Goal: Transaction & Acquisition: Book appointment/travel/reservation

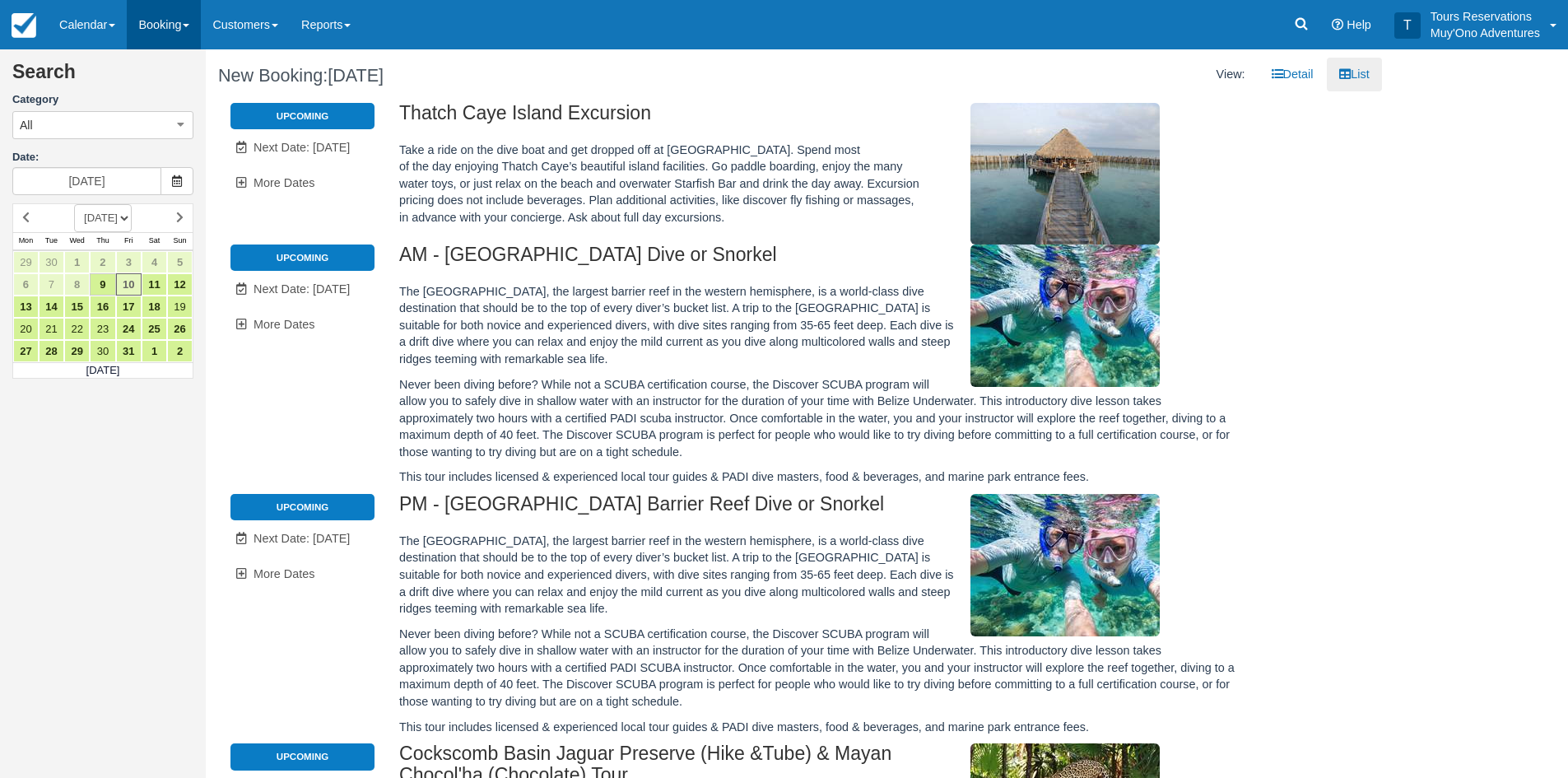
click at [156, 11] on link "Booking" at bounding box center [164, 24] width 74 height 49
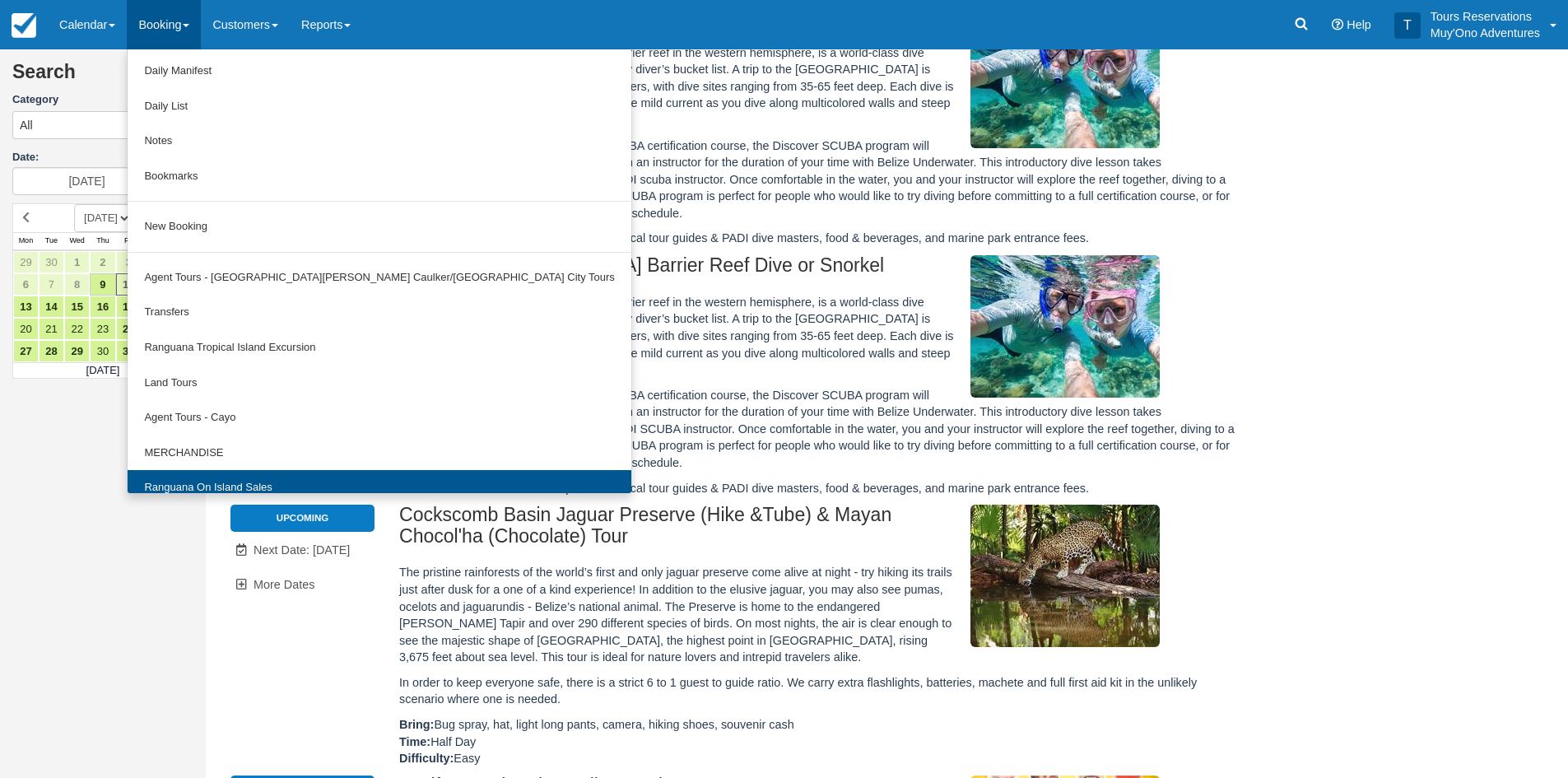
scroll to position [247, 0]
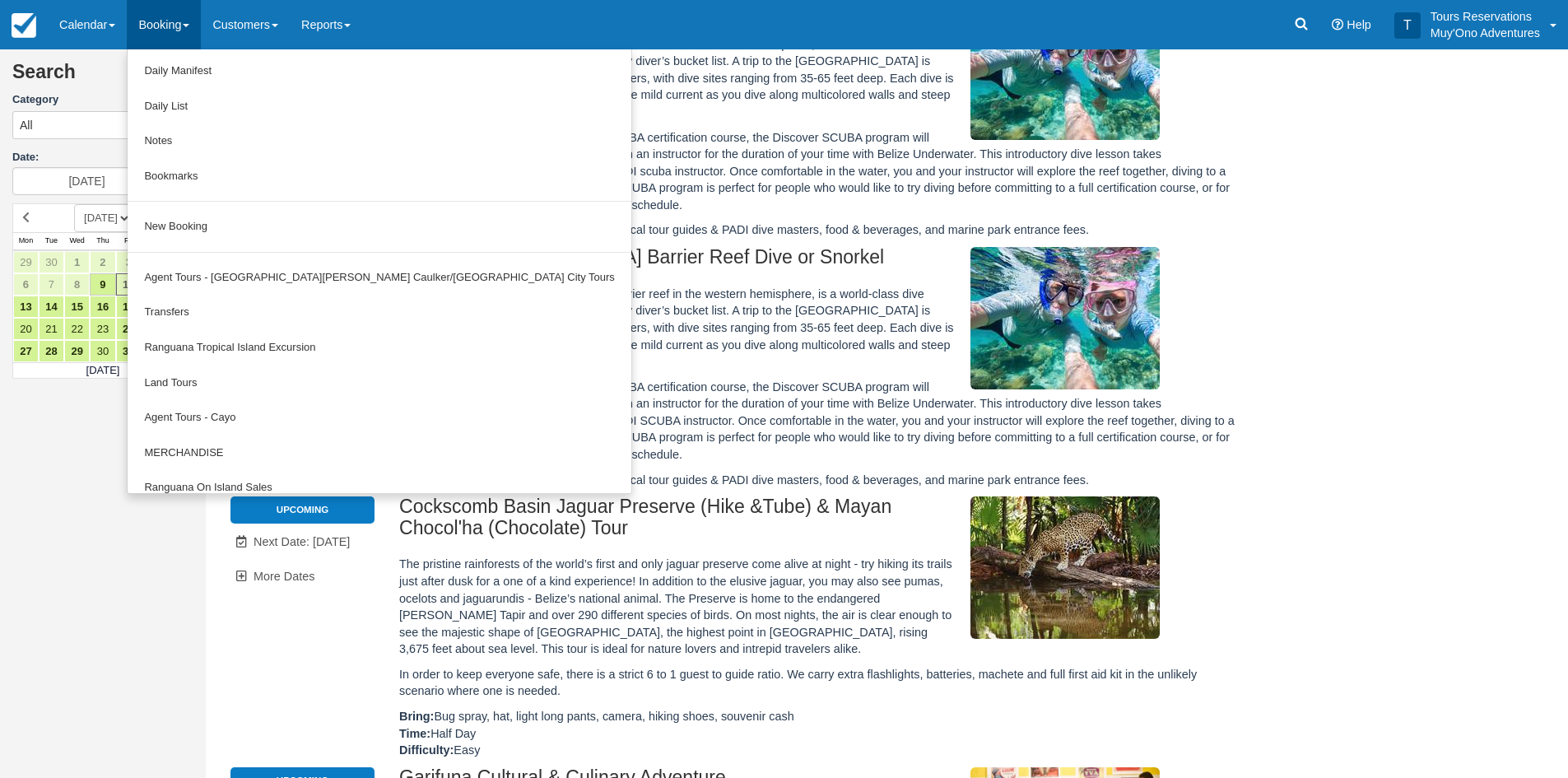
click at [169, 505] on link "Thatch Caye Aquatic Adventures" at bounding box center [379, 523] width 503 height 36
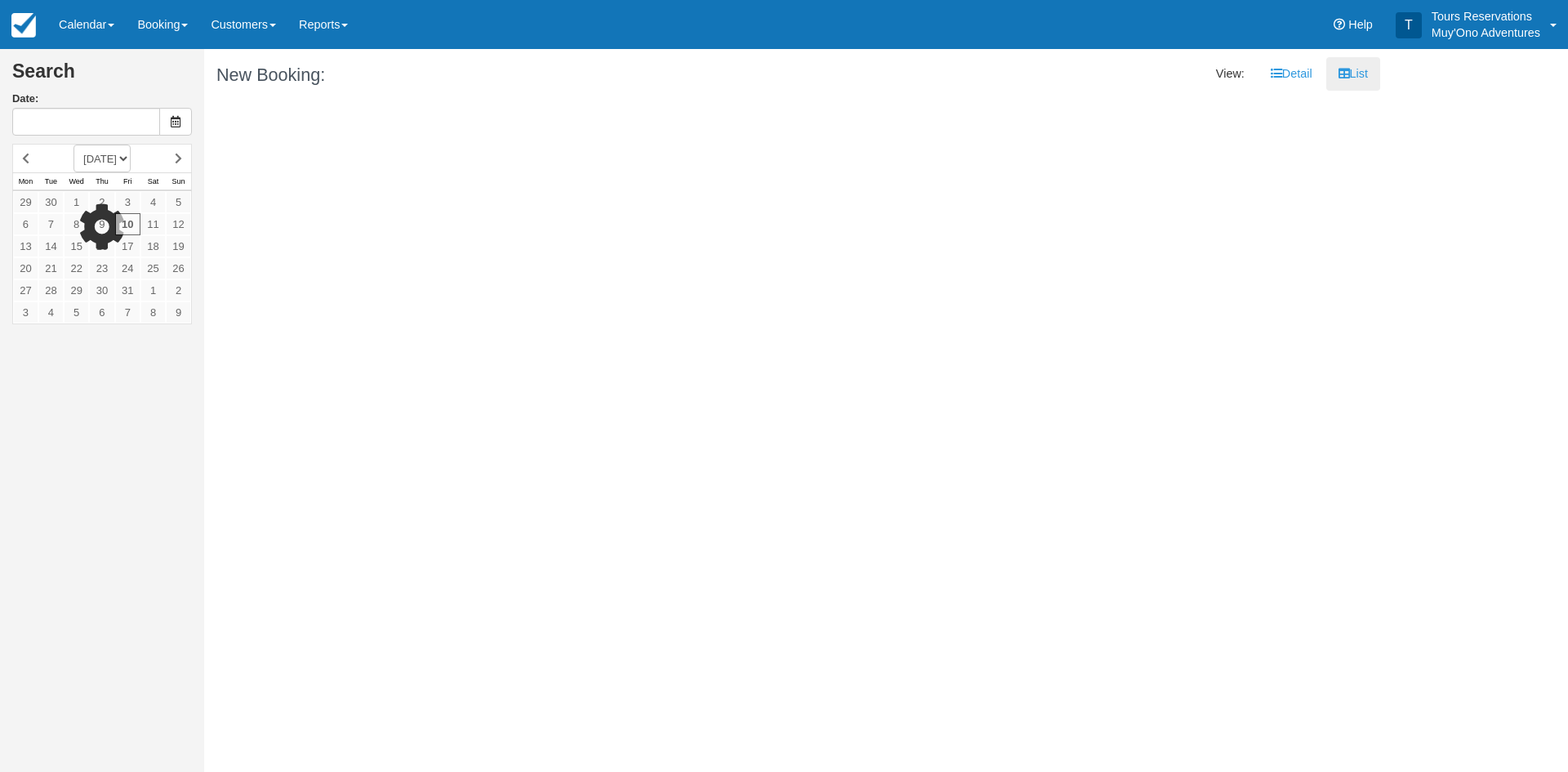
type input "10/11/25"
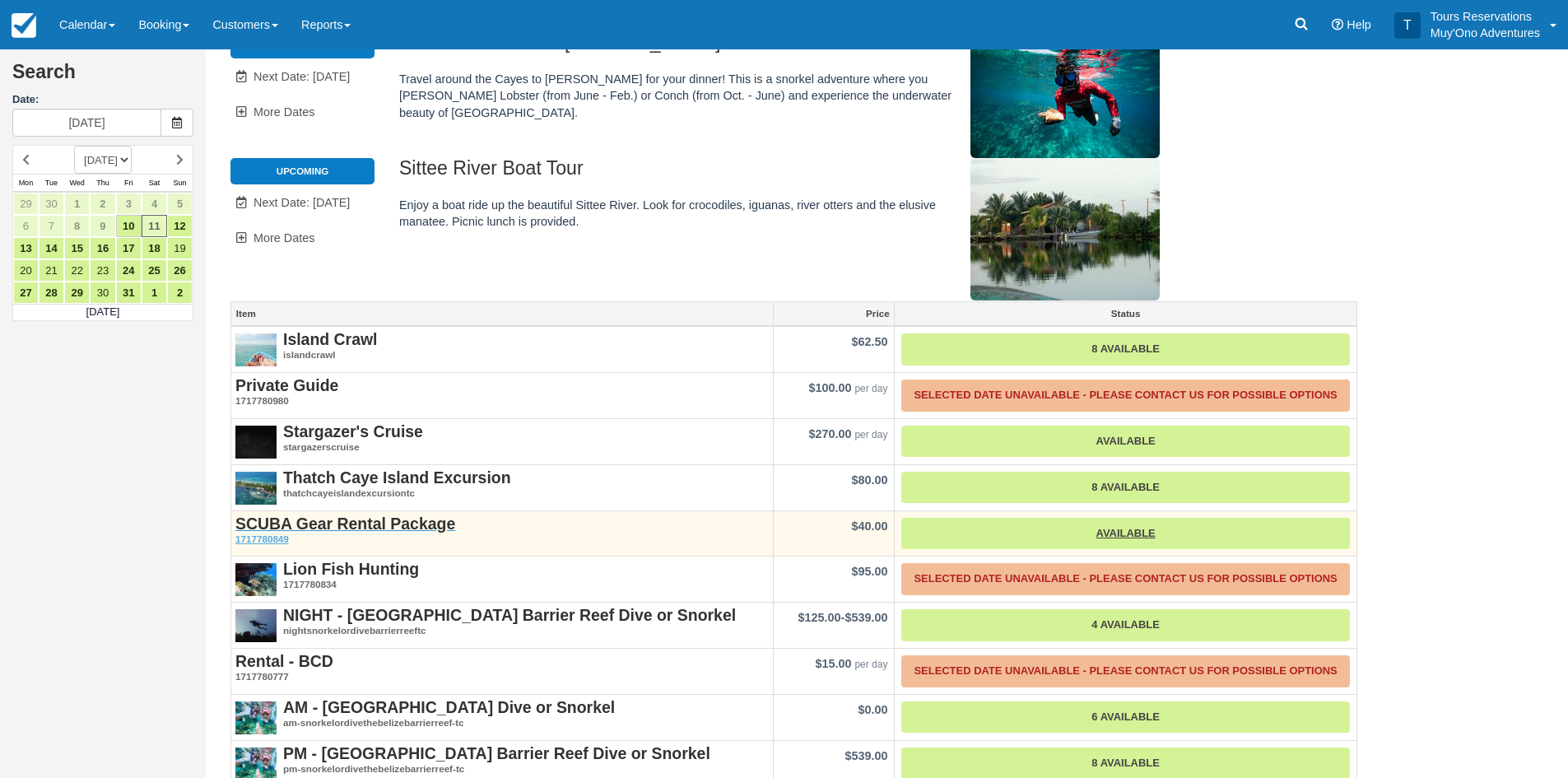
scroll to position [141, 0]
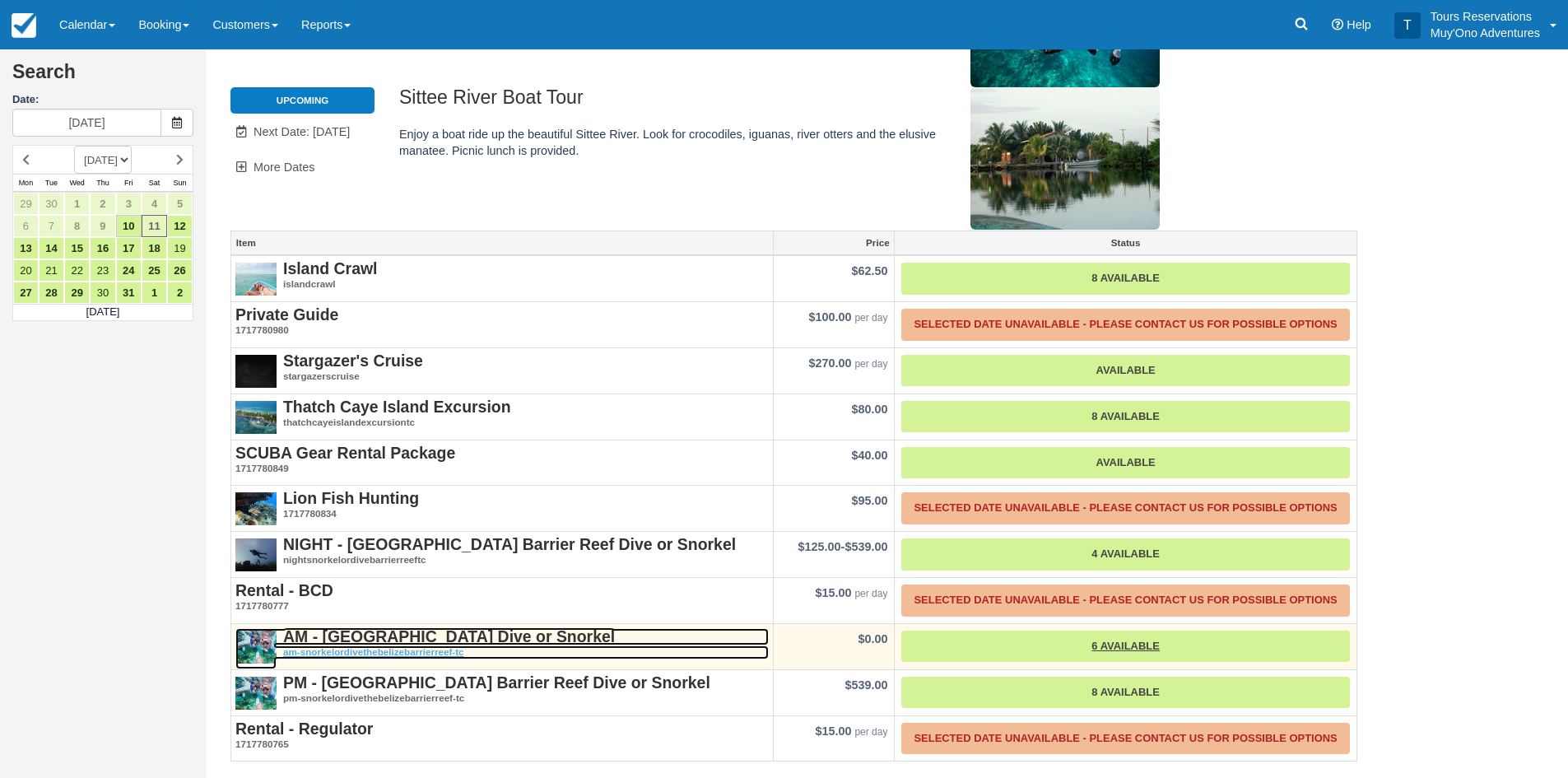
click at [389, 635] on strong "AM - [GEOGRAPHIC_DATA] Dive or Snorkel" at bounding box center [449, 637] width 331 height 18
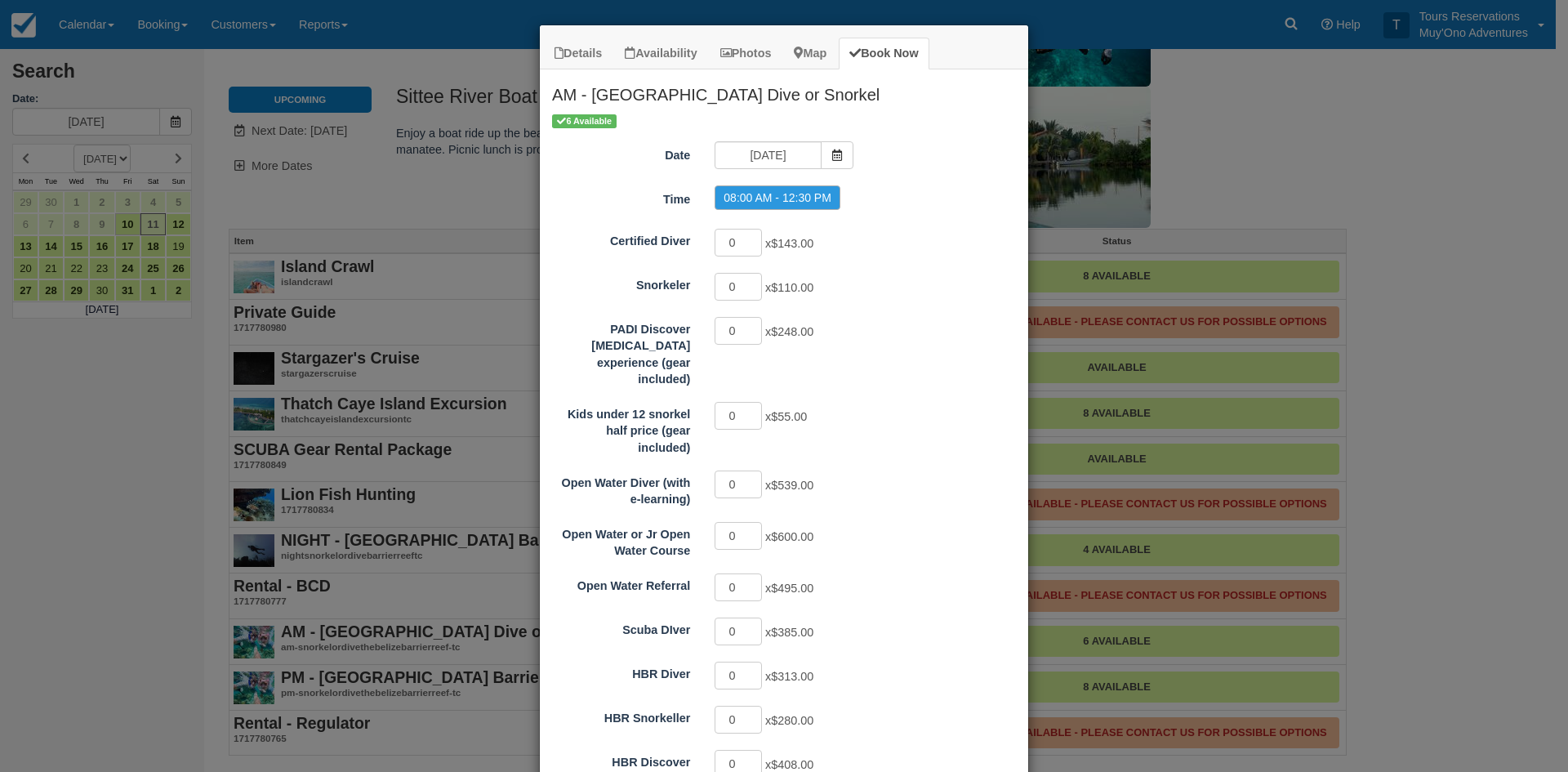
click at [1314, 238] on div "Details Availability Photos Map Book Now AM - Belize Barrier Reef Dive or Snork…" at bounding box center [784, 386] width 1568 height 772
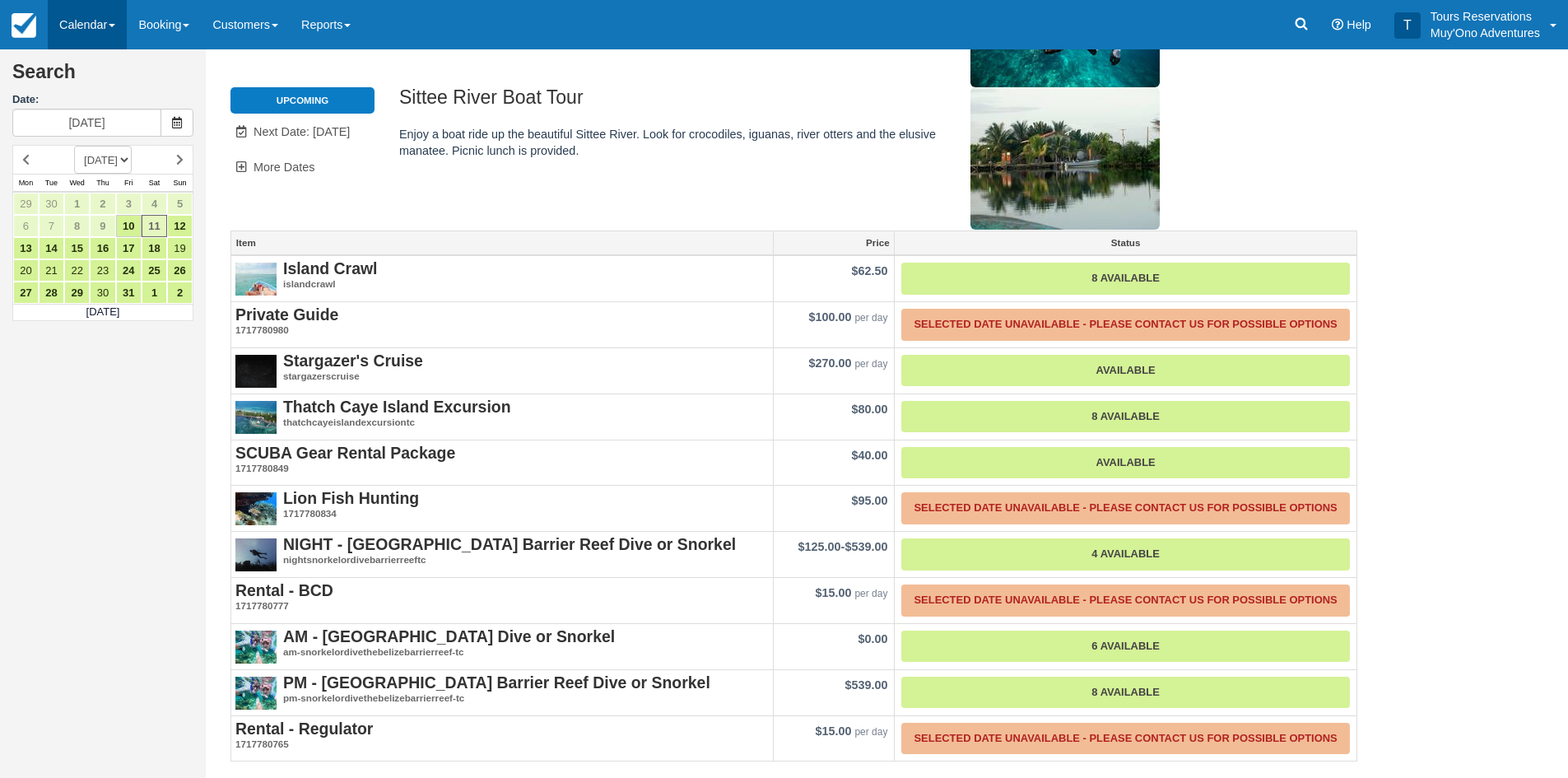
click at [89, 21] on link "Calendar" at bounding box center [87, 24] width 79 height 49
click at [92, 136] on link "Inventory" at bounding box center [113, 141] width 130 height 36
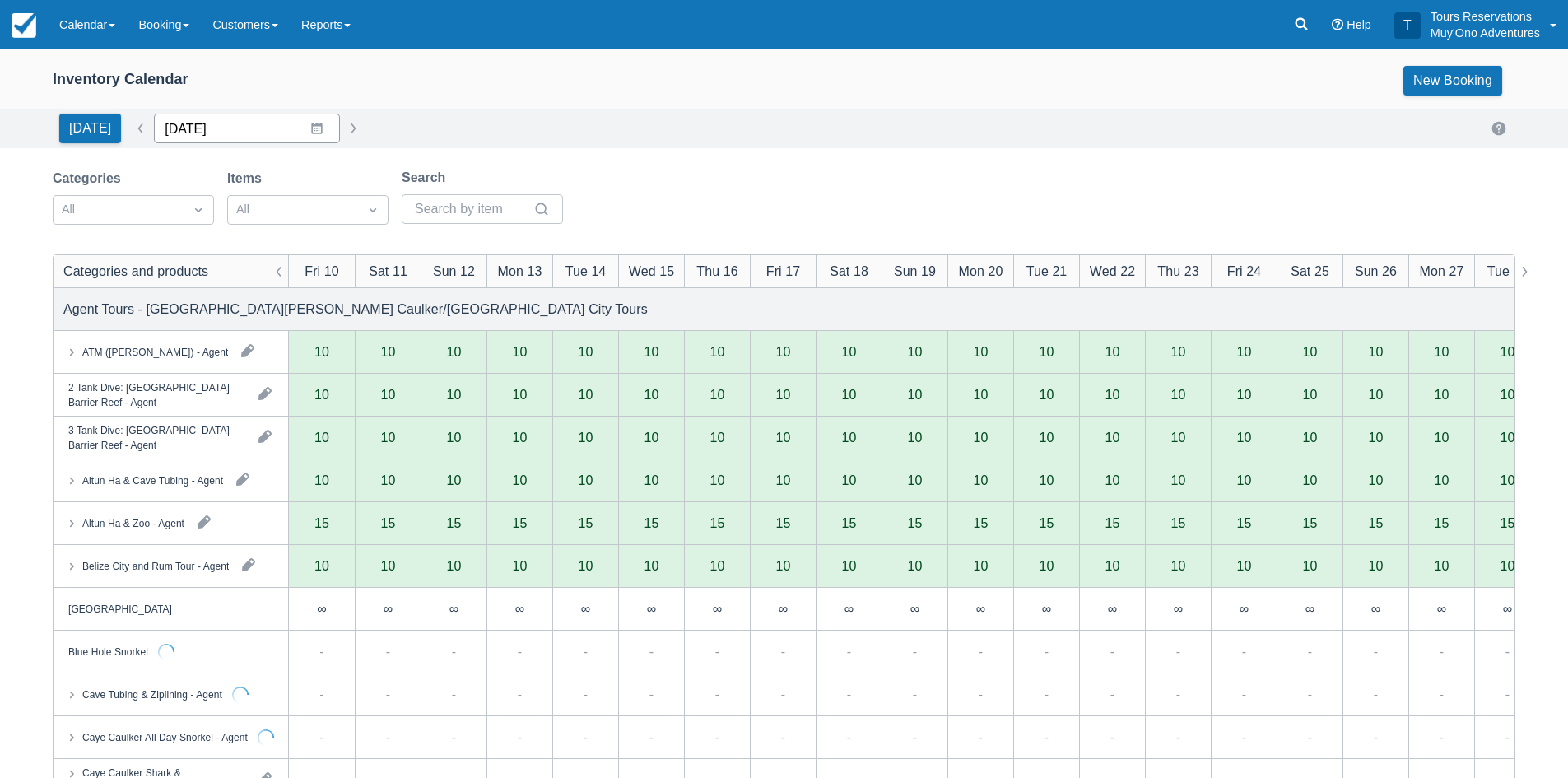
click at [201, 122] on input "10/10/25" at bounding box center [247, 128] width 186 height 30
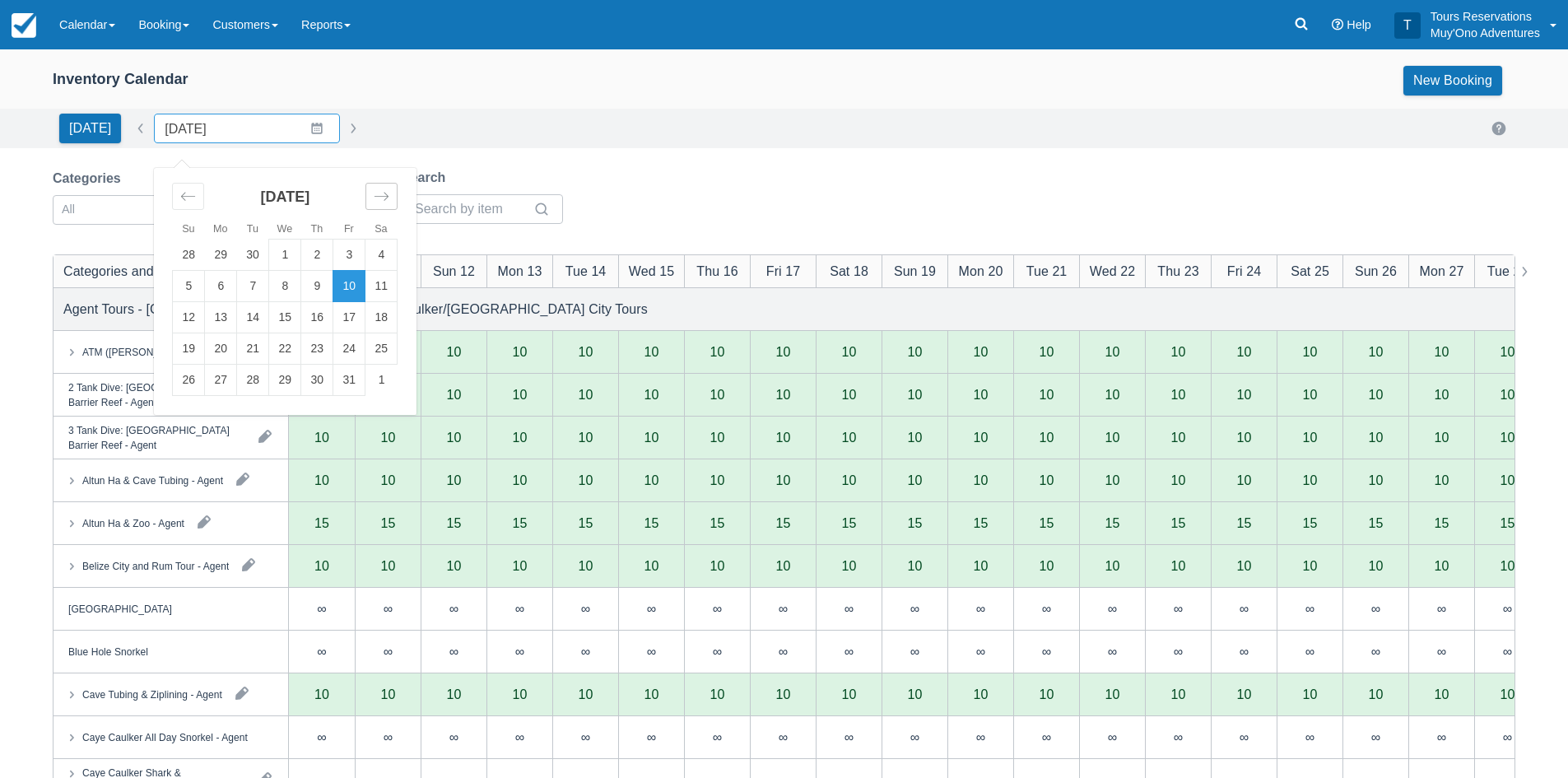
click at [377, 198] on icon "Move forward to switch to the next month." at bounding box center [381, 196] width 15 height 15
click at [341, 289] on td "7" at bounding box center [349, 286] width 32 height 31
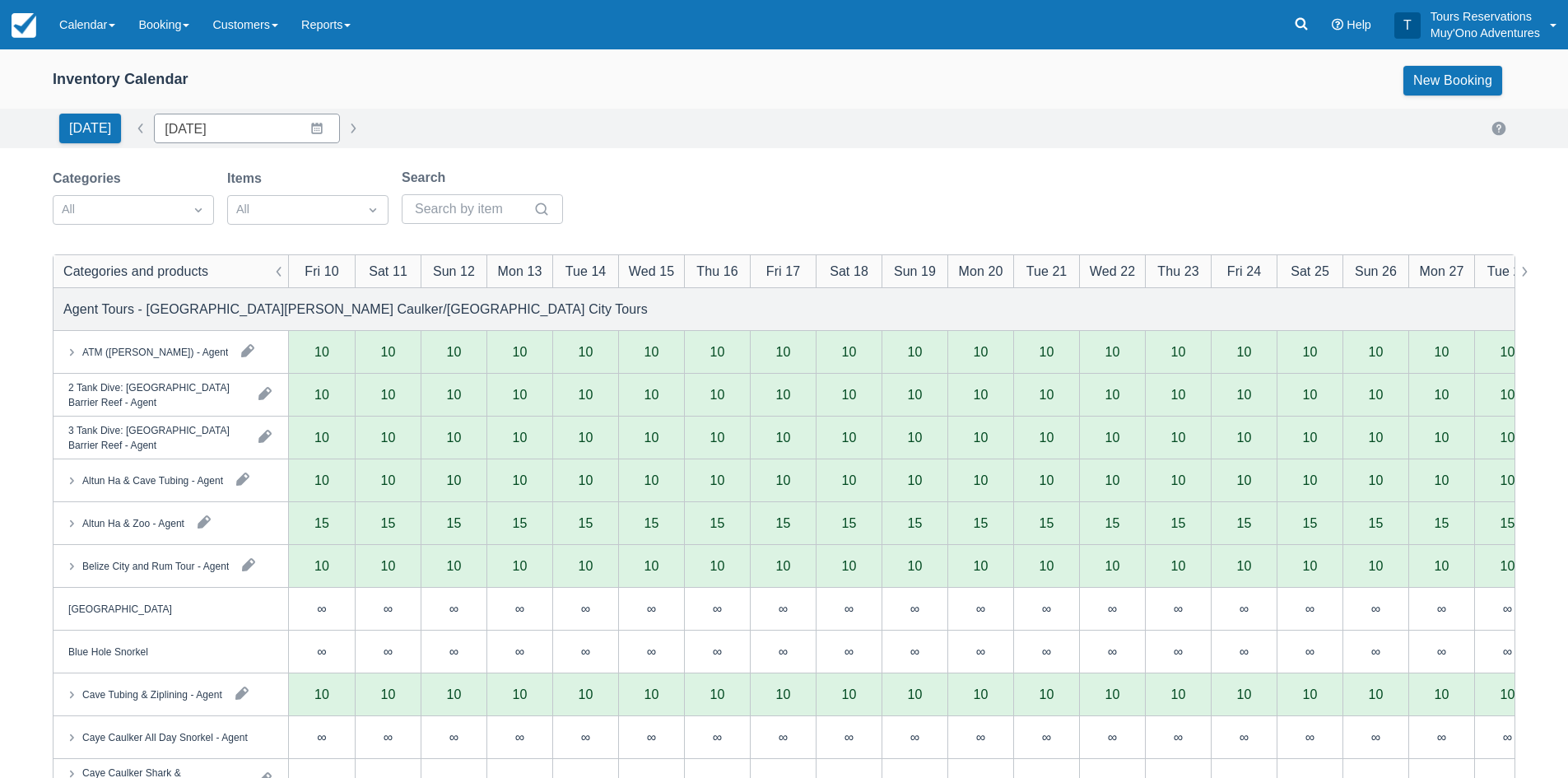
type input "11/07/25"
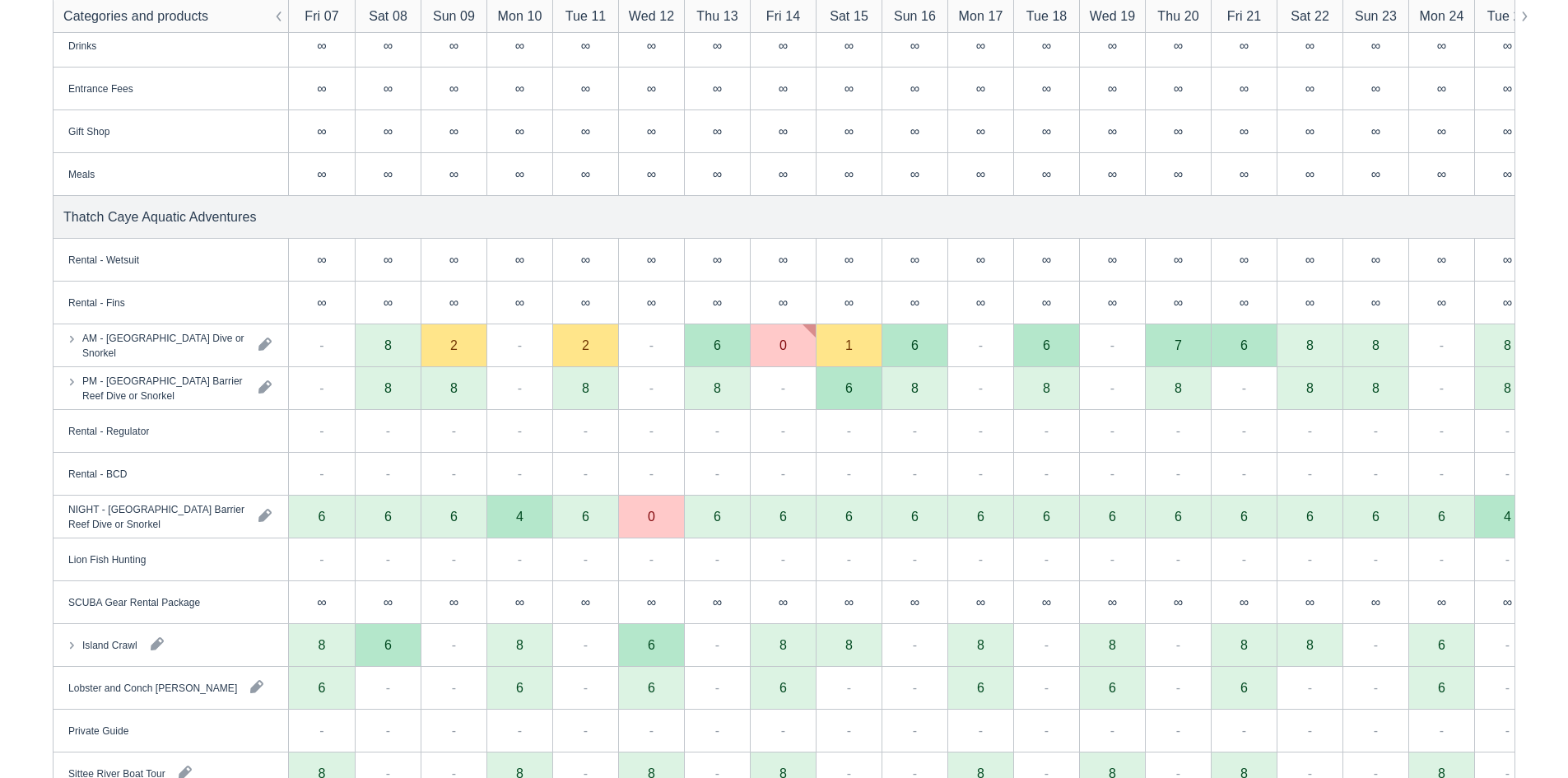
scroll to position [2963, 0]
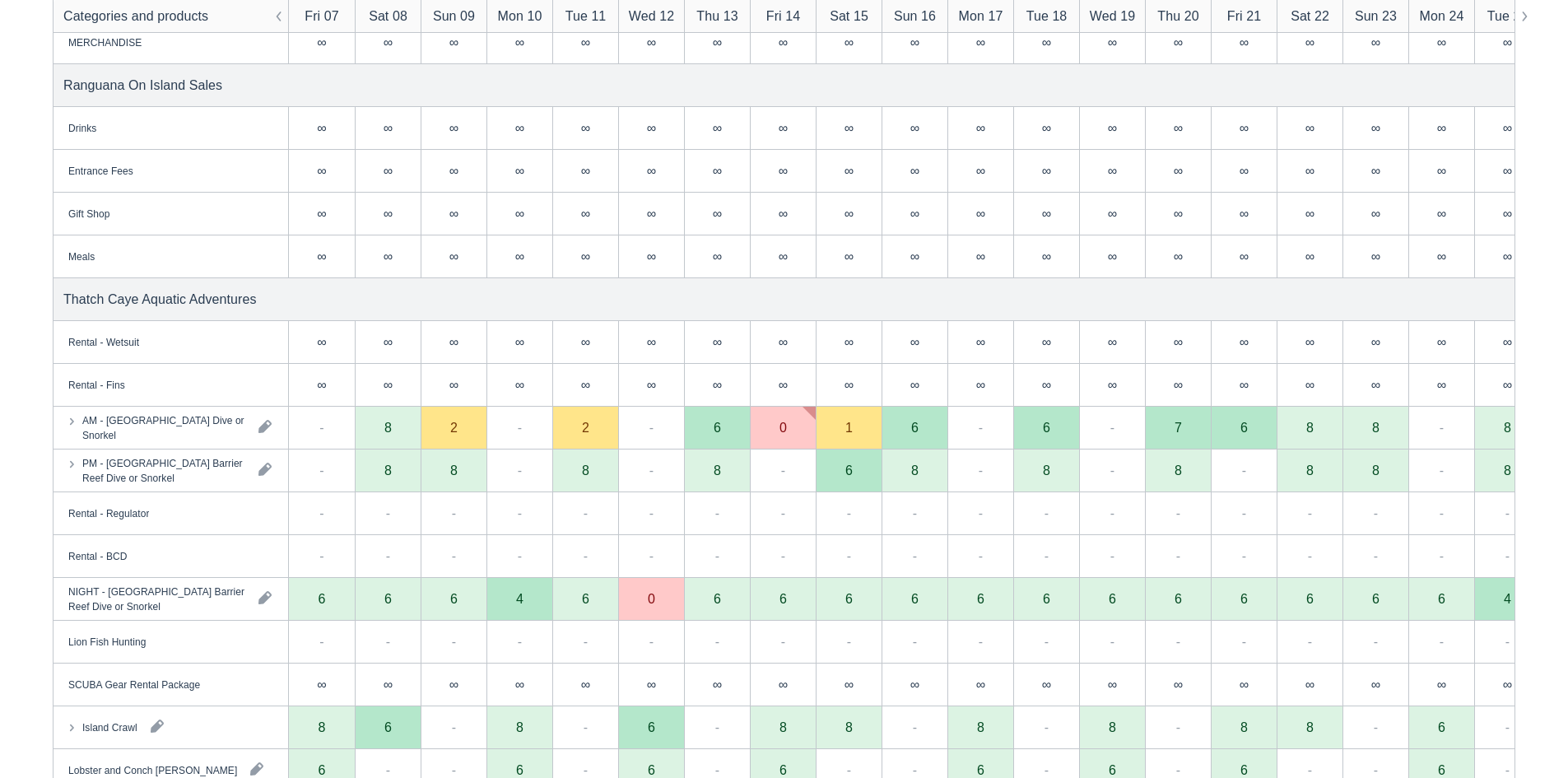
click at [326, 439] on div "-" at bounding box center [322, 428] width 66 height 43
click at [394, 437] on div "8" at bounding box center [388, 428] width 66 height 43
click at [382, 423] on div "8" at bounding box center [388, 428] width 66 height 43
click at [382, 433] on div "8" at bounding box center [388, 428] width 66 height 43
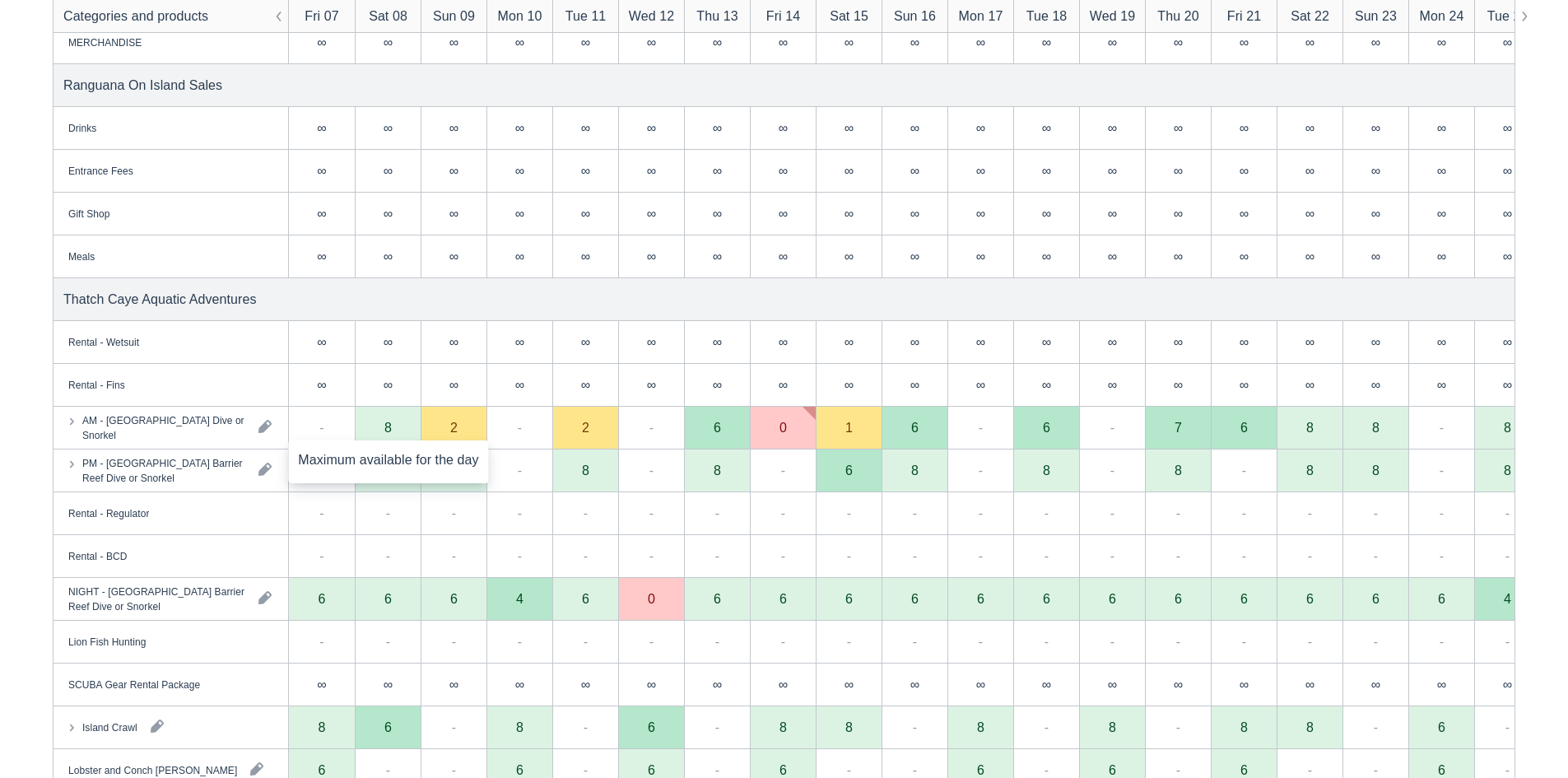
click at [382, 433] on div "8" at bounding box center [388, 428] width 66 height 43
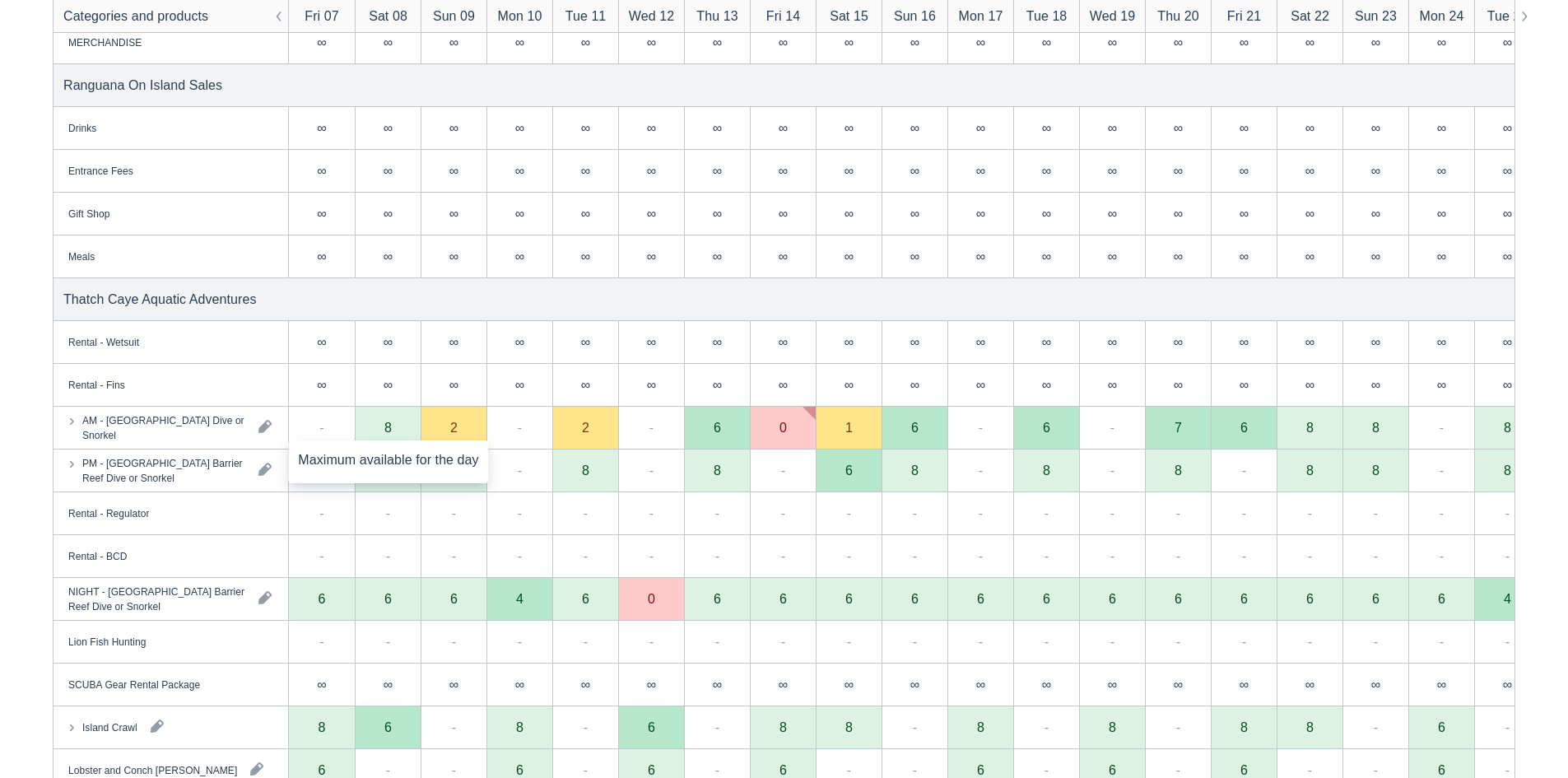
click at [382, 433] on div "8" at bounding box center [388, 428] width 66 height 43
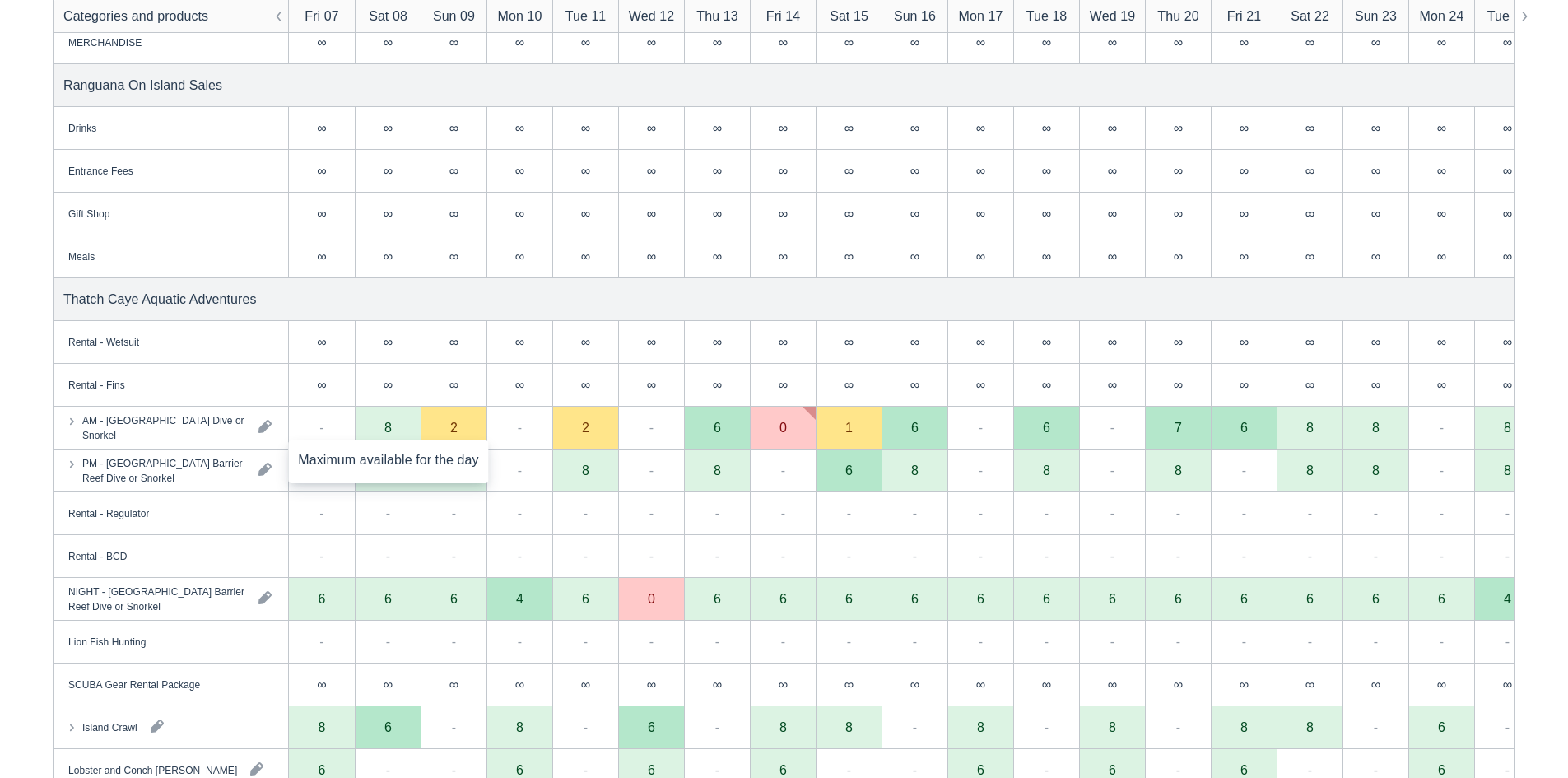
click at [382, 433] on div "8" at bounding box center [388, 428] width 66 height 43
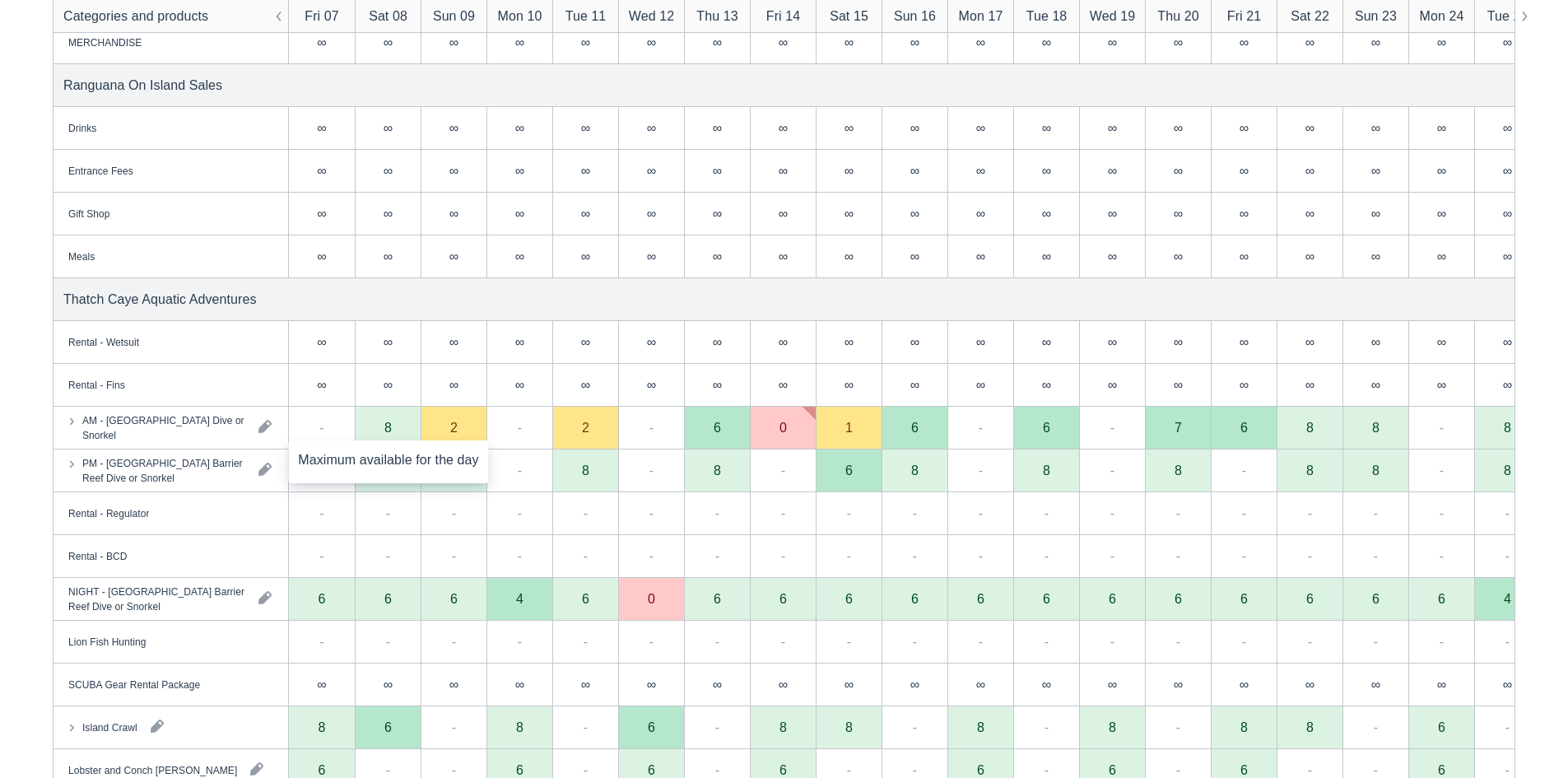
click at [382, 433] on div "8" at bounding box center [388, 428] width 66 height 43
click at [363, 431] on div "8" at bounding box center [388, 428] width 66 height 43
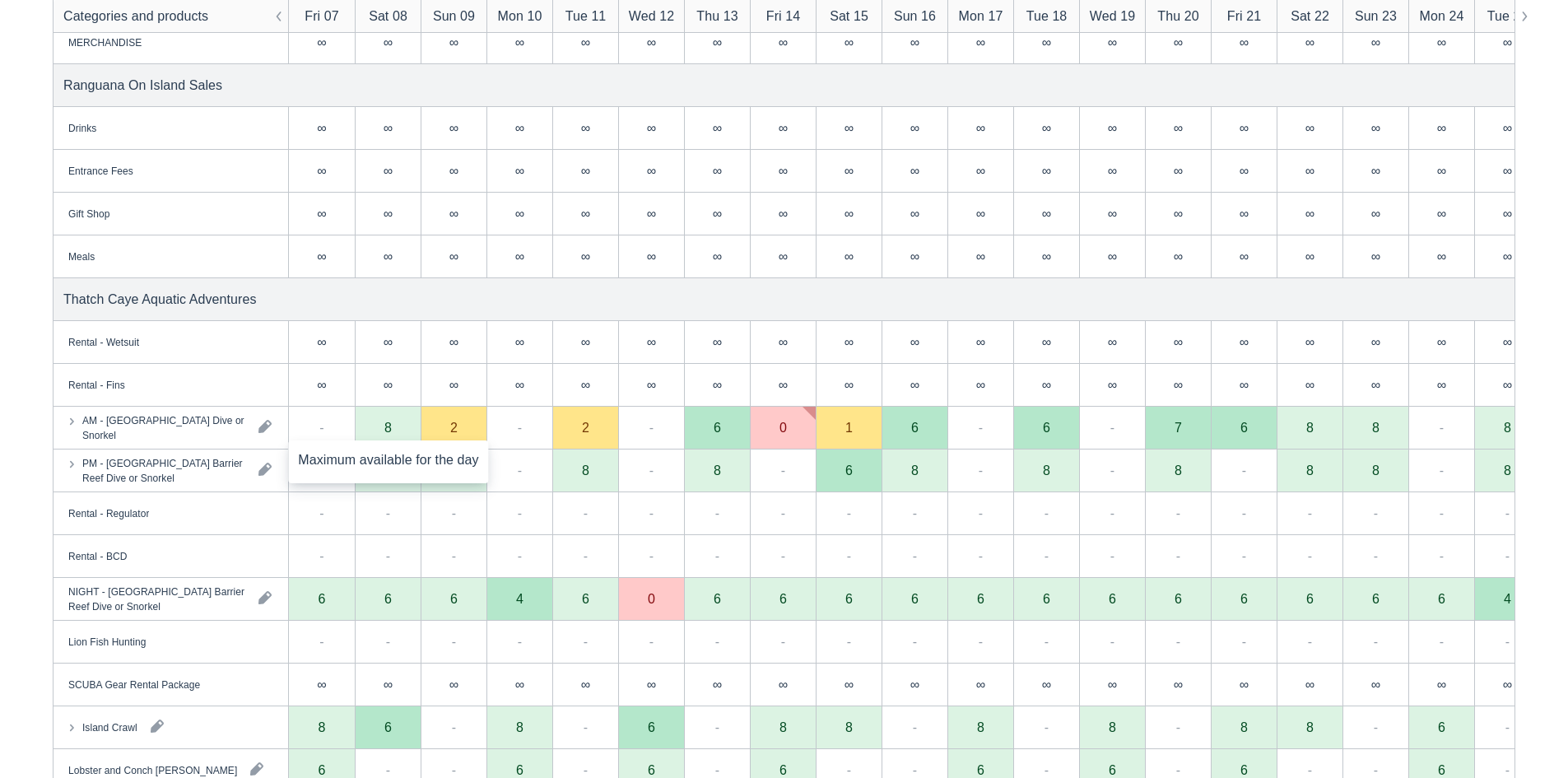
click at [382, 432] on div "8" at bounding box center [388, 428] width 66 height 43
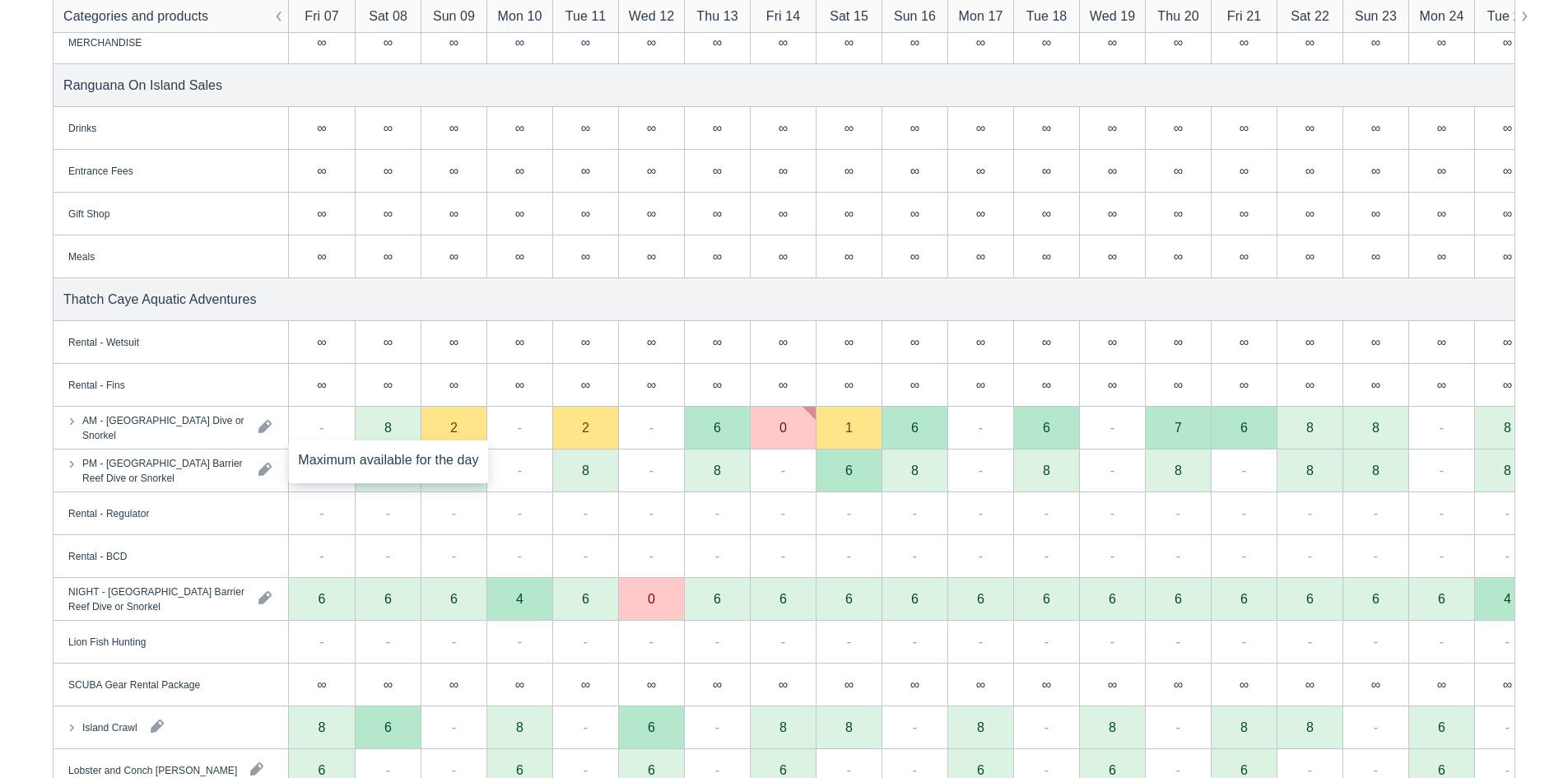
click at [382, 432] on div "8" at bounding box center [388, 428] width 66 height 43
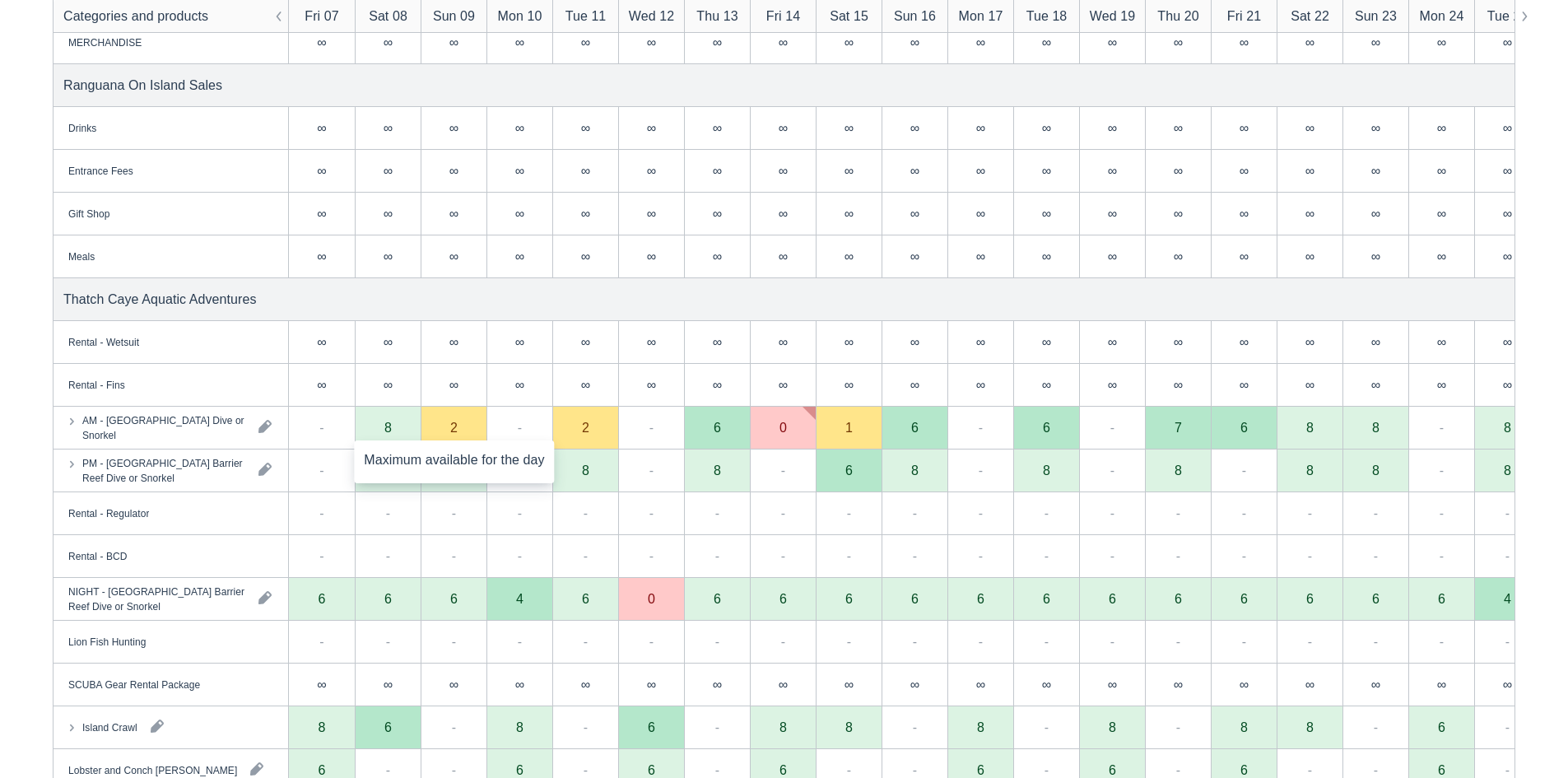
click at [450, 432] on div "2" at bounding box center [454, 428] width 66 height 43
click at [393, 423] on div "8" at bounding box center [388, 428] width 66 height 43
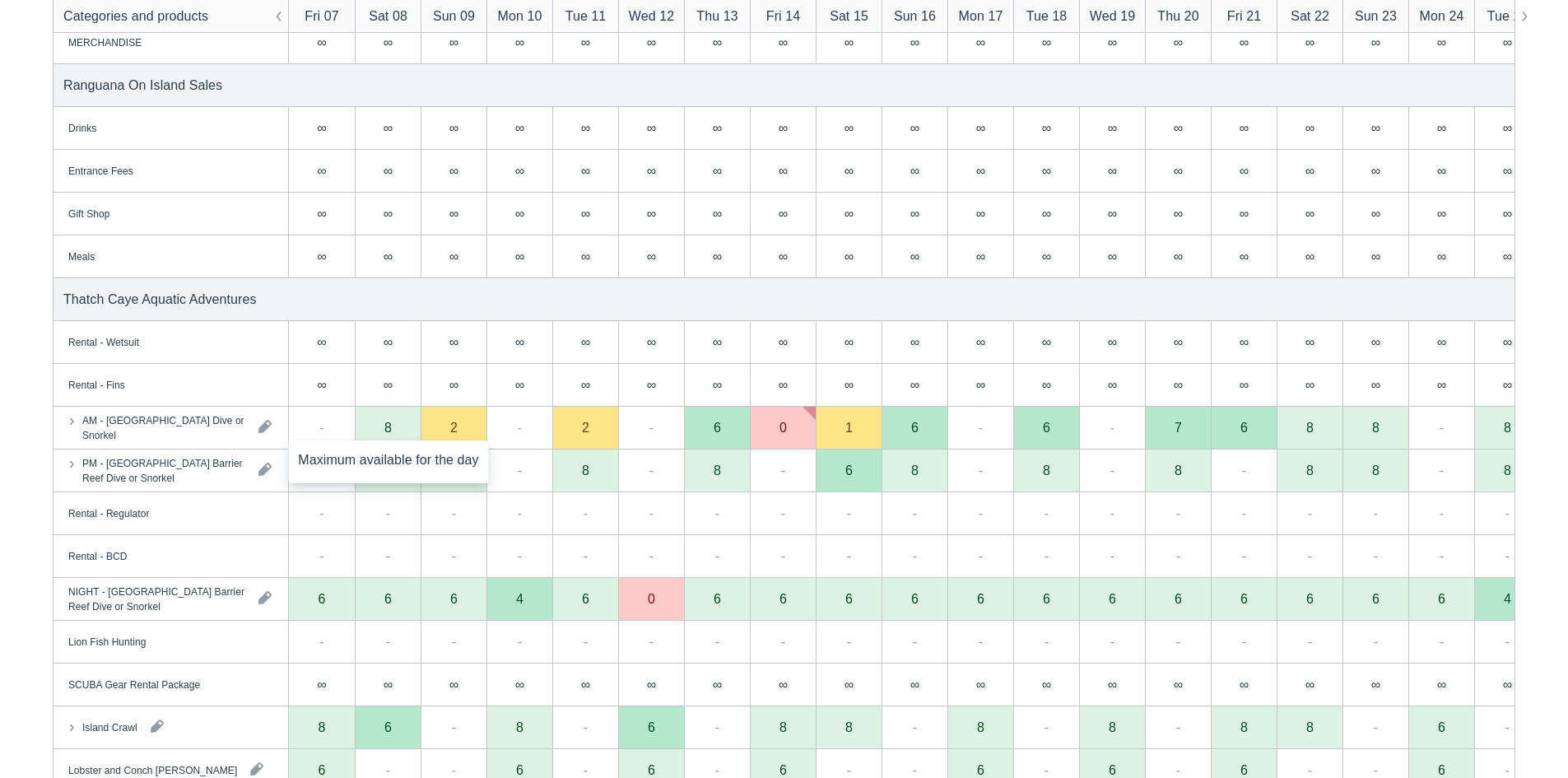
click at [393, 423] on div "8" at bounding box center [388, 428] width 66 height 43
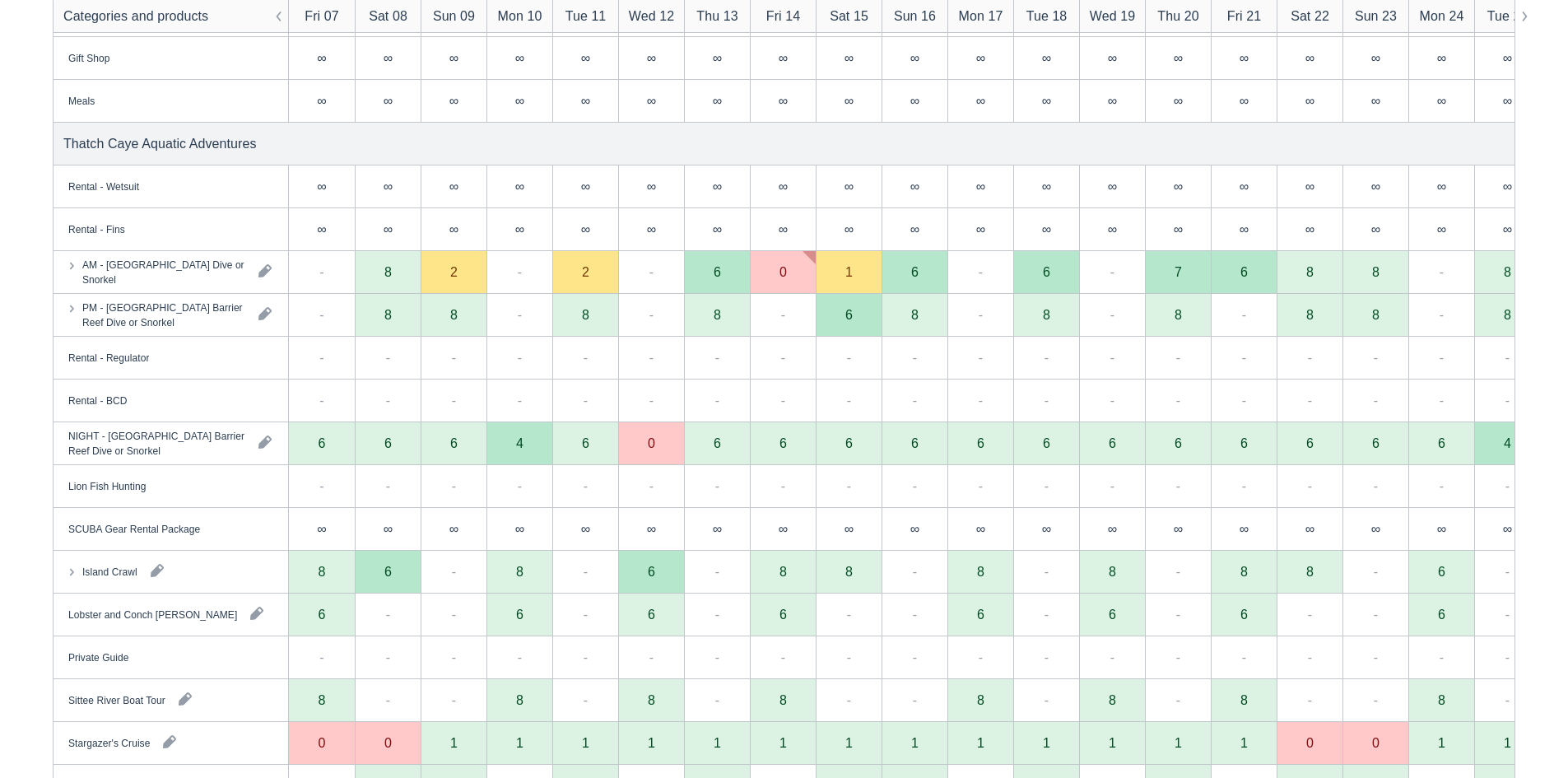
scroll to position [3099, 0]
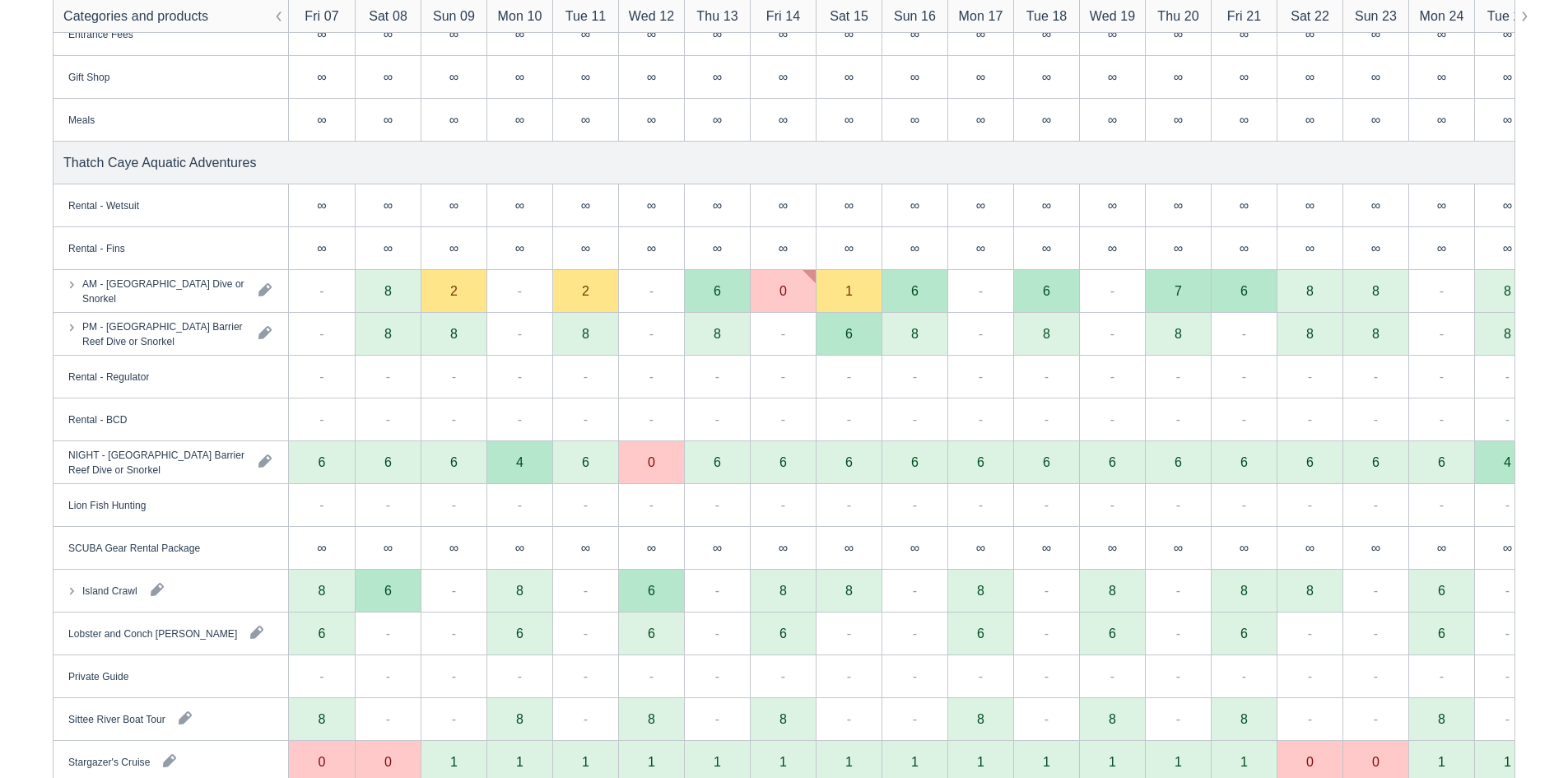
click at [449, 314] on div "8" at bounding box center [454, 334] width 66 height 43
click at [457, 301] on div "2" at bounding box center [454, 292] width 66 height 43
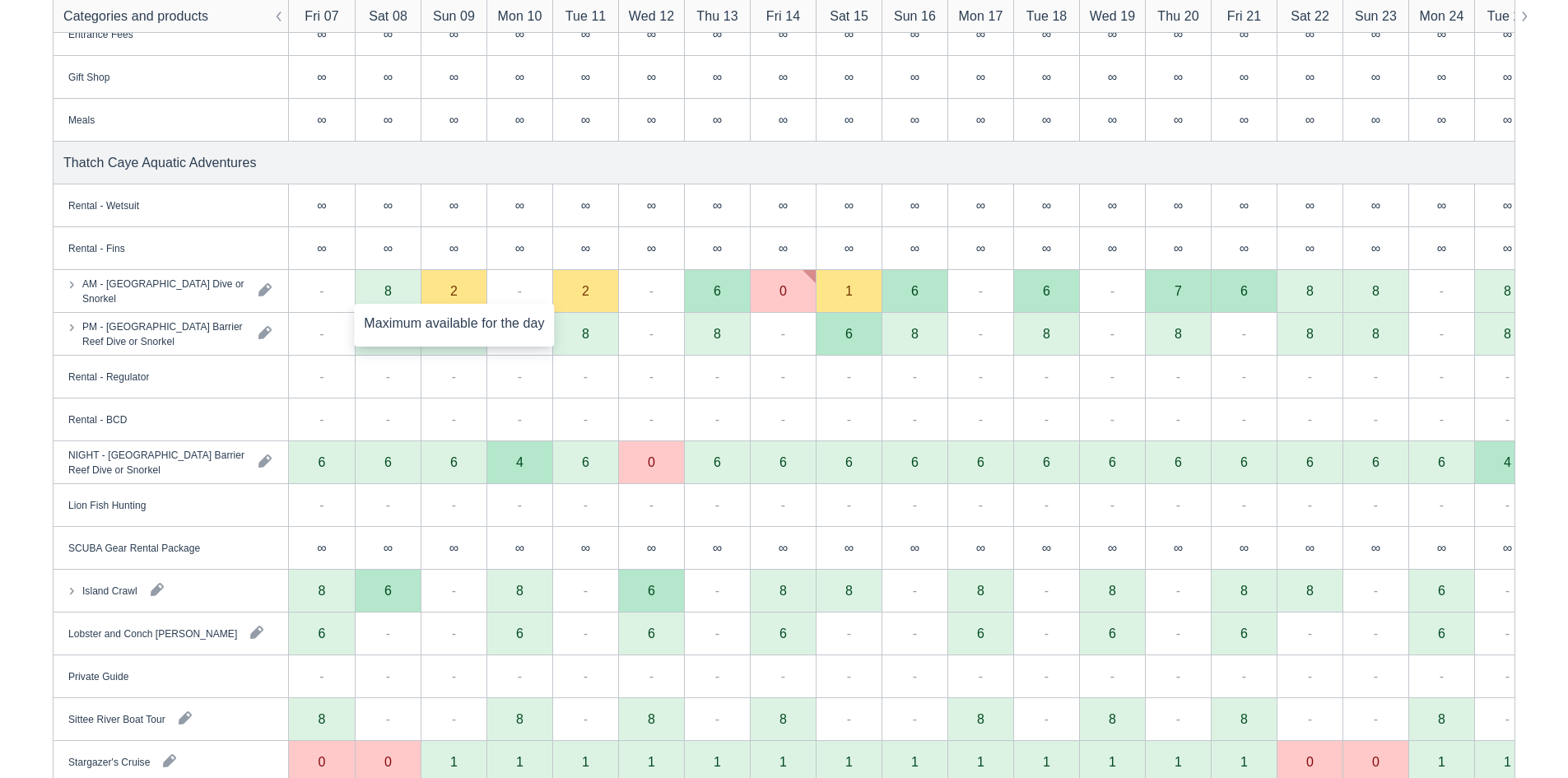
click at [457, 301] on div "2" at bounding box center [454, 292] width 66 height 43
click at [400, 289] on div "8" at bounding box center [388, 292] width 66 height 43
click at [398, 289] on div "8" at bounding box center [388, 292] width 66 height 43
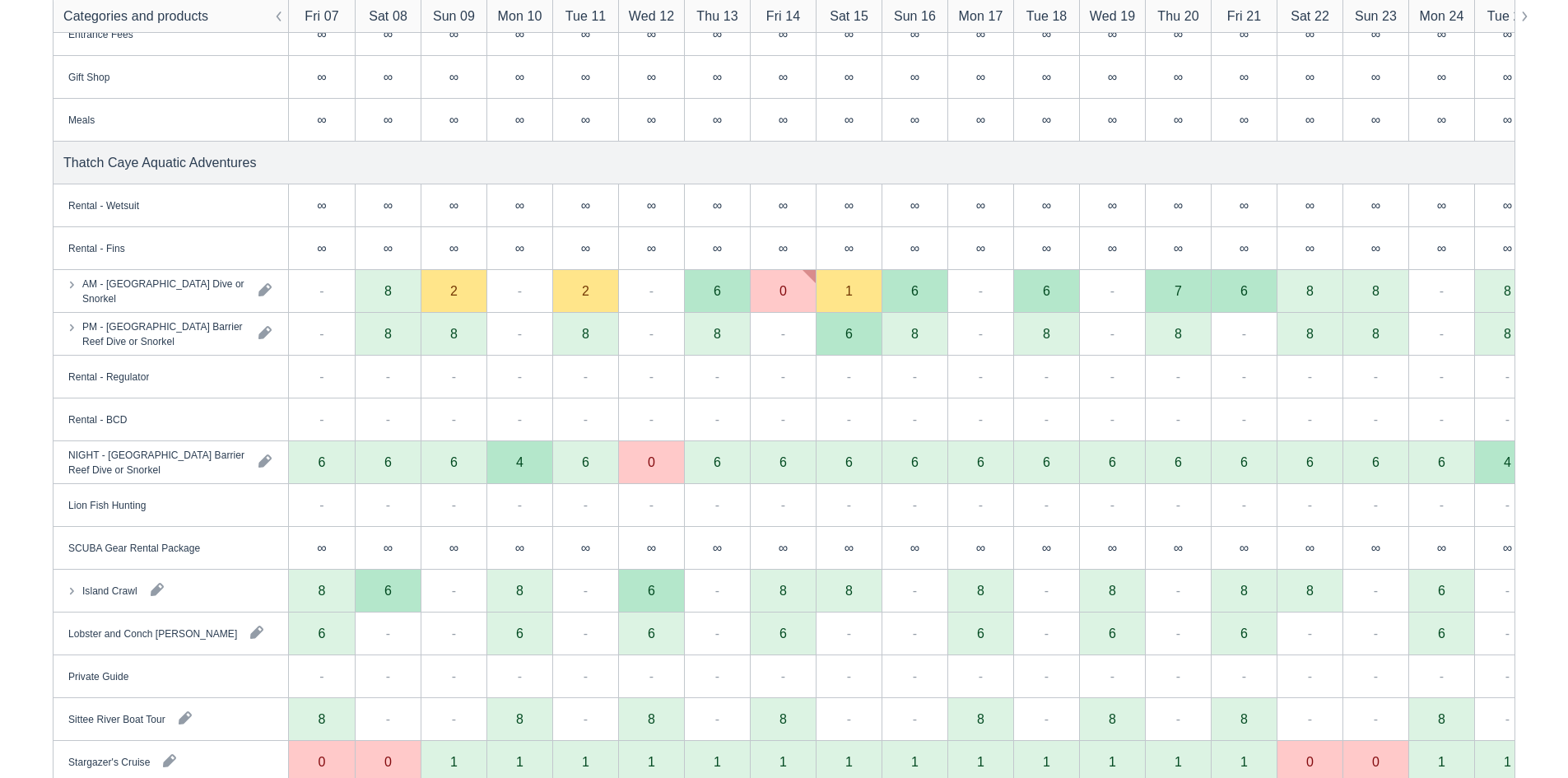
click at [398, 289] on div "8" at bounding box center [388, 292] width 66 height 43
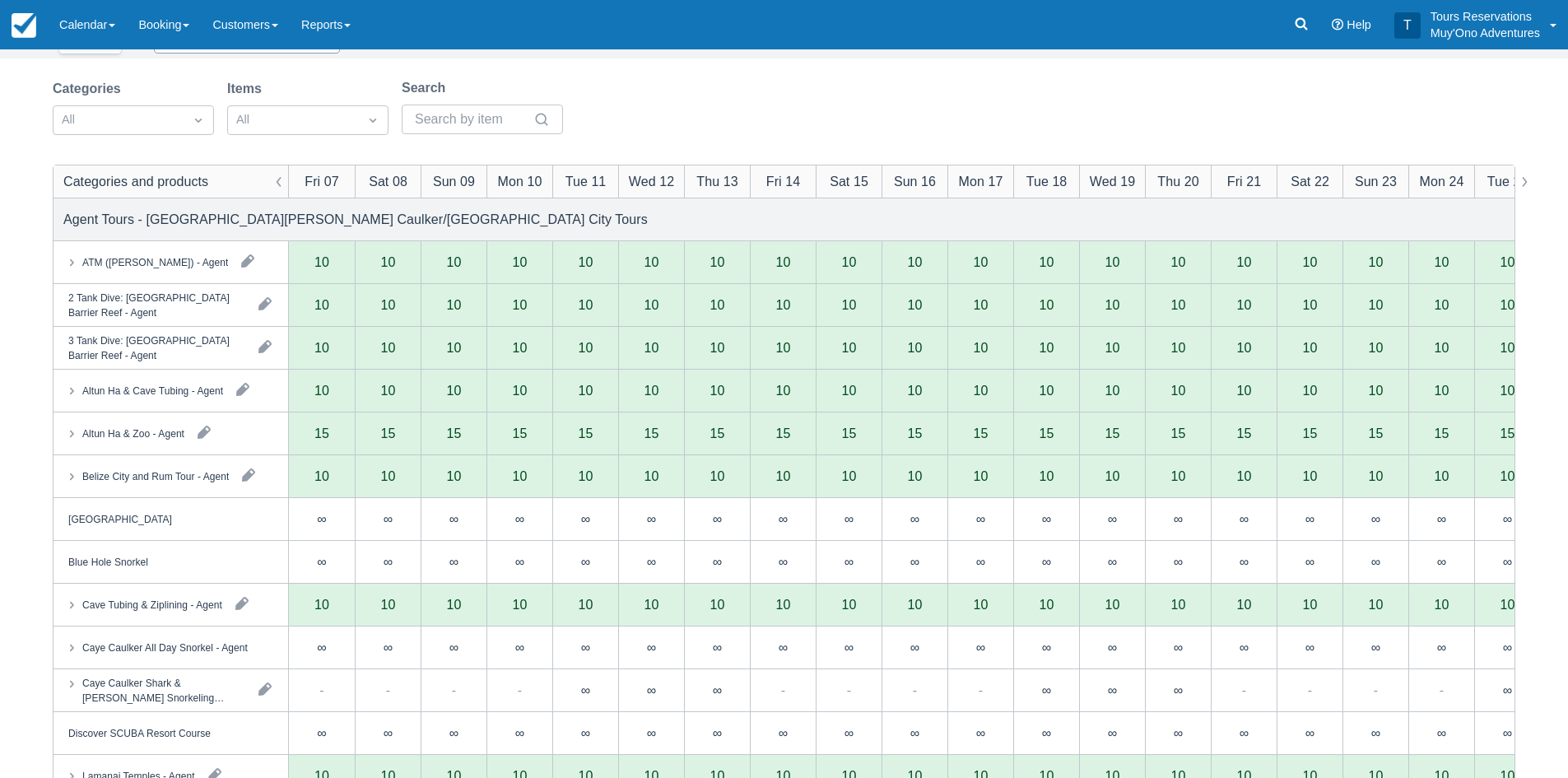
scroll to position [0, 0]
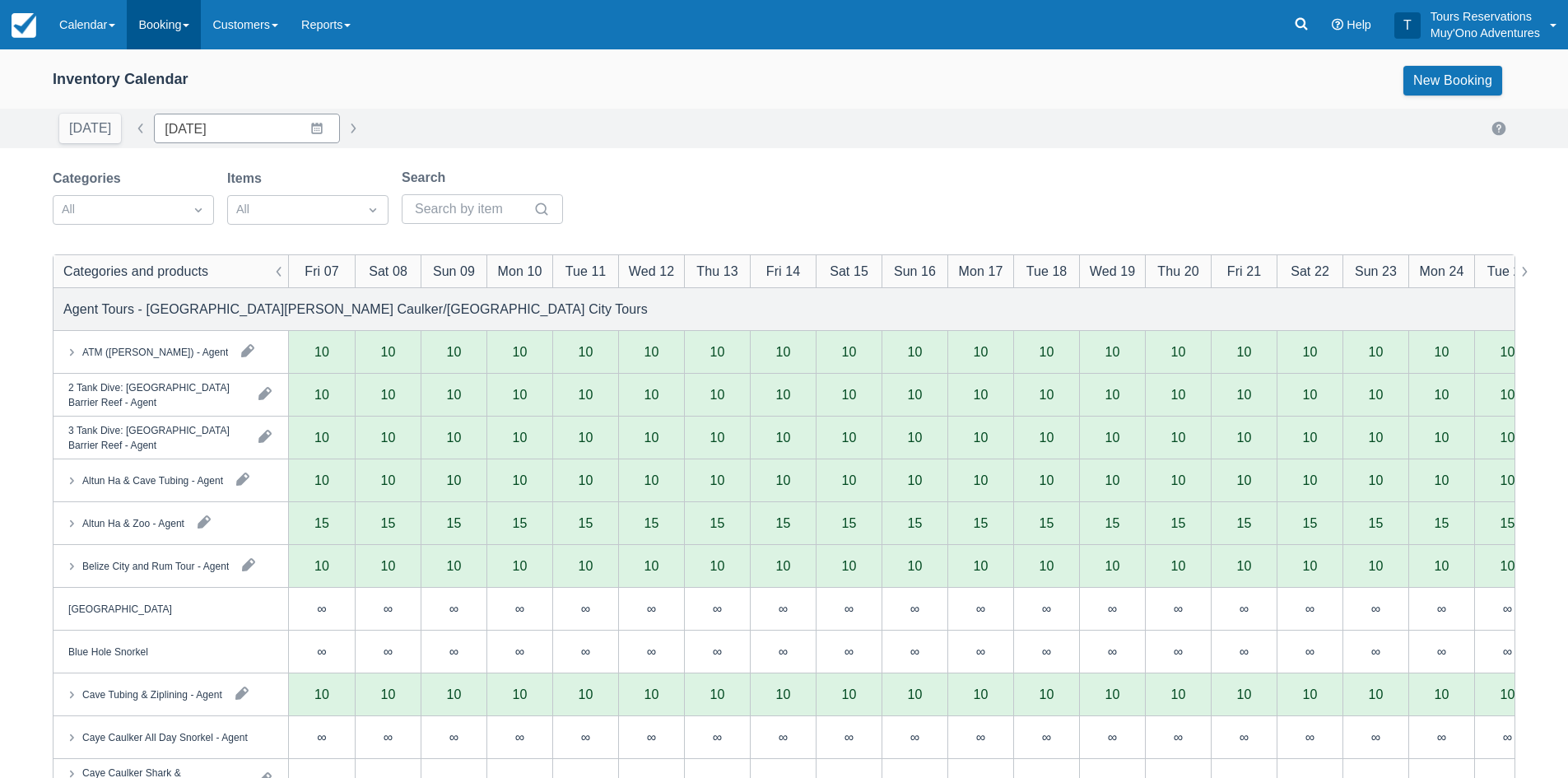
click at [168, 31] on link "Booking" at bounding box center [164, 24] width 74 height 49
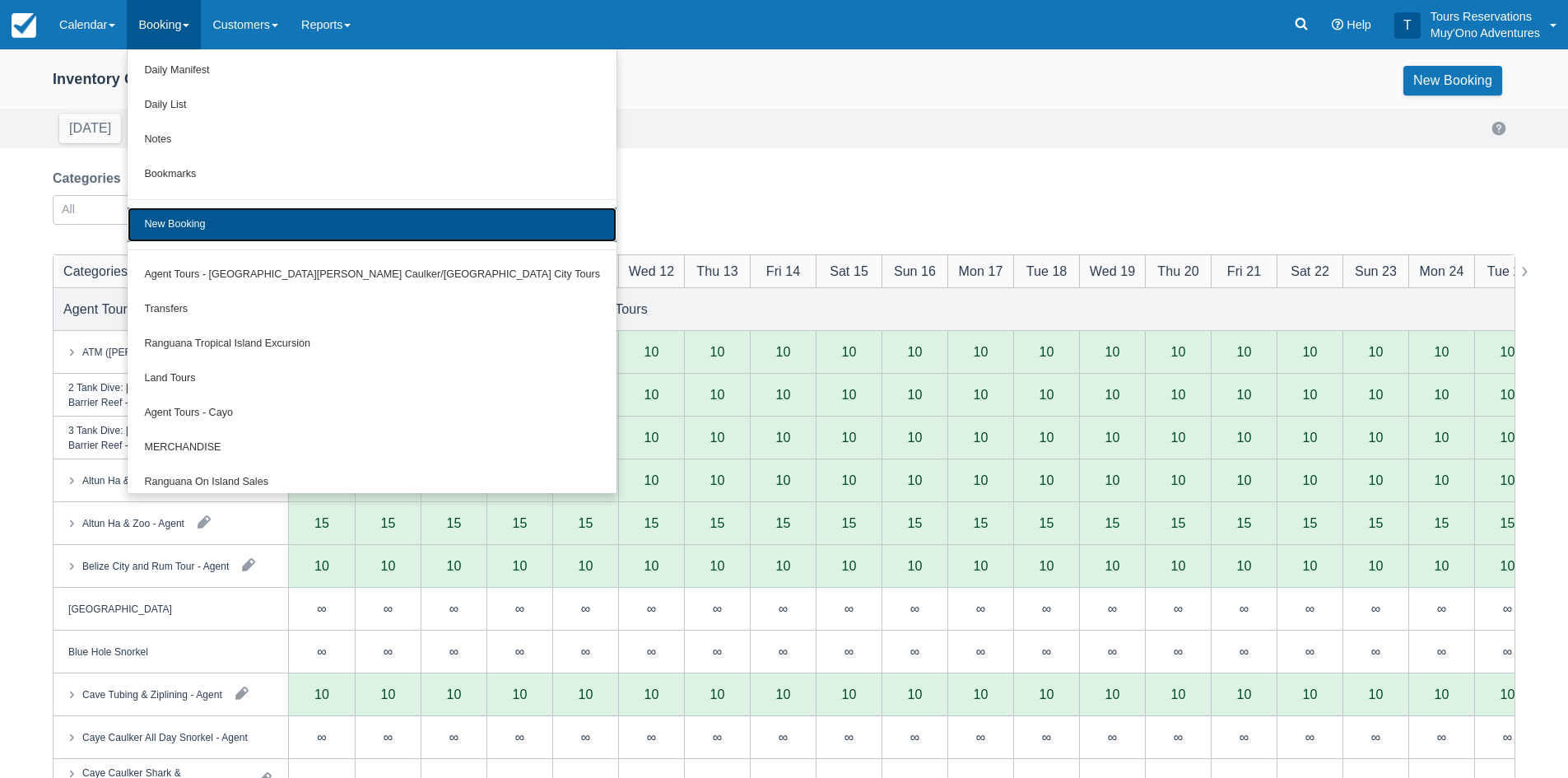
click at [191, 221] on link "New Booking" at bounding box center [372, 225] width 489 height 35
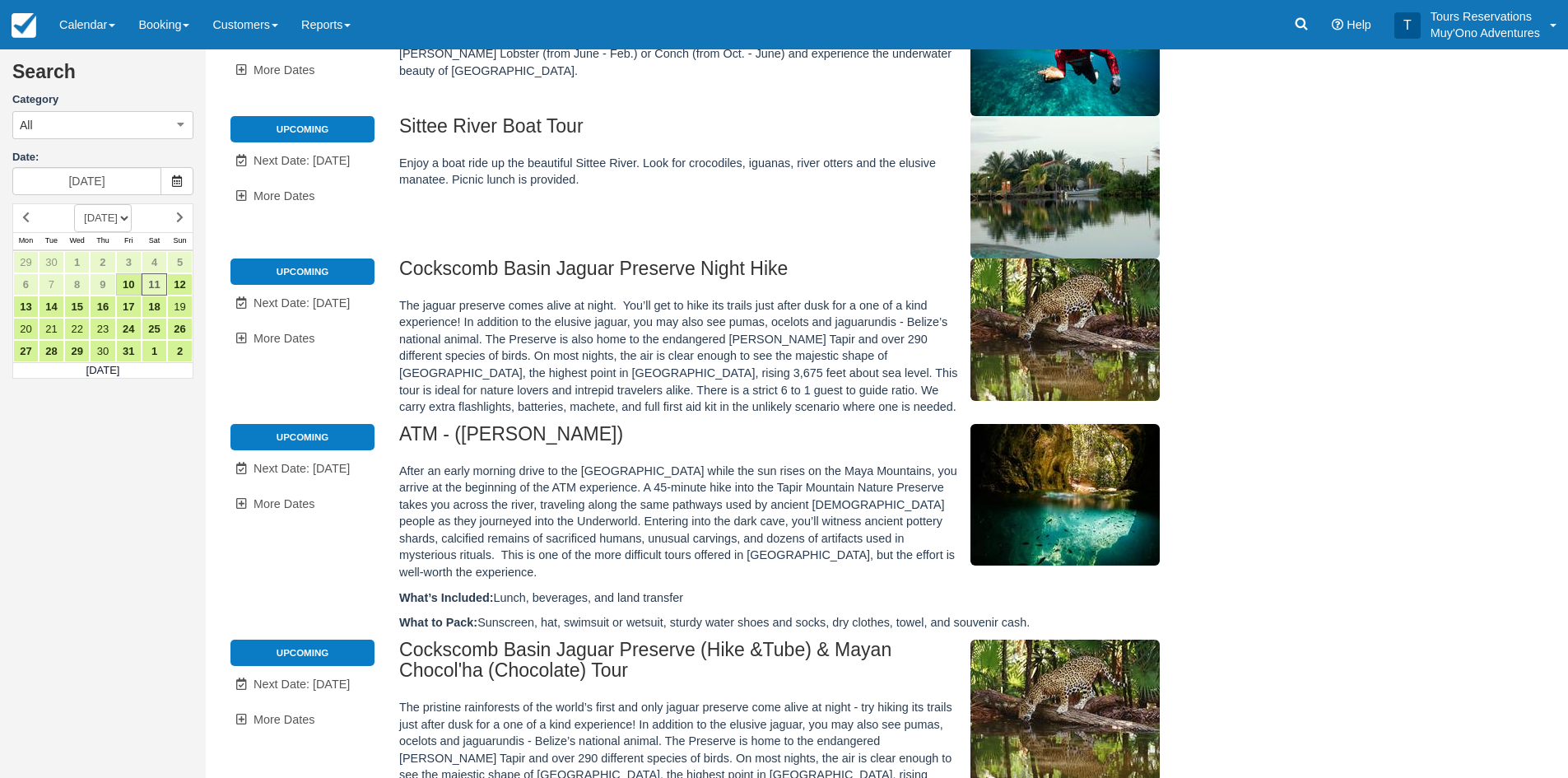
scroll to position [82, 0]
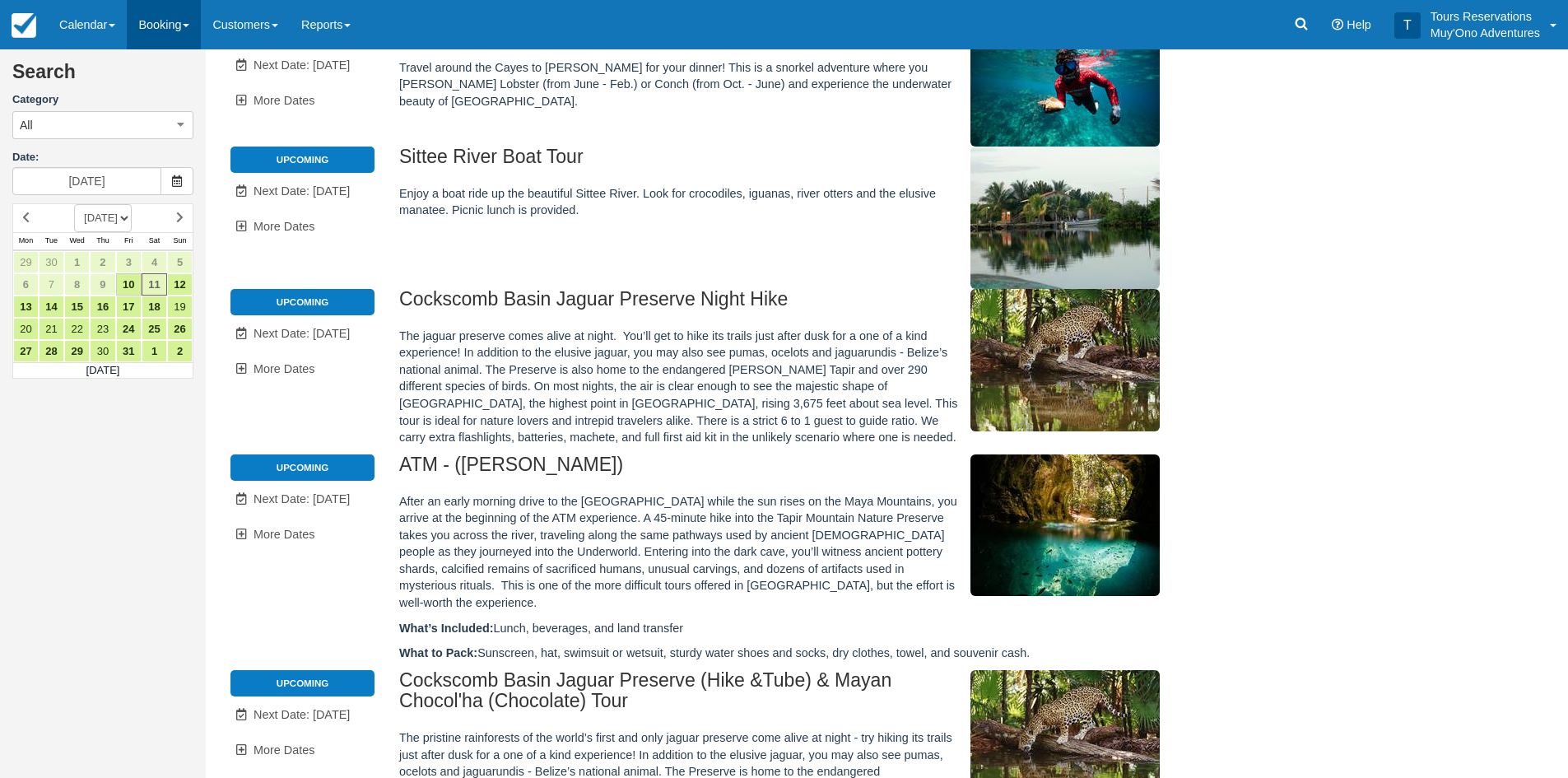
click at [161, 26] on link "Booking" at bounding box center [164, 24] width 74 height 49
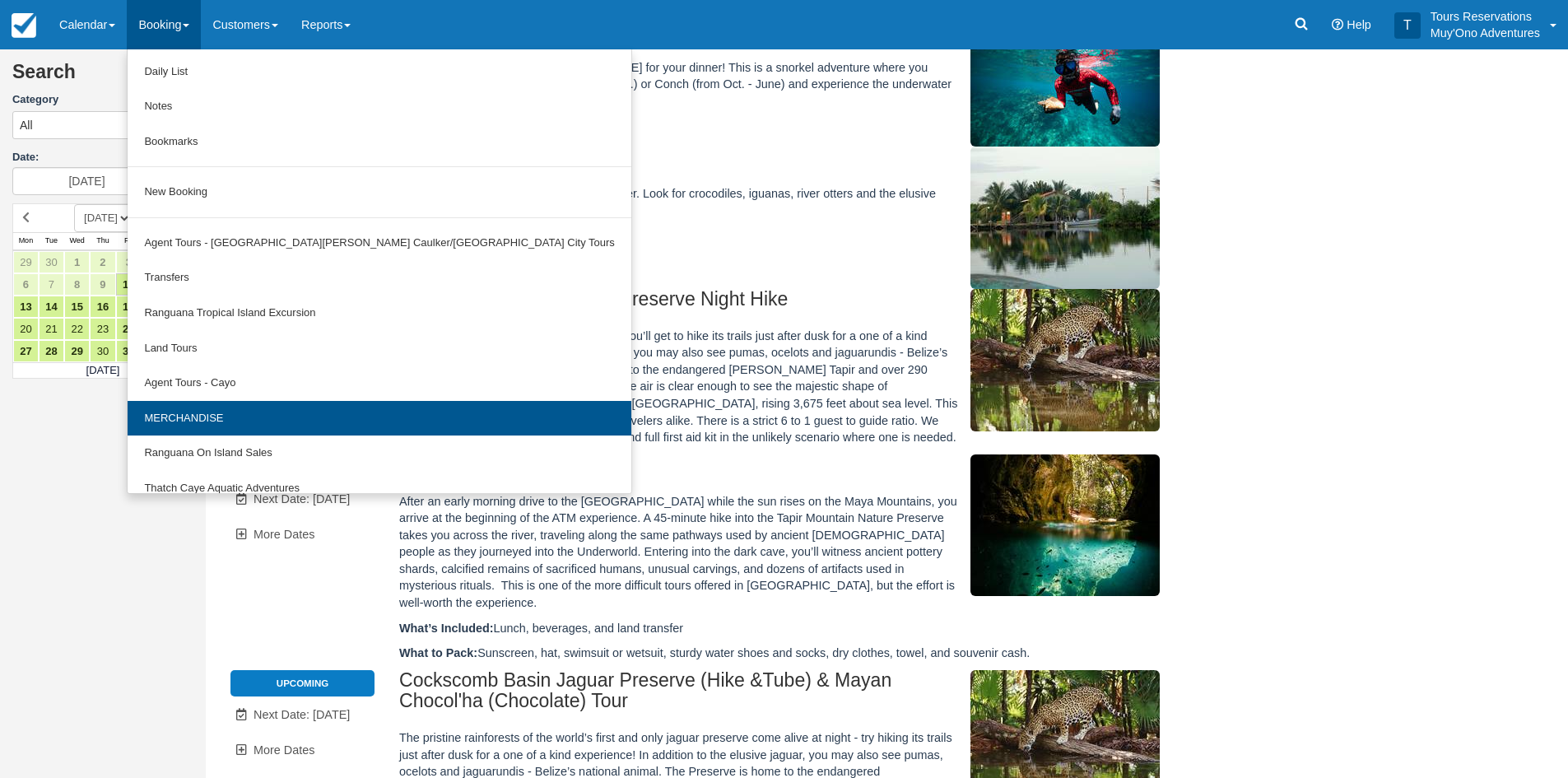
scroll to position [51, 0]
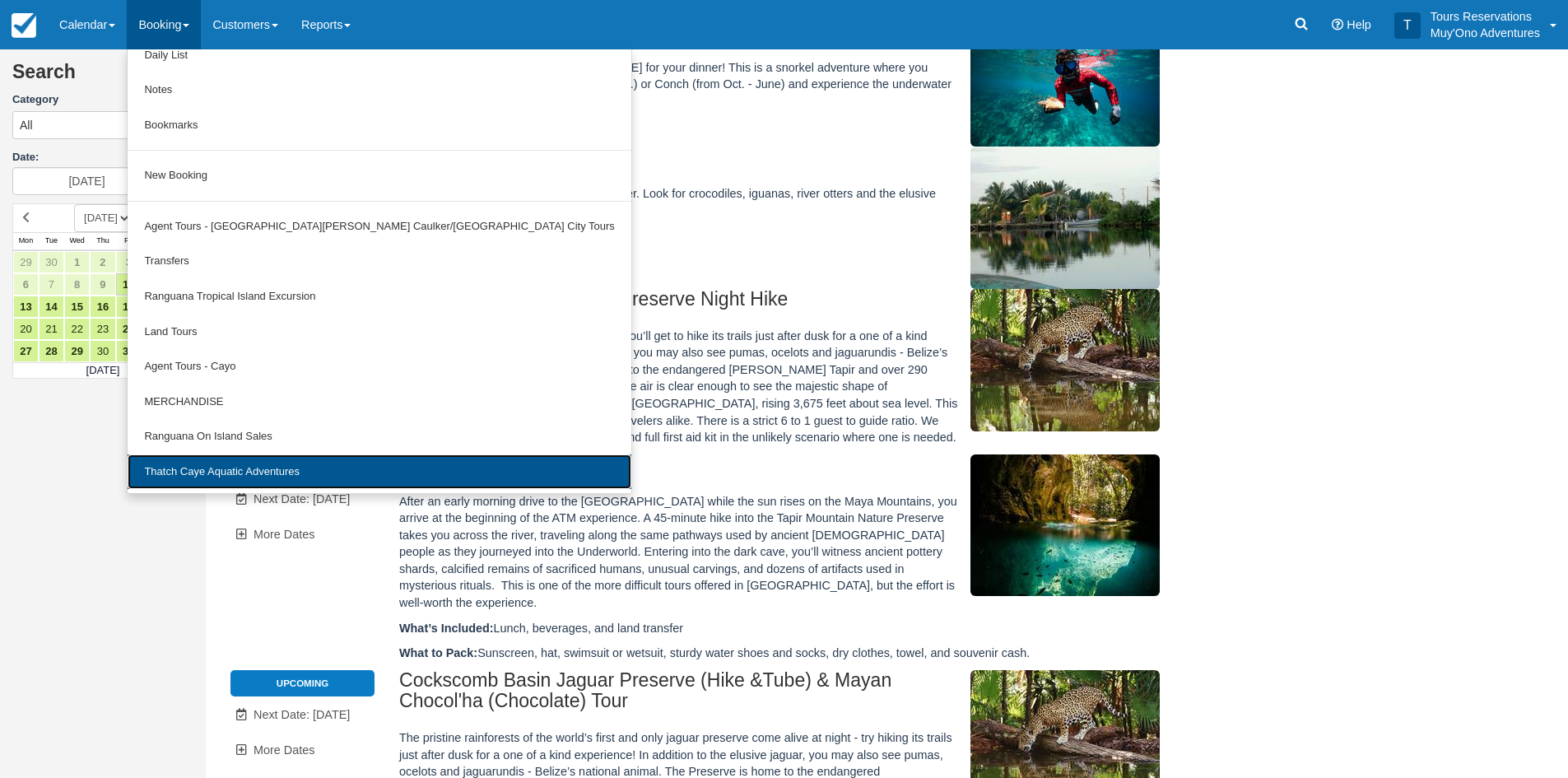
click at [210, 461] on link "Thatch Caye Aquatic Adventures" at bounding box center [379, 472] width 503 height 36
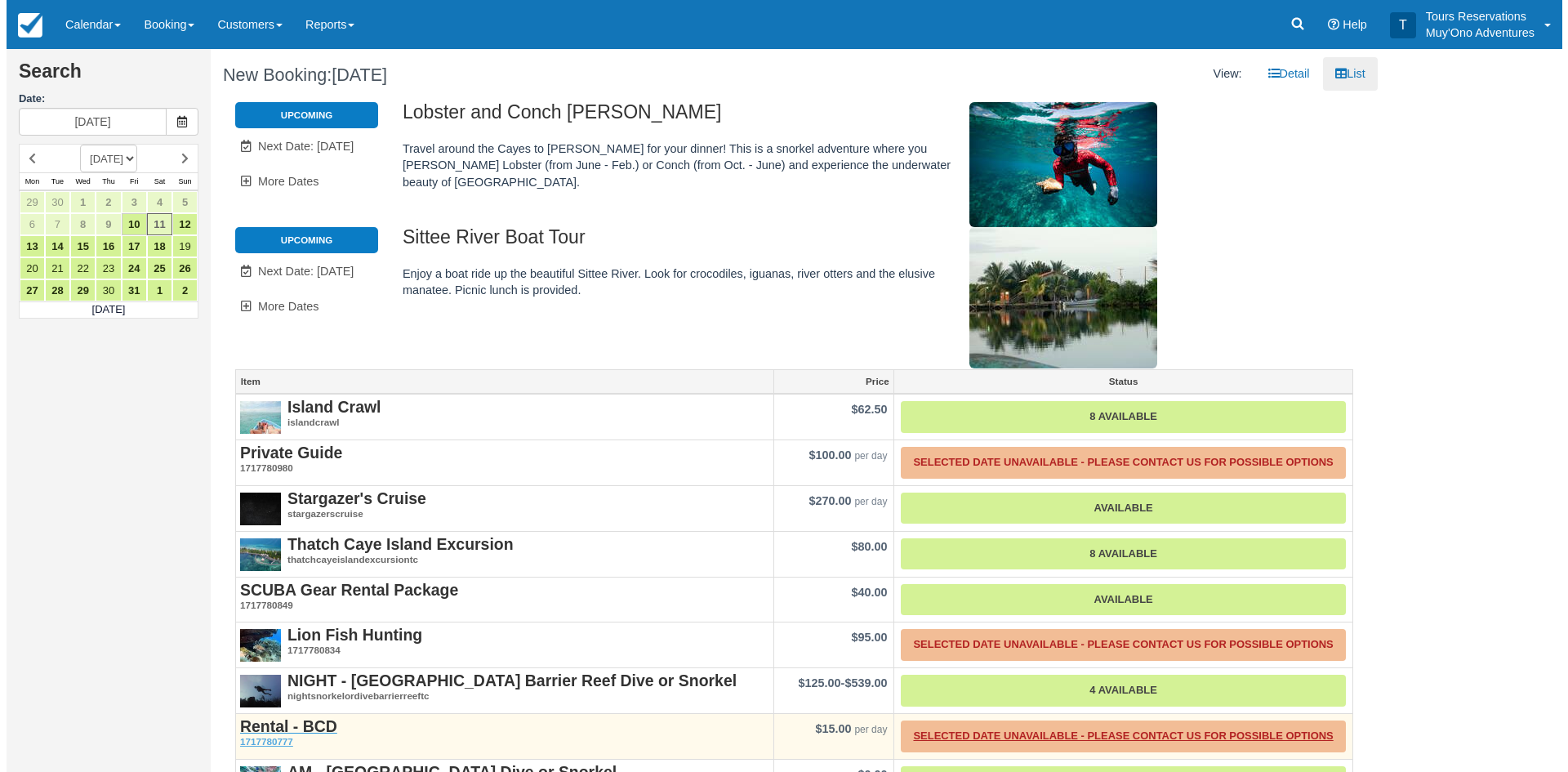
scroll to position [140, 0]
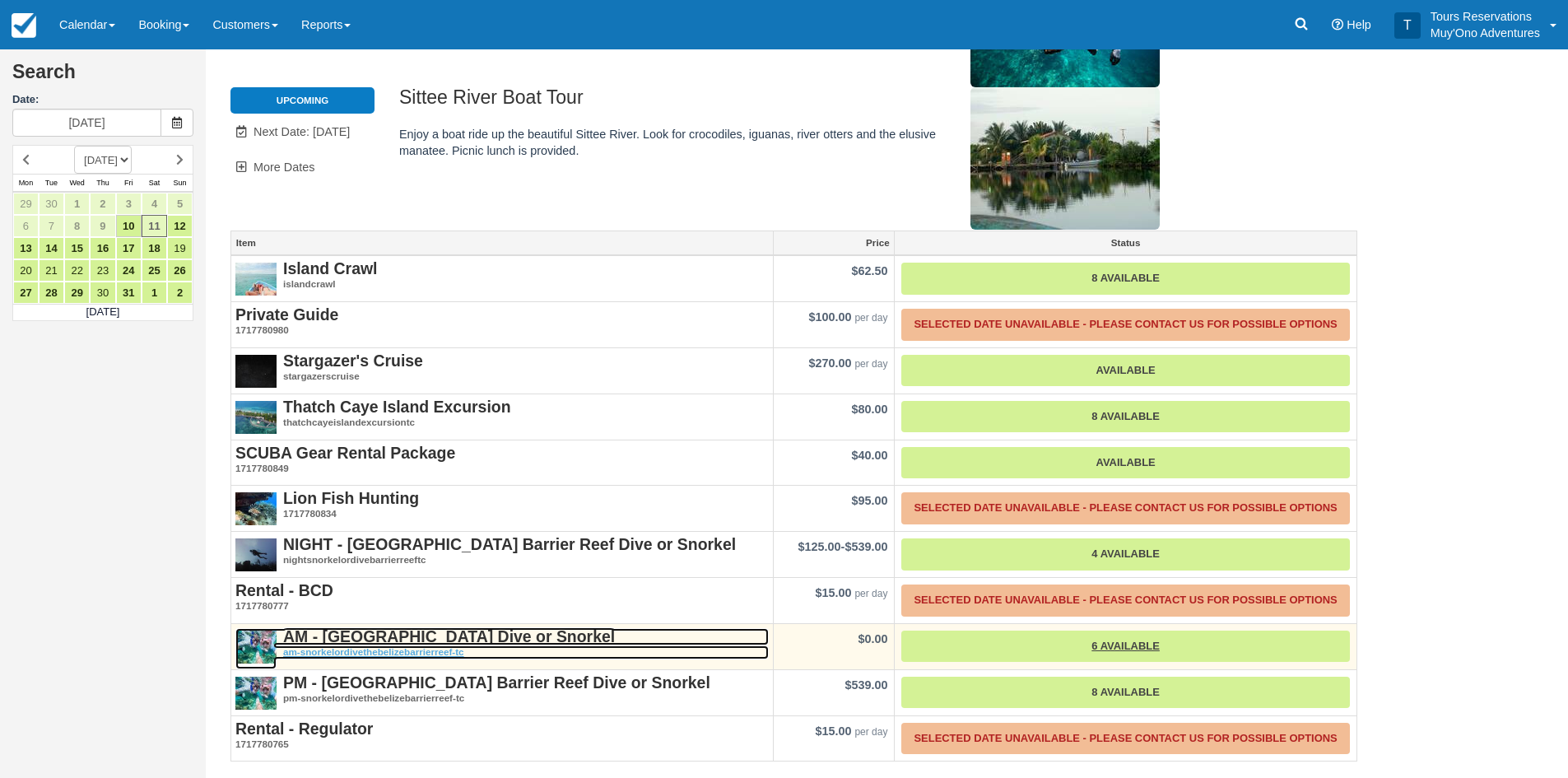
click at [361, 648] on em "am-snorkelordivethebelizebarrierreef-tc" at bounding box center [502, 653] width 534 height 14
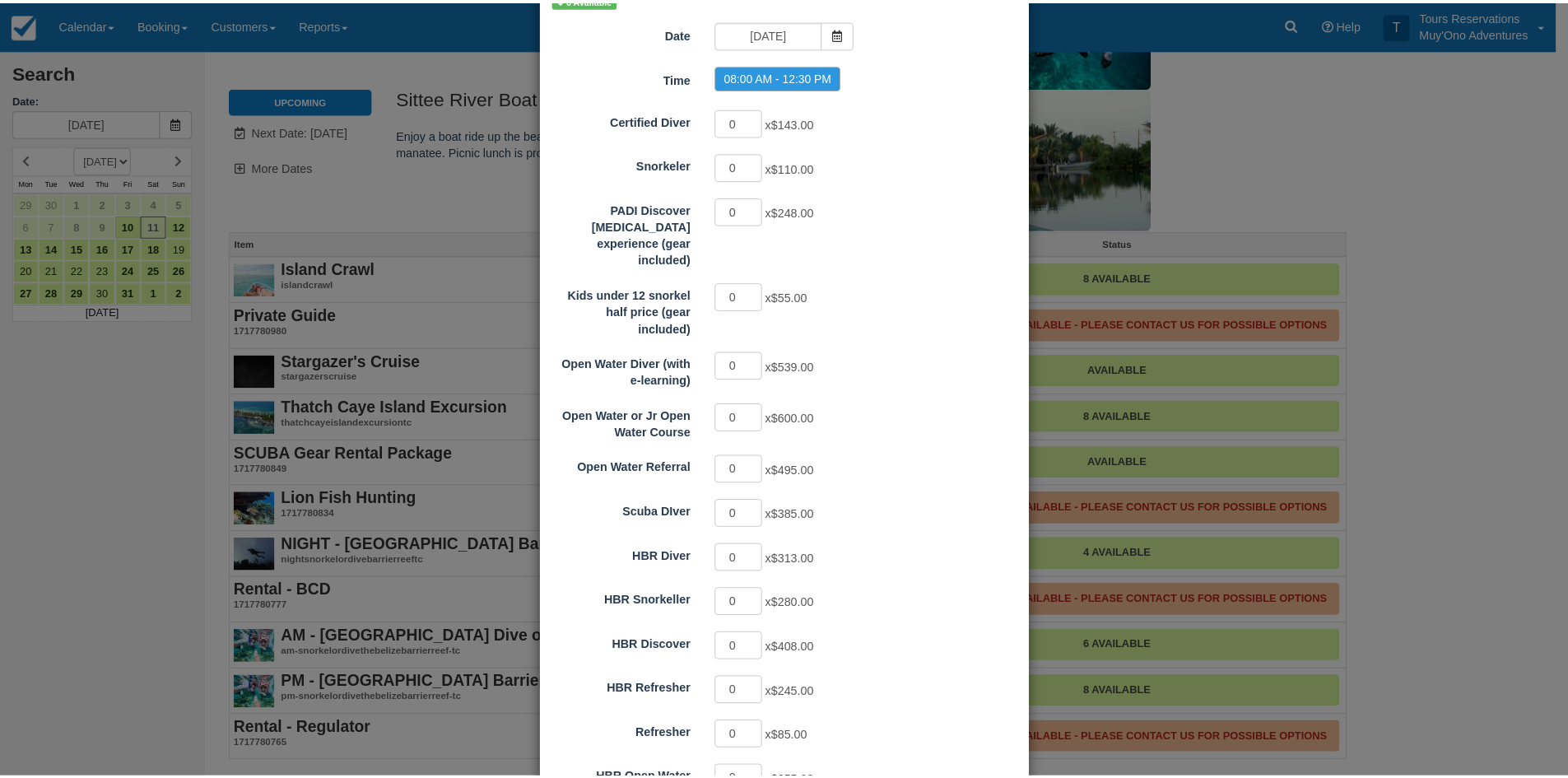
scroll to position [0, 0]
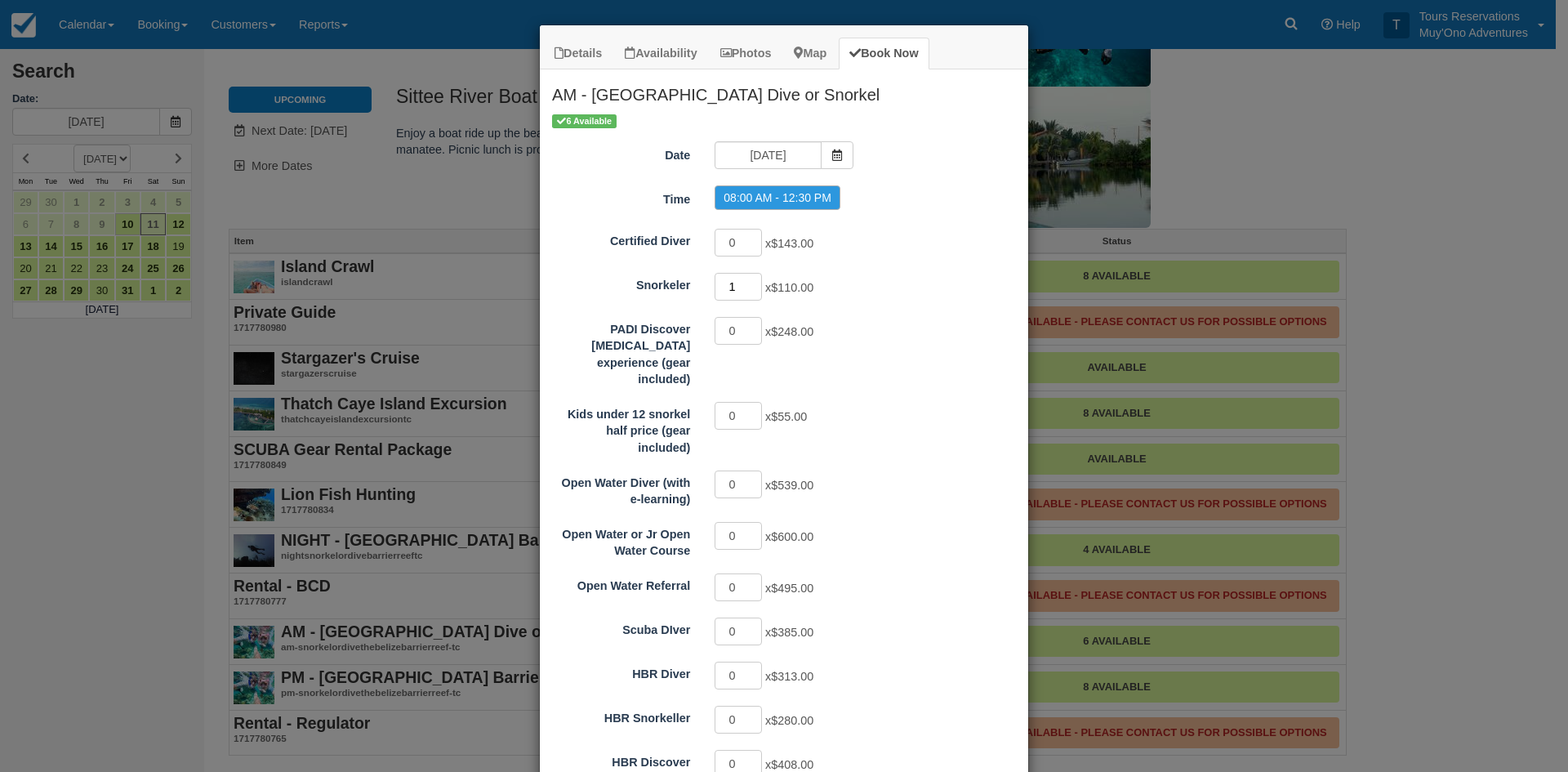
type input "1"
click at [752, 282] on input "1" at bounding box center [737, 286] width 47 height 28
click at [794, 189] on label "08:00 AM - 12:30 PM" at bounding box center [777, 198] width 126 height 25
click at [832, 153] on icon "Item Modal" at bounding box center [837, 155] width 12 height 12
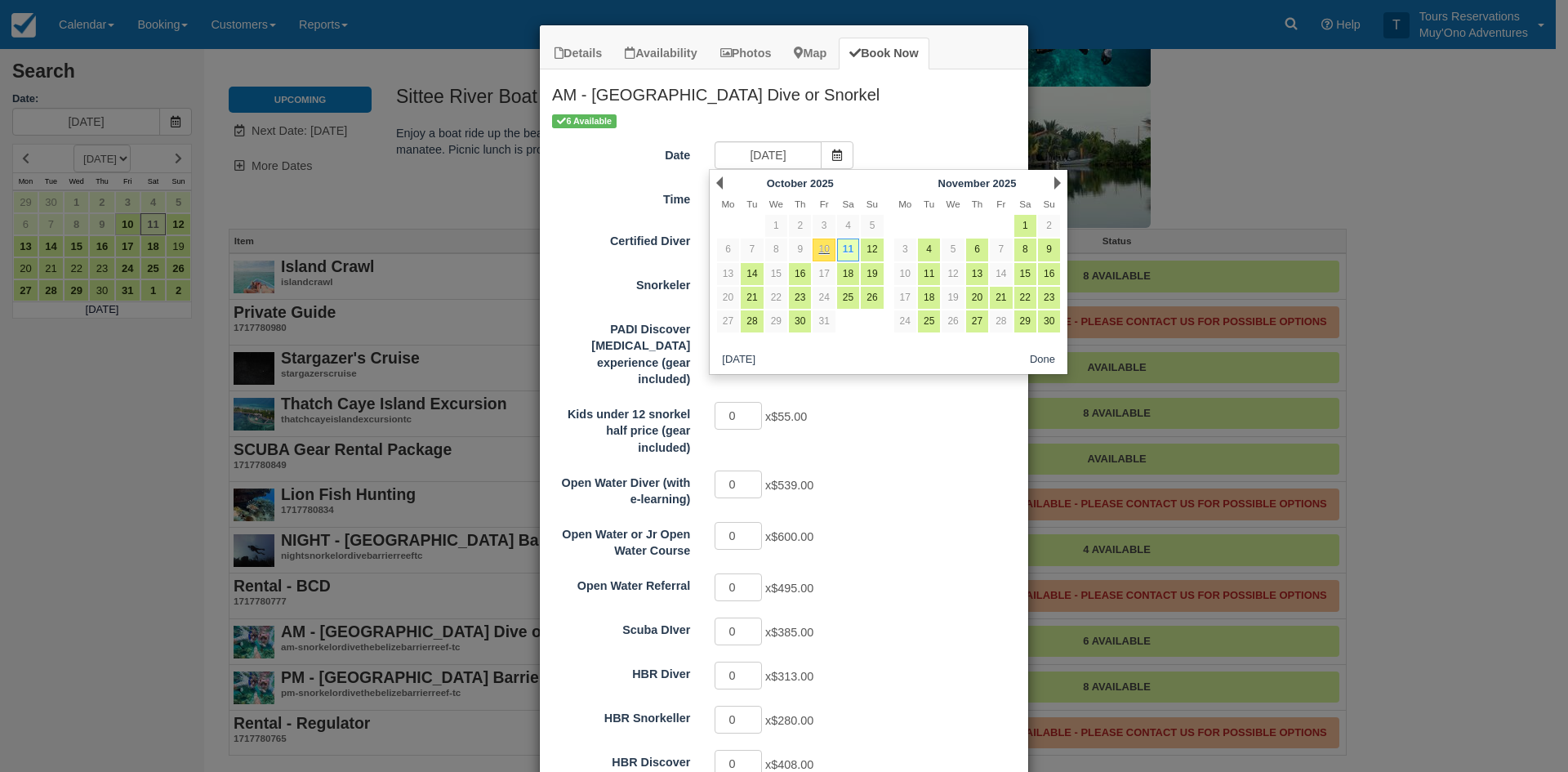
click at [1295, 155] on div "Details Availability Photos Map Book Now AM - Belize Barrier Reef Dive or Snork…" at bounding box center [784, 386] width 1568 height 772
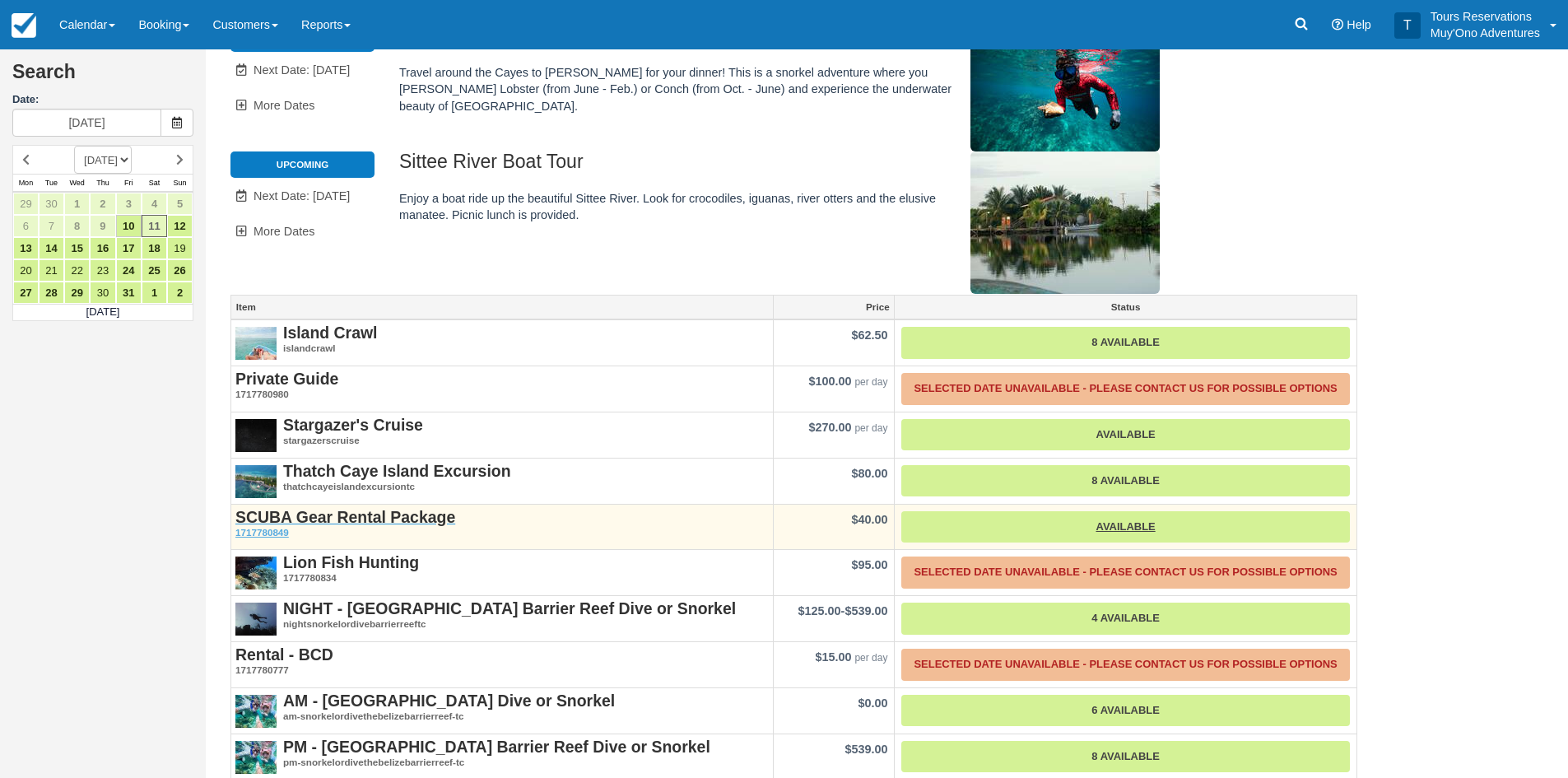
scroll to position [141, 0]
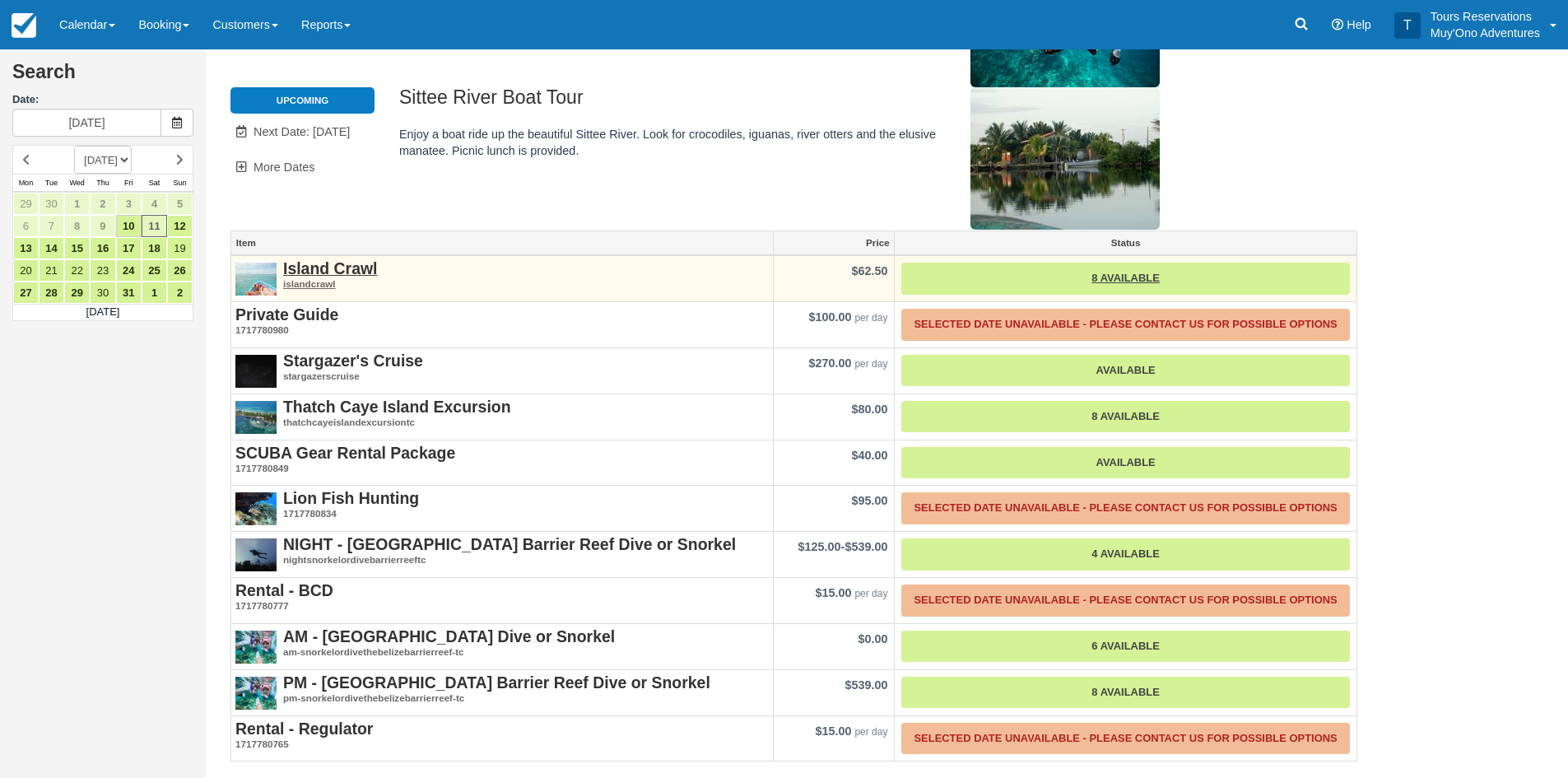
click at [360, 258] on div "Island Crawl islandcrawl" at bounding box center [501, 276] width 542 height 39
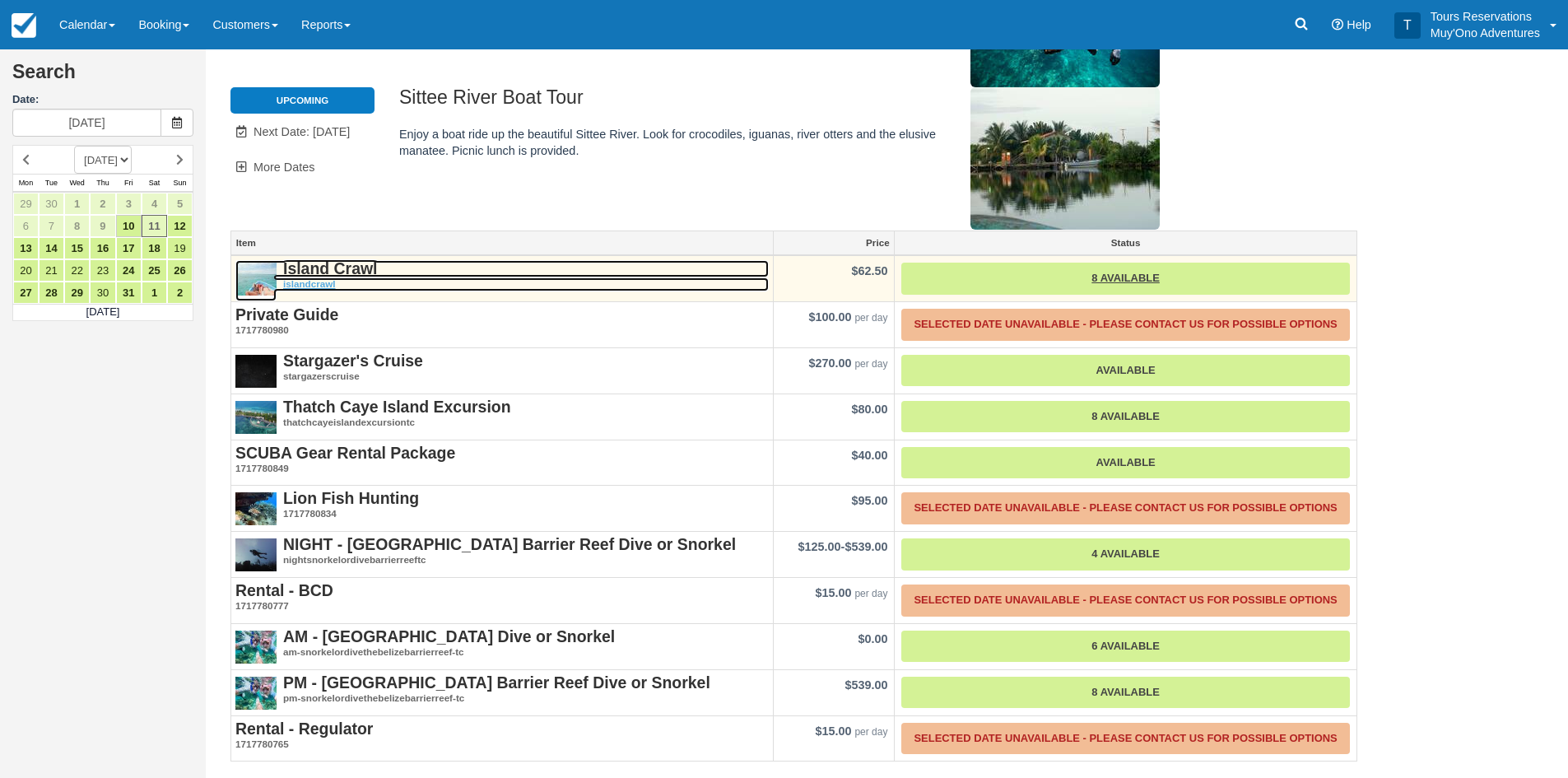
click at [354, 265] on strong "Island Crawl" at bounding box center [330, 269] width 95 height 18
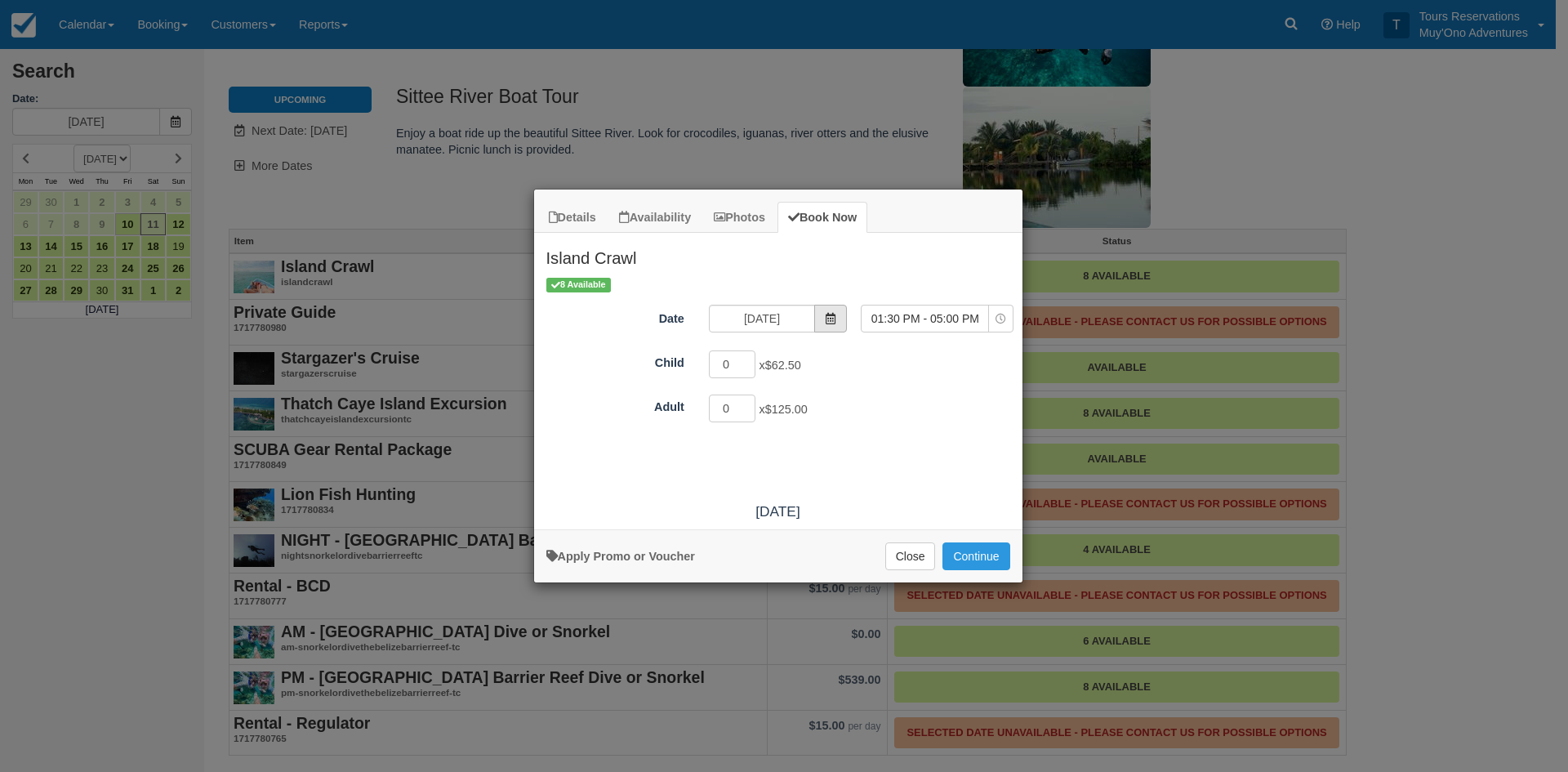
click at [845, 316] on span "Item Modal" at bounding box center [831, 318] width 33 height 28
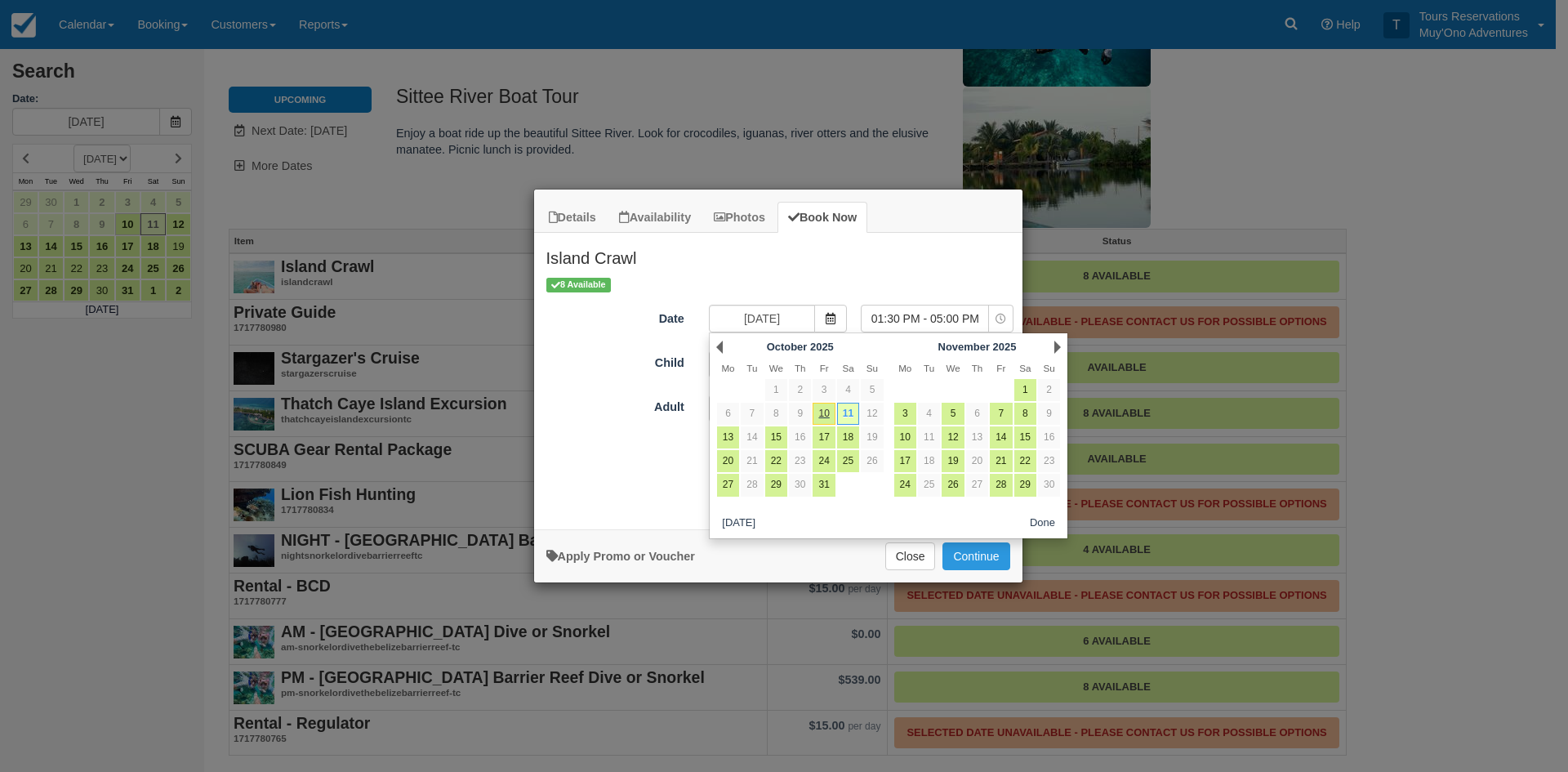
click at [1031, 194] on div "Details Availability Photos Book Now Island Crawl Take a floating bar from caye…" at bounding box center [784, 386] width 1568 height 772
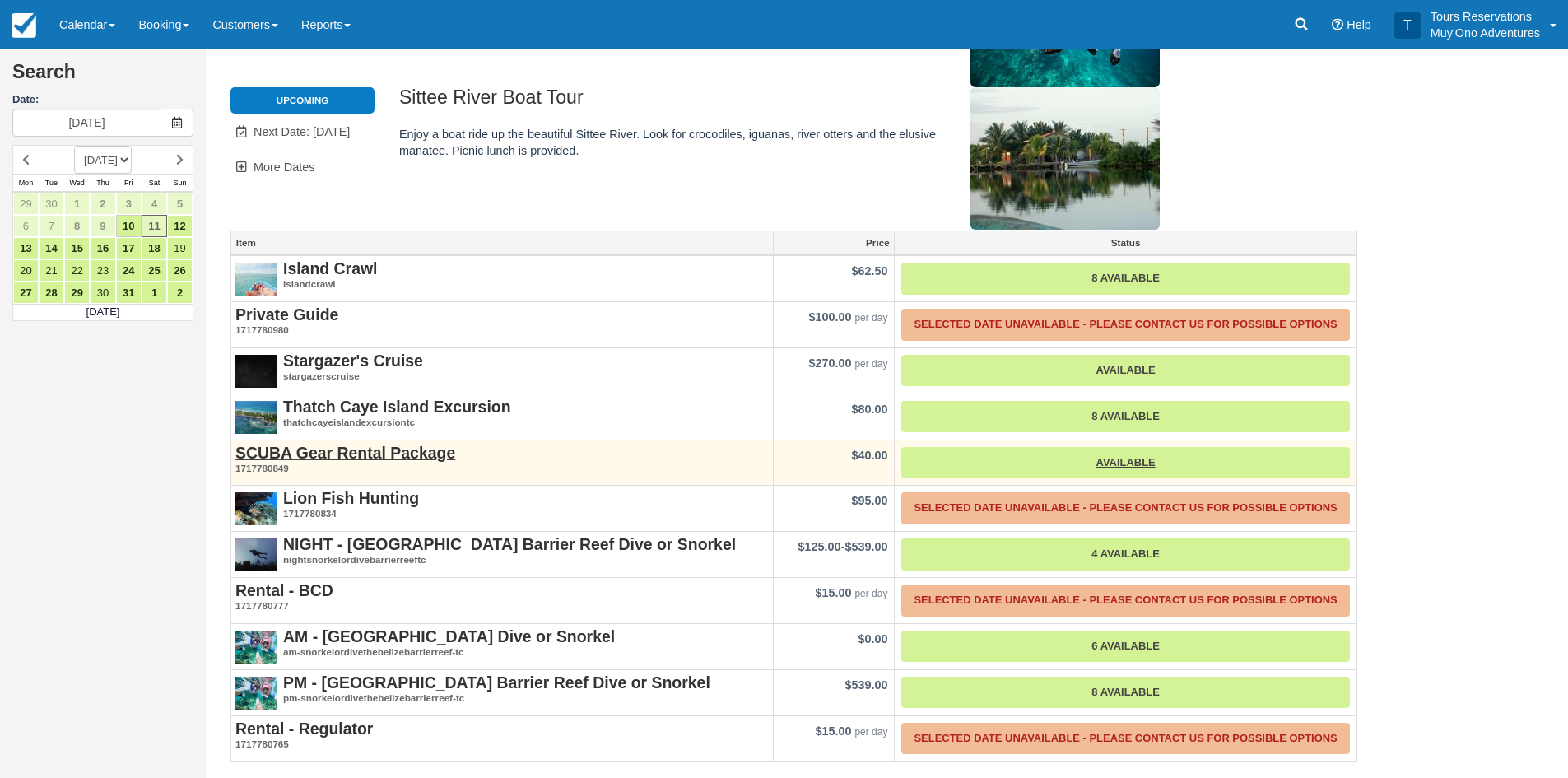
scroll to position [0, 0]
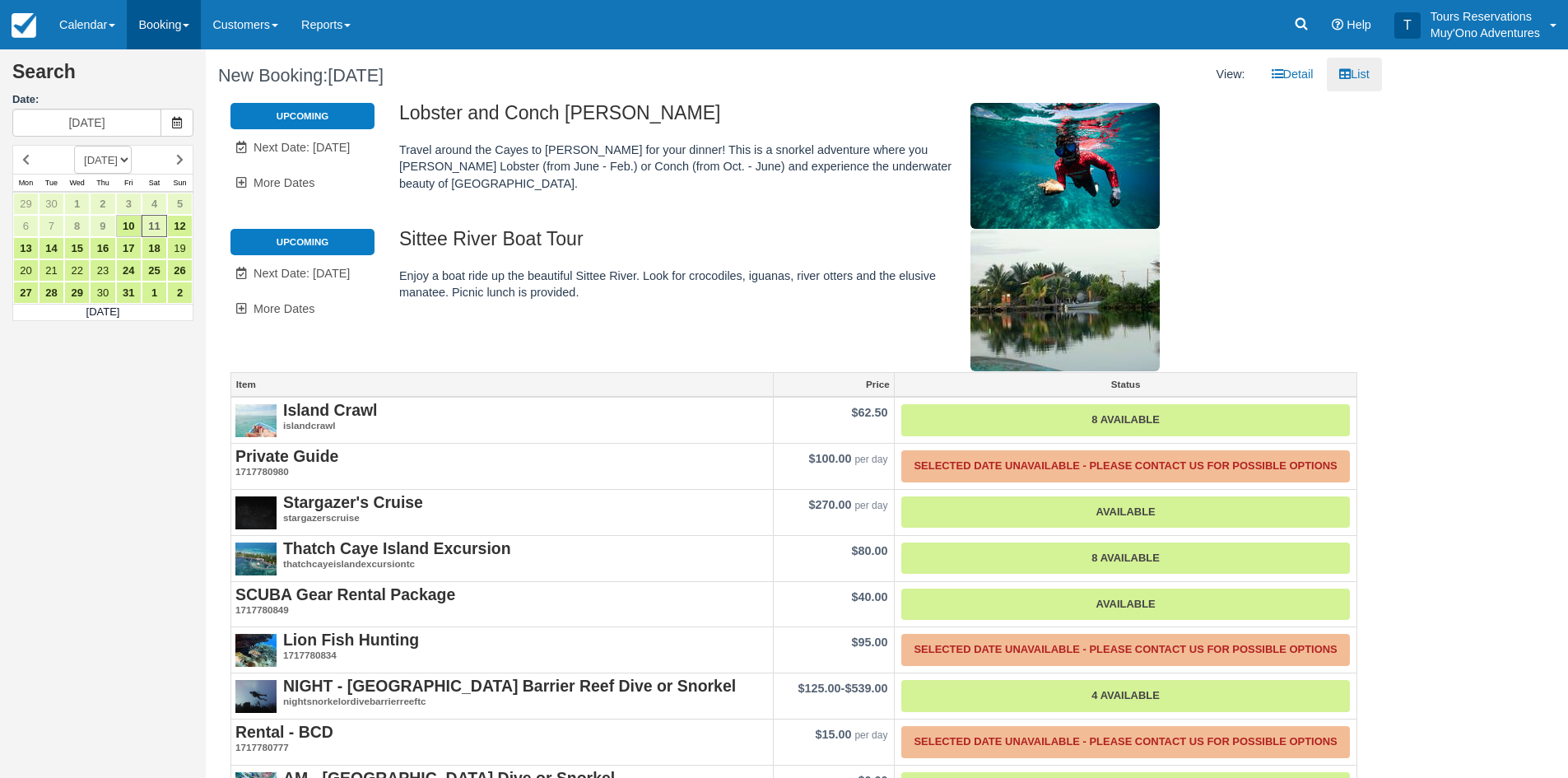
click at [172, 23] on link "Booking" at bounding box center [164, 24] width 74 height 49
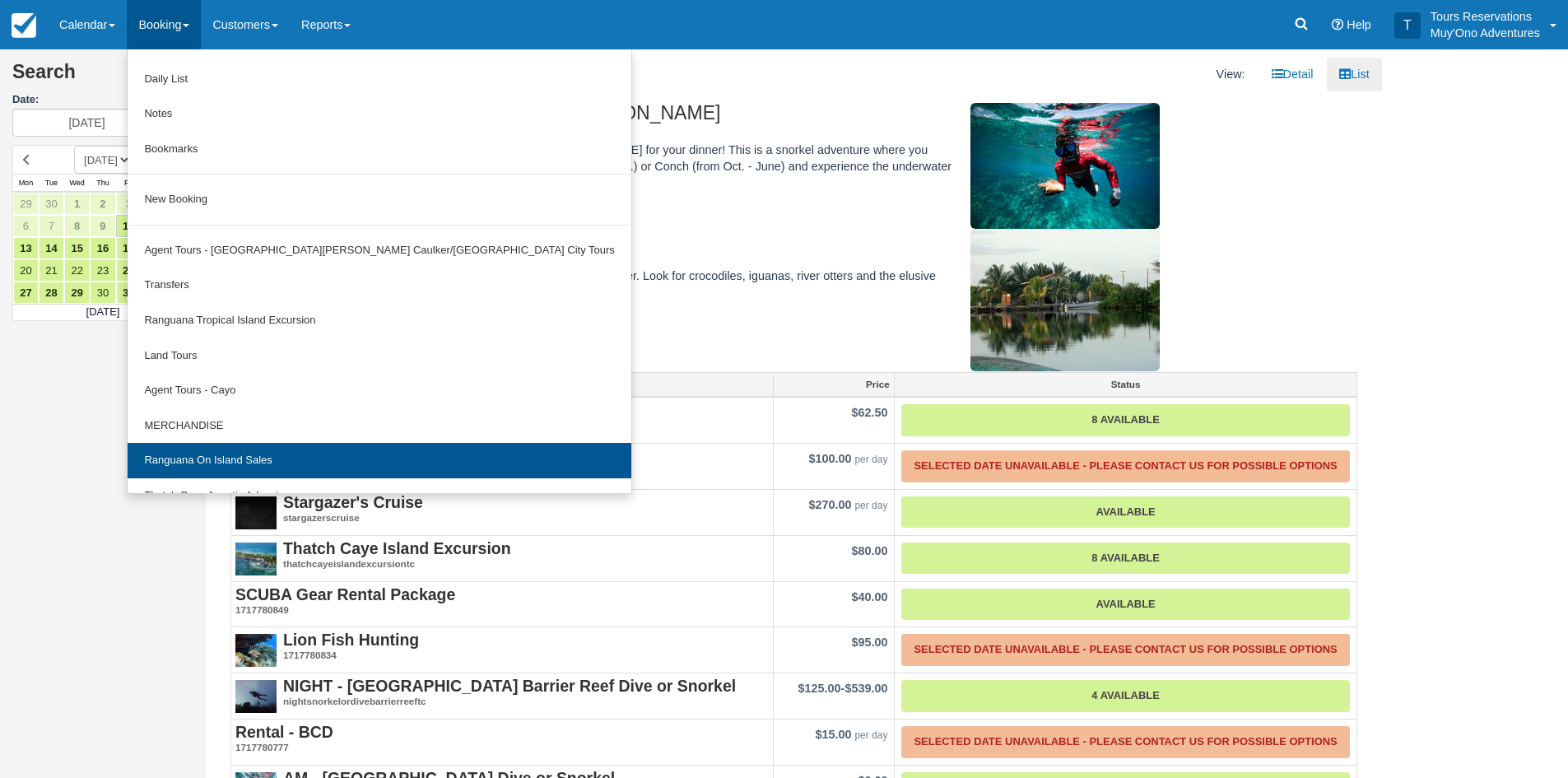
scroll to position [51, 0]
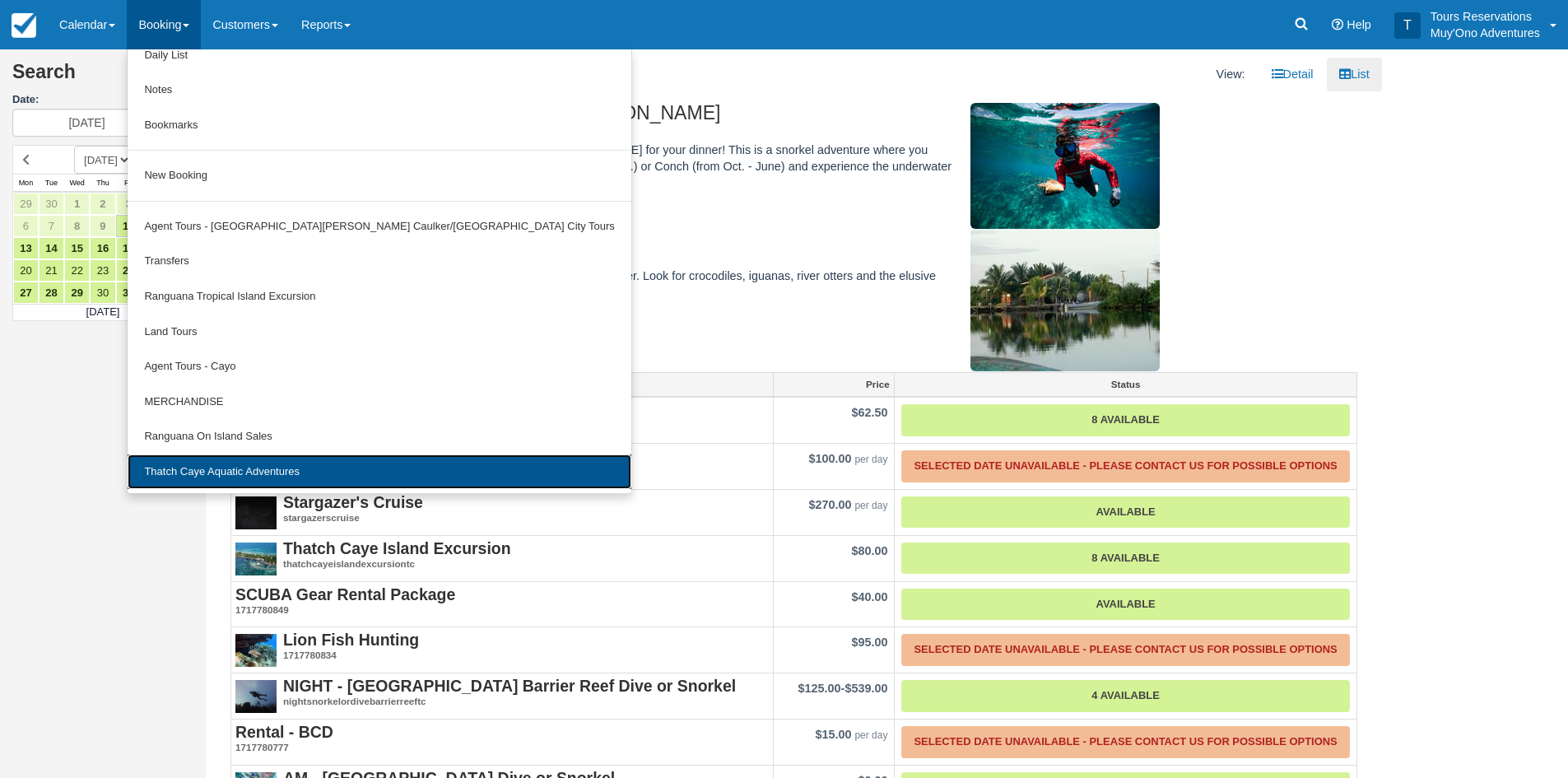
click at [240, 469] on link "Thatch Caye Aquatic Adventures" at bounding box center [379, 472] width 503 height 36
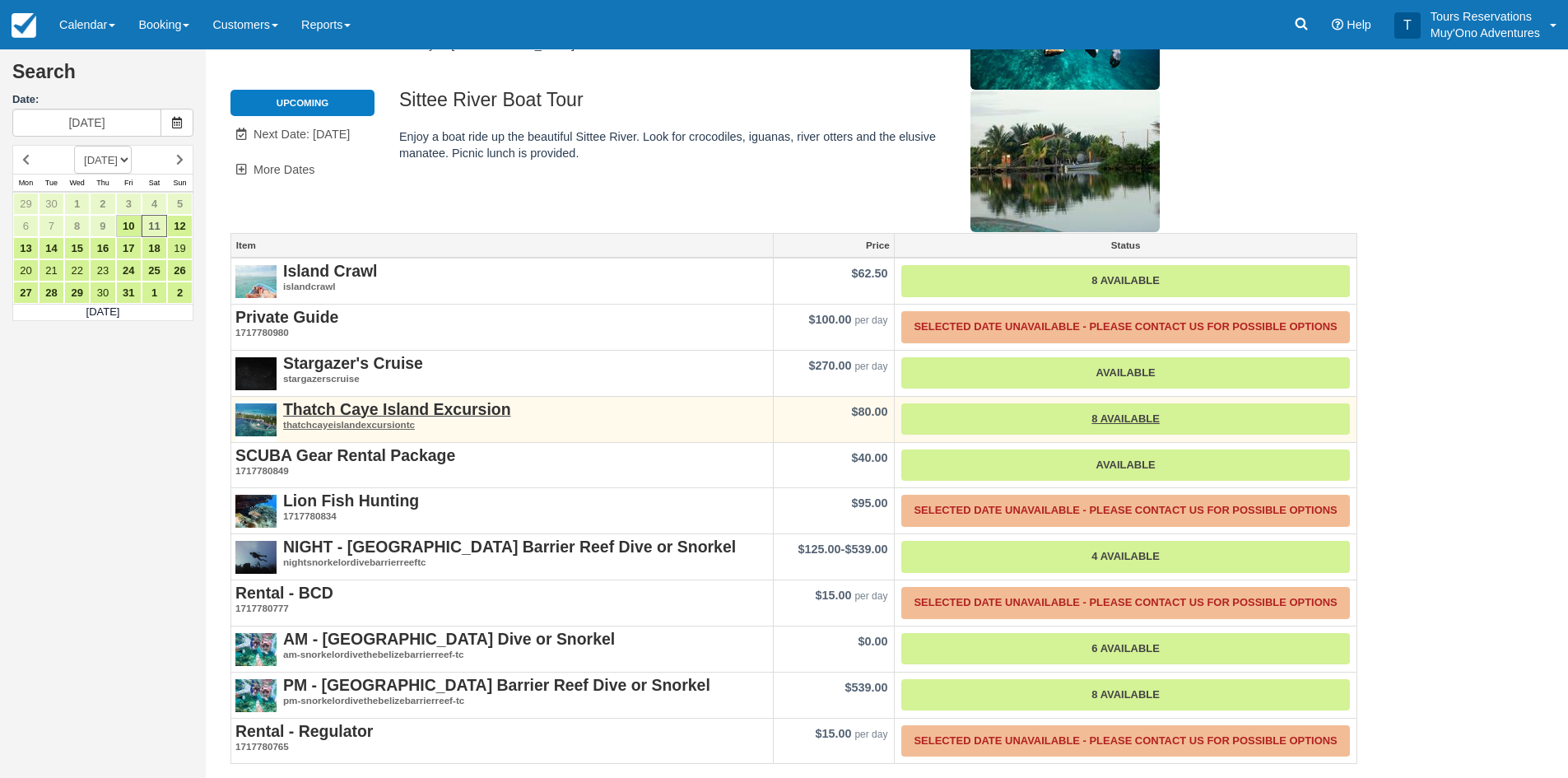
scroll to position [141, 0]
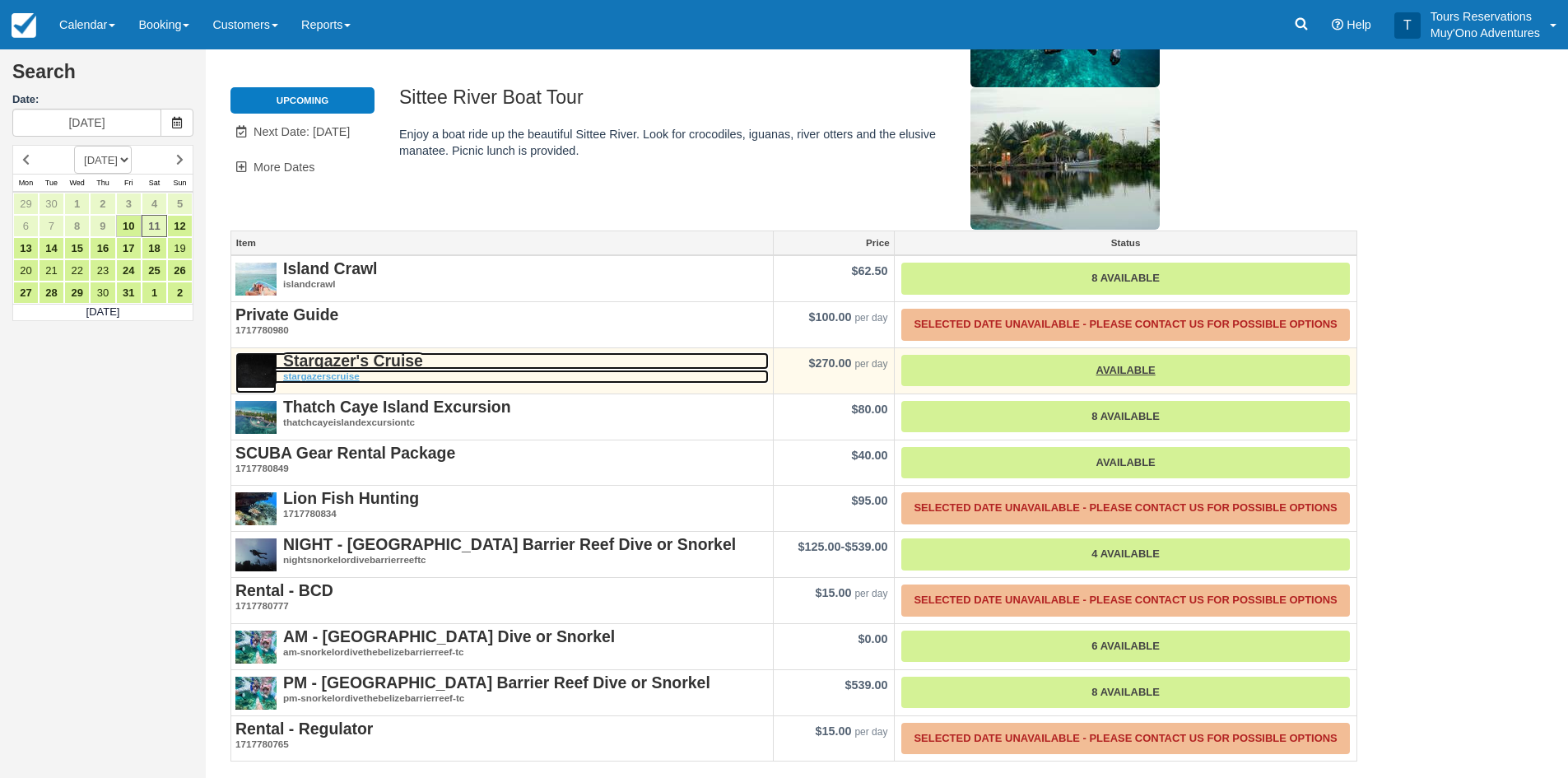
click at [382, 362] on strong "Stargazer's Cruise" at bounding box center [353, 361] width 140 height 18
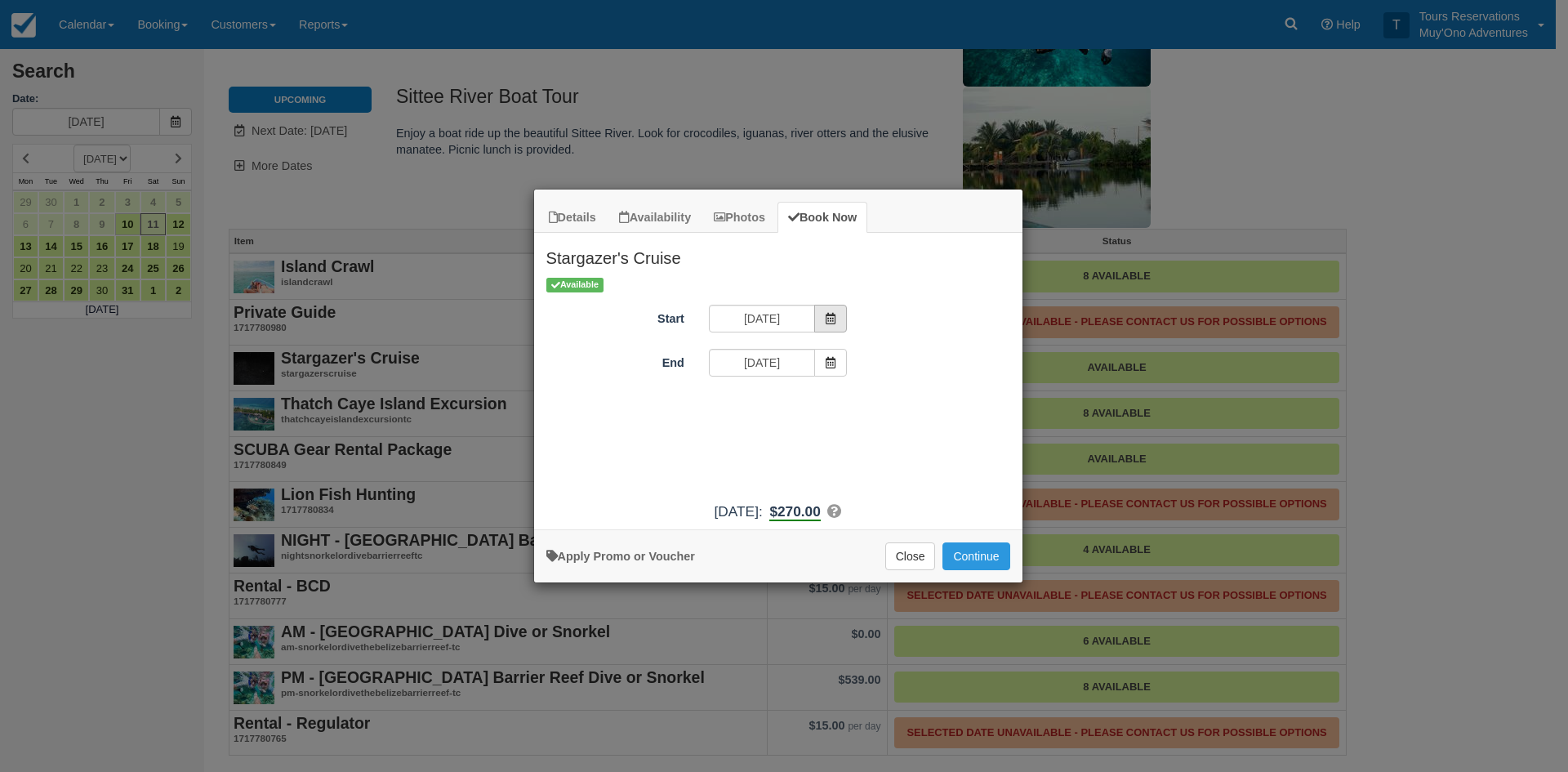
click at [834, 317] on icon "Item Modal" at bounding box center [831, 318] width 12 height 12
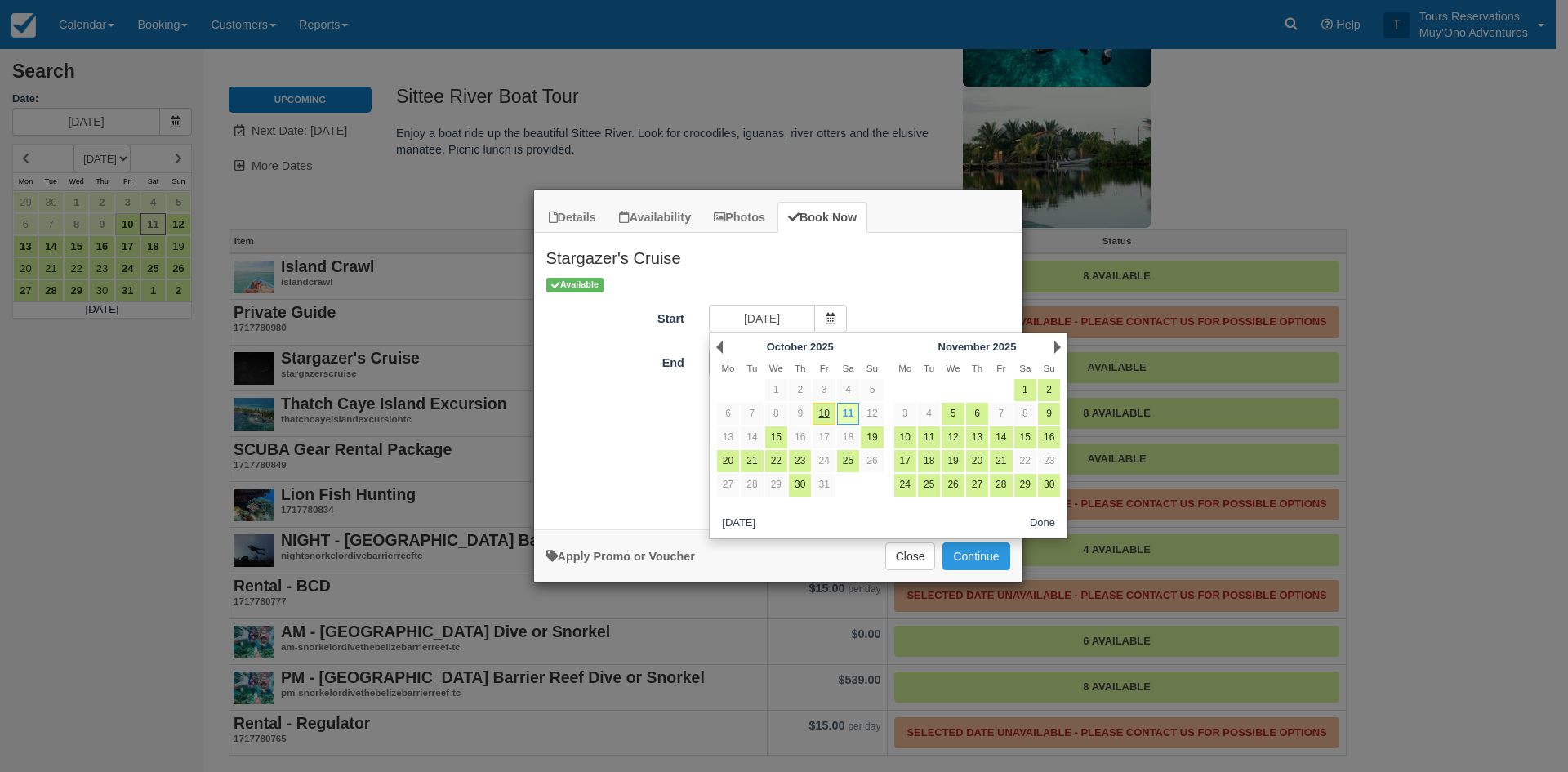
drag, startPoint x: 1333, startPoint y: 181, endPoint x: 1020, endPoint y: 20, distance: 352.0
click at [1313, 166] on div "Details Availability Photos Book Now Stargazer's Cruise An hour long cruise aro…" at bounding box center [784, 386] width 1568 height 772
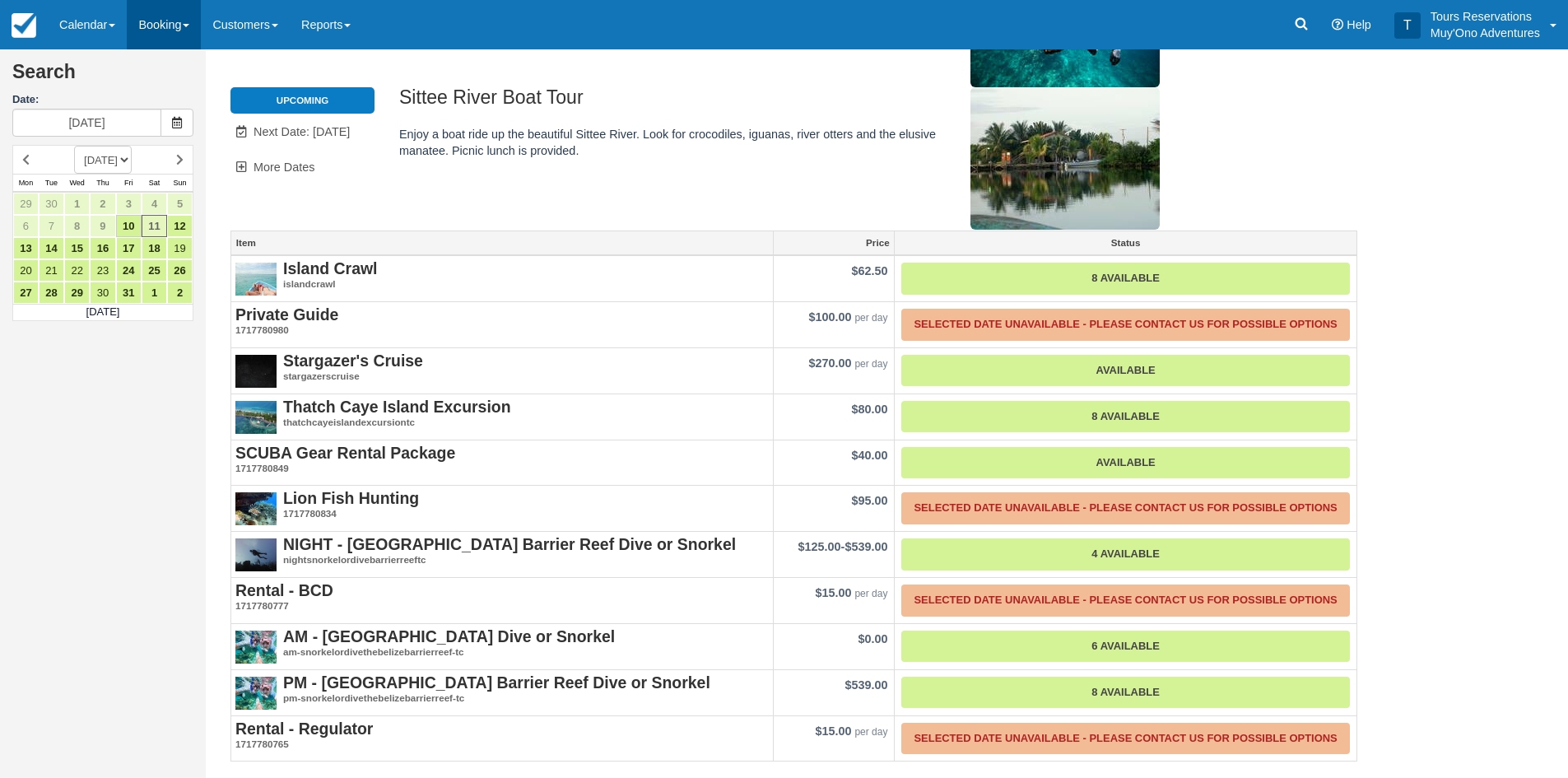
click at [138, 33] on link "Booking" at bounding box center [164, 24] width 74 height 49
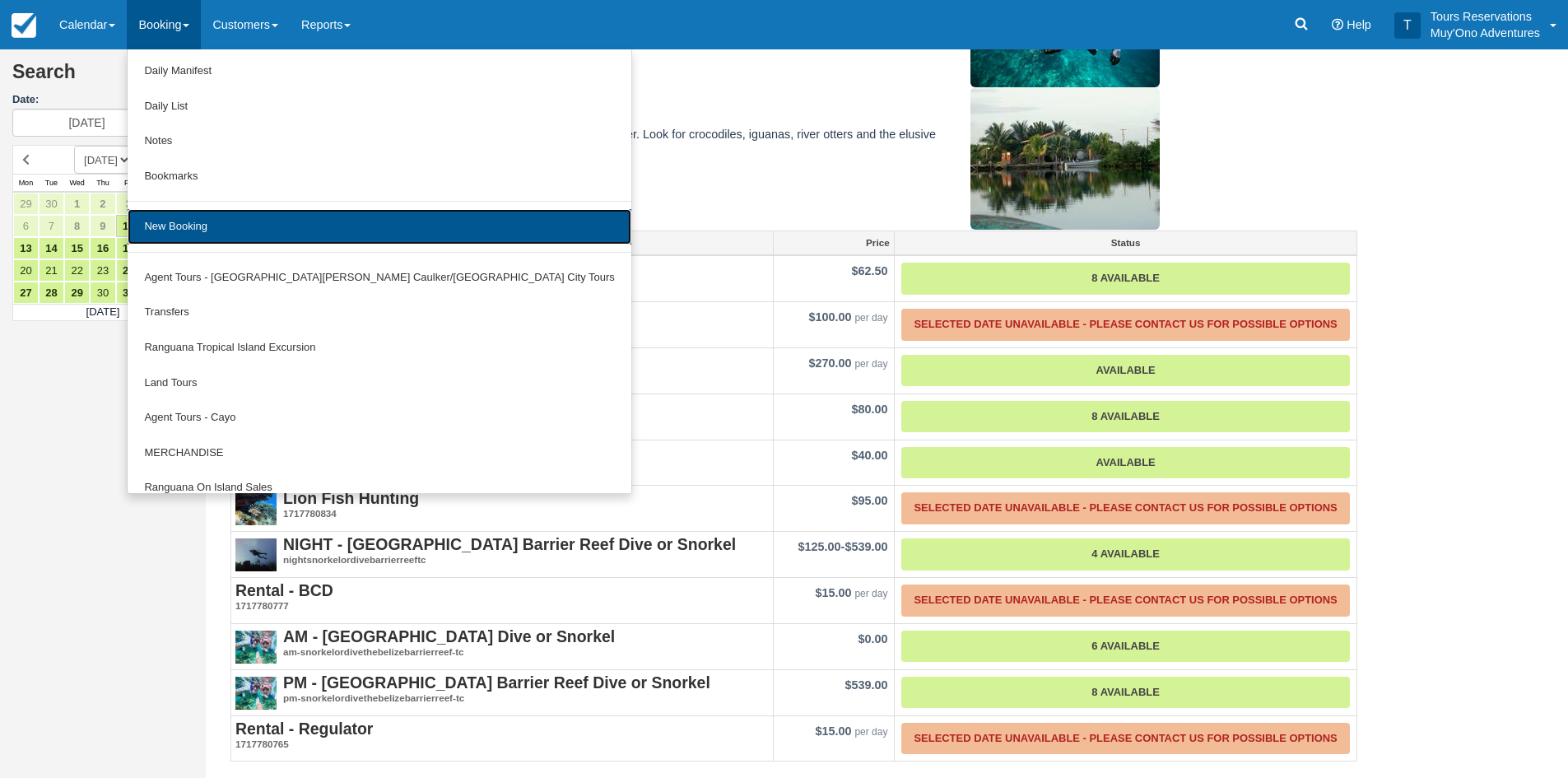
click at [191, 219] on link "New Booking" at bounding box center [379, 227] width 503 height 36
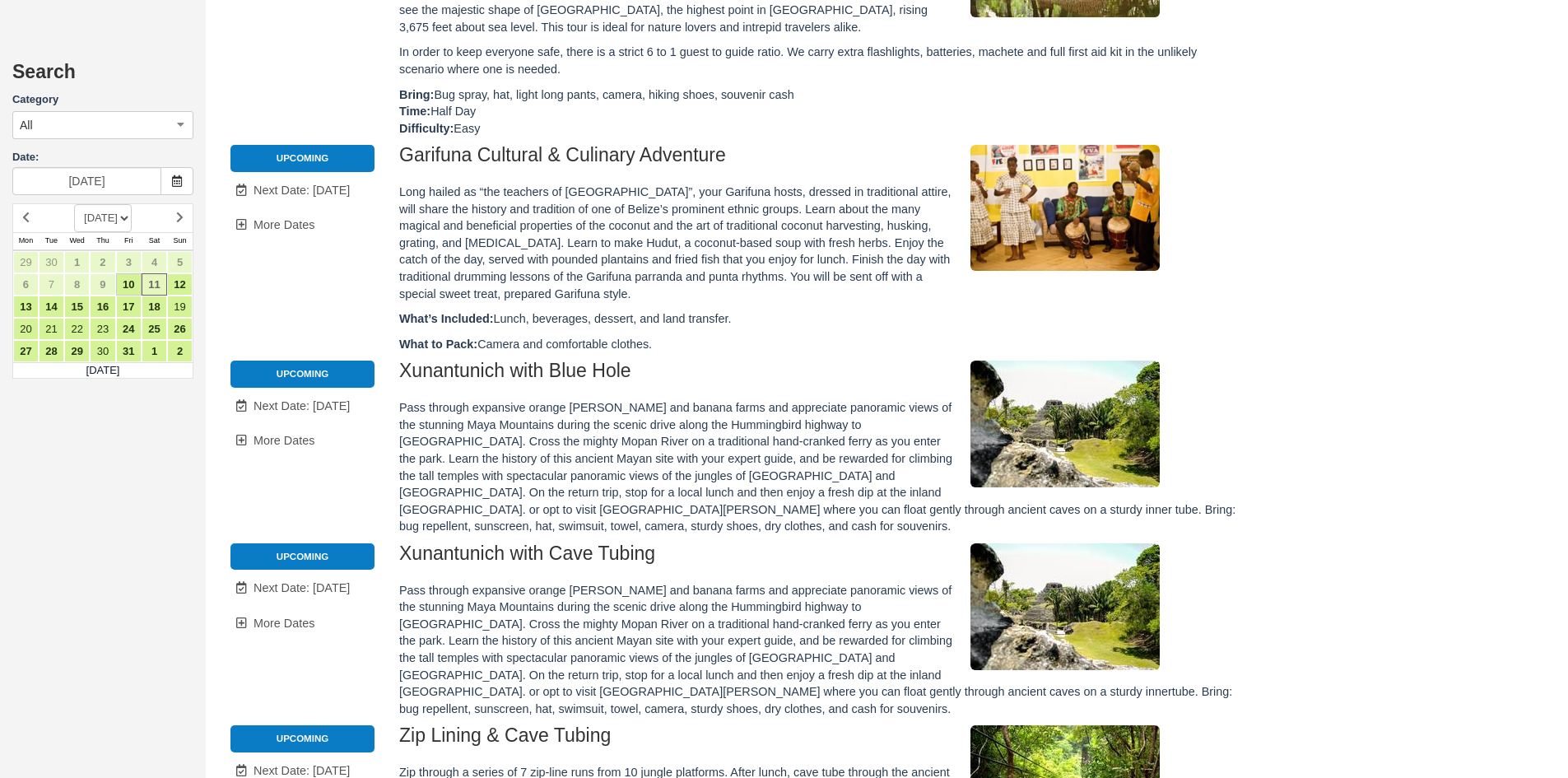
scroll to position [740, 0]
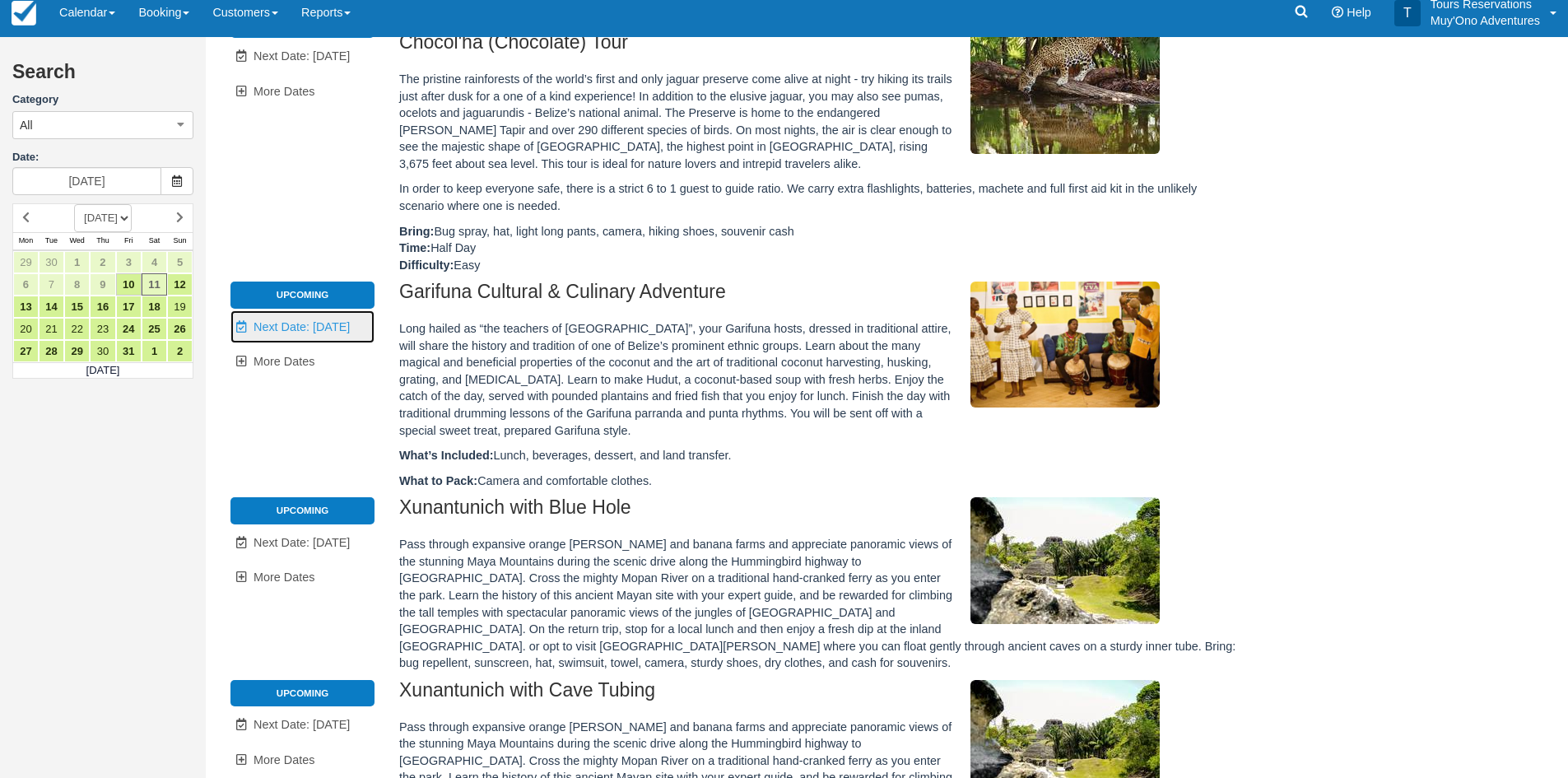
click at [321, 321] on span "Next Date: [DATE]" at bounding box center [302, 327] width 97 height 13
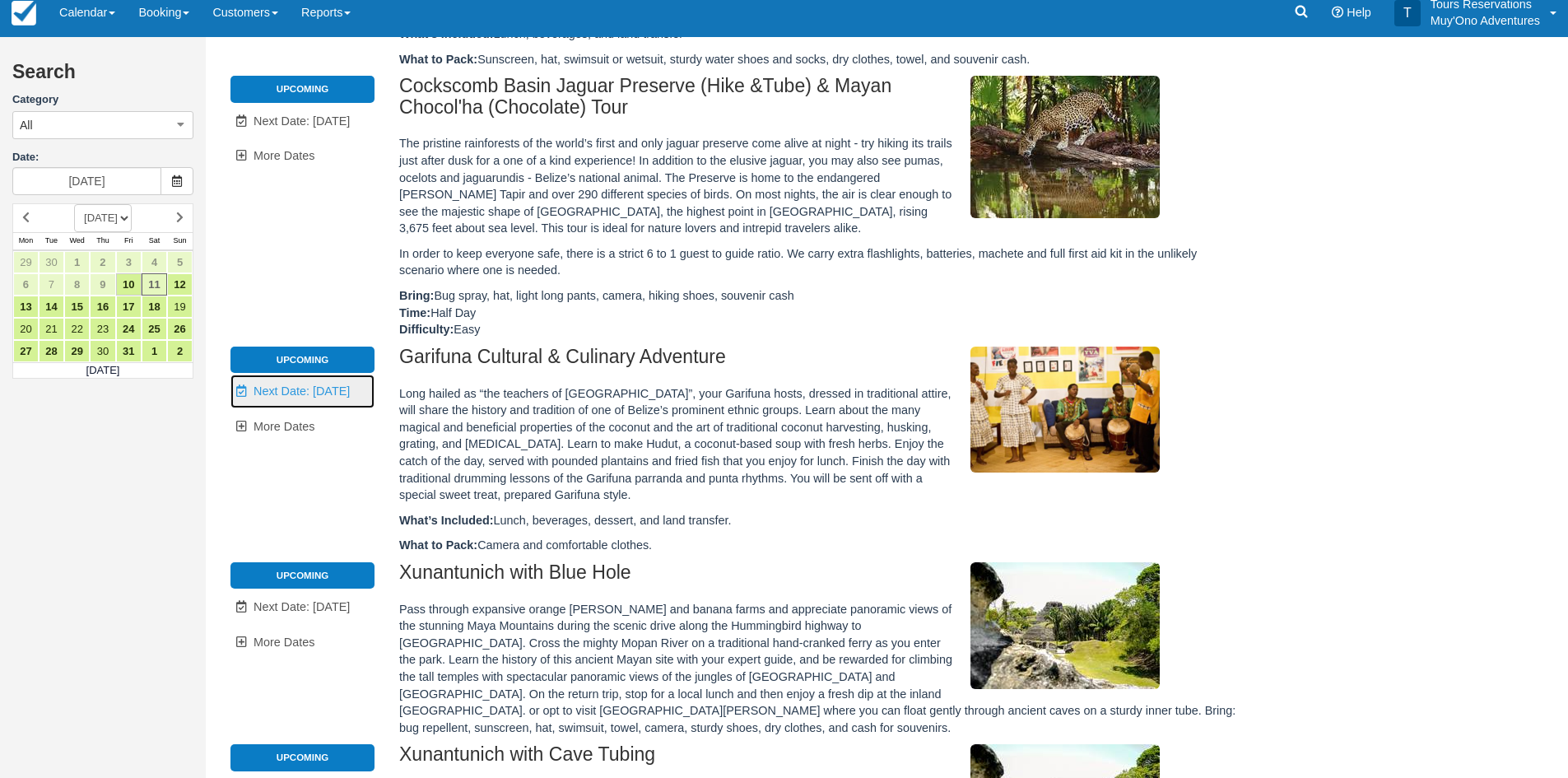
scroll to position [0, 0]
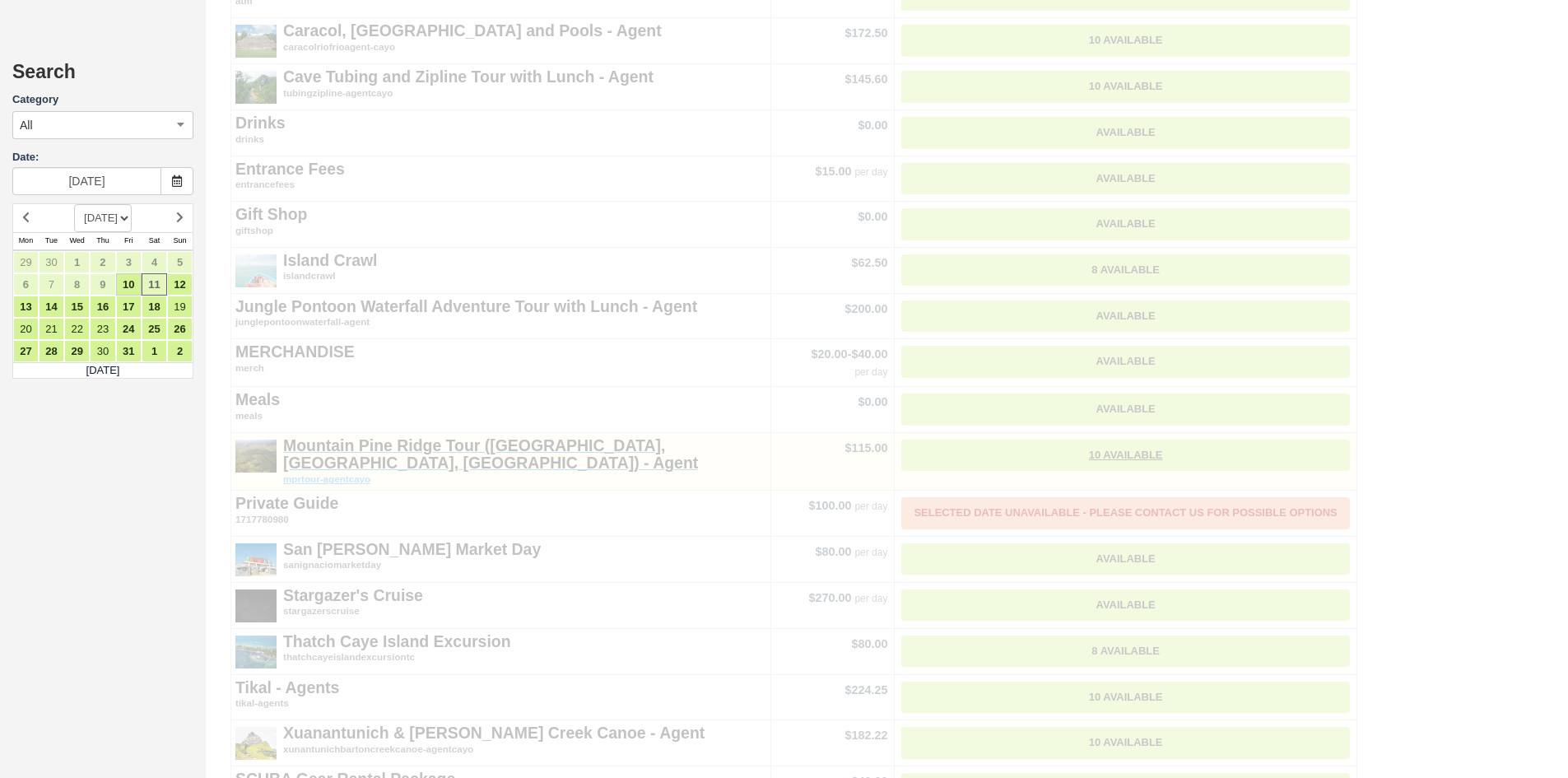
type input "10/13/25"
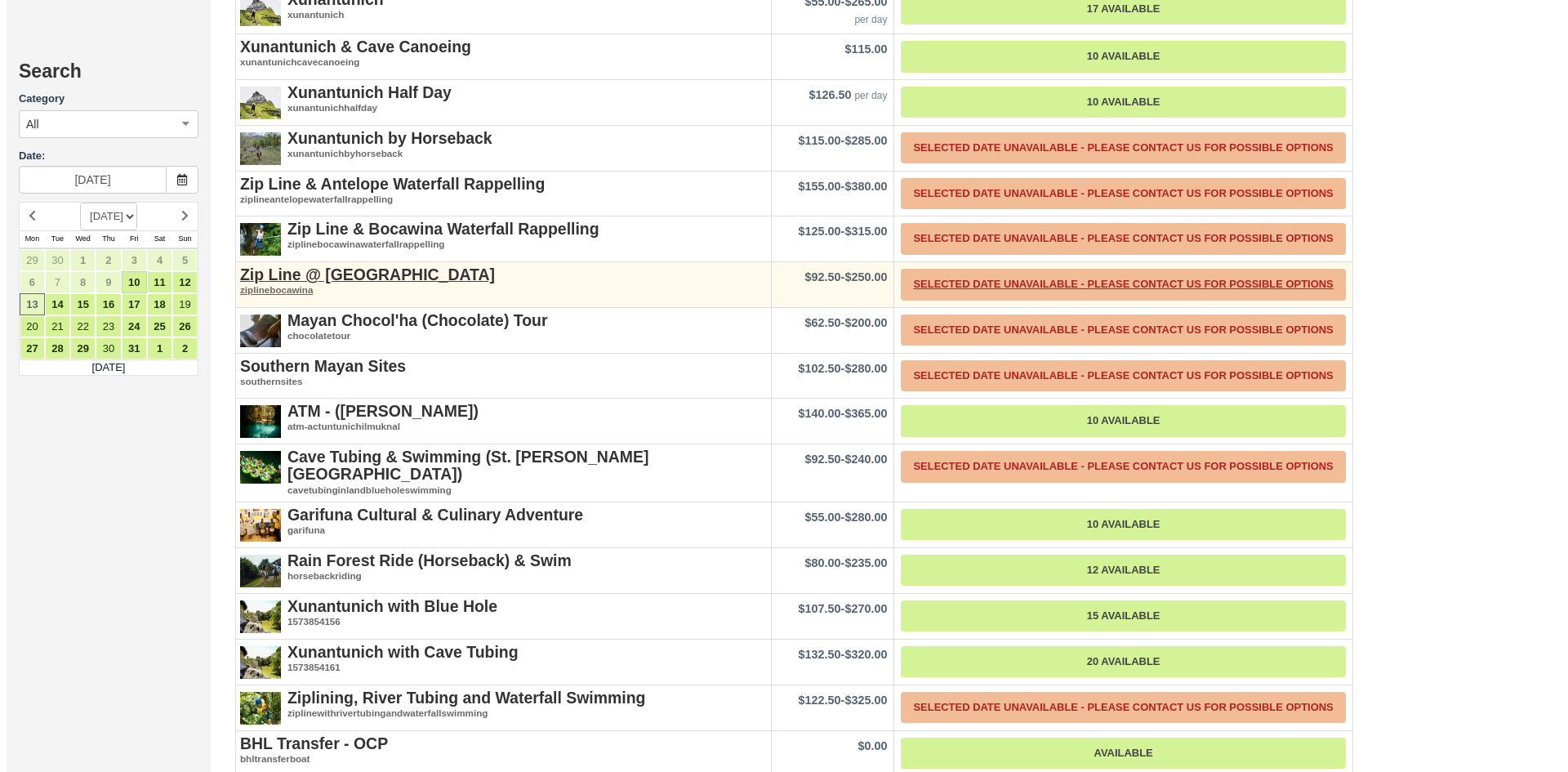
scroll to position [3345, 0]
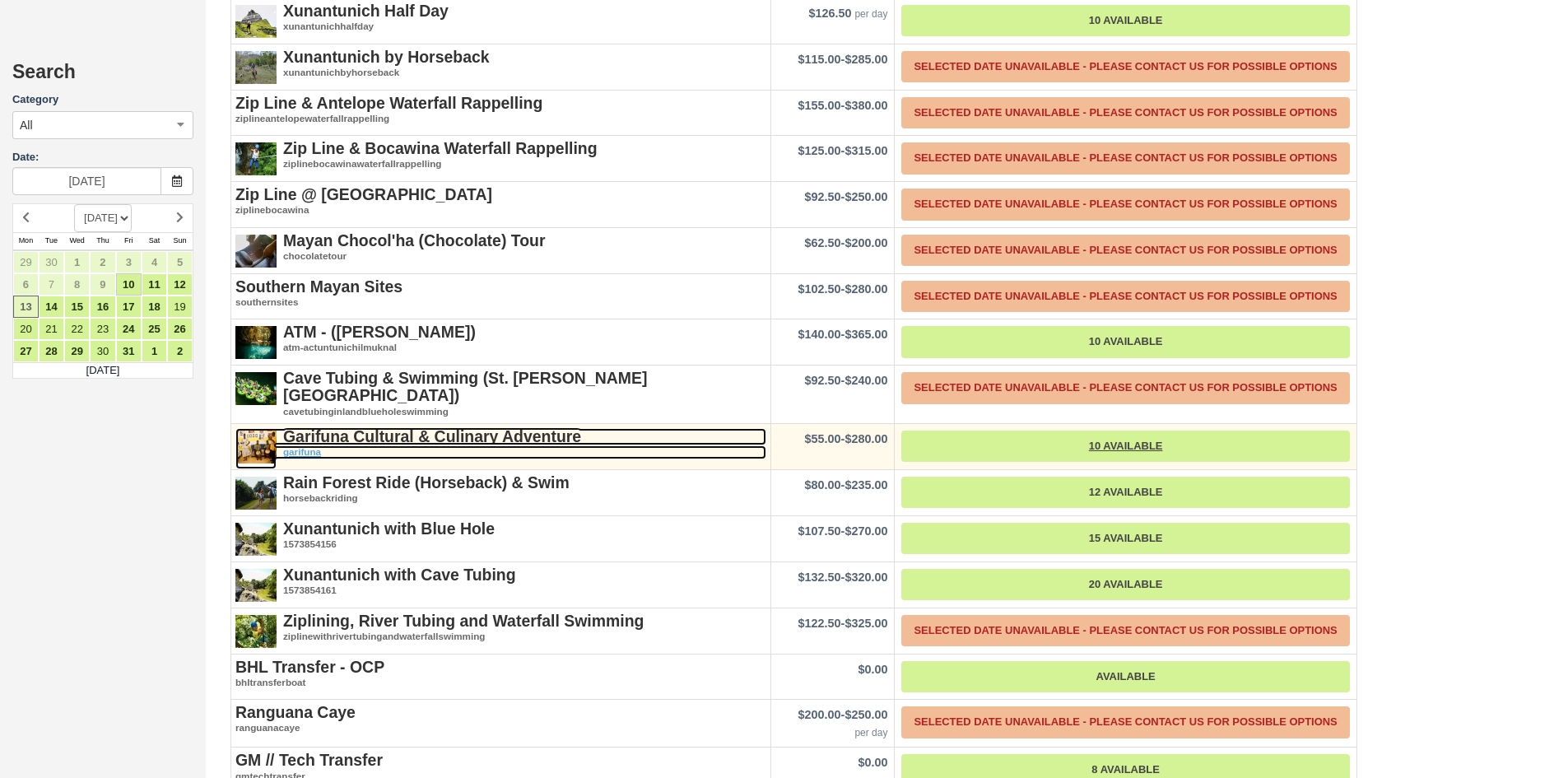
click at [493, 433] on strong "Garifuna Cultural & Culinary Adventure" at bounding box center [432, 436] width 298 height 18
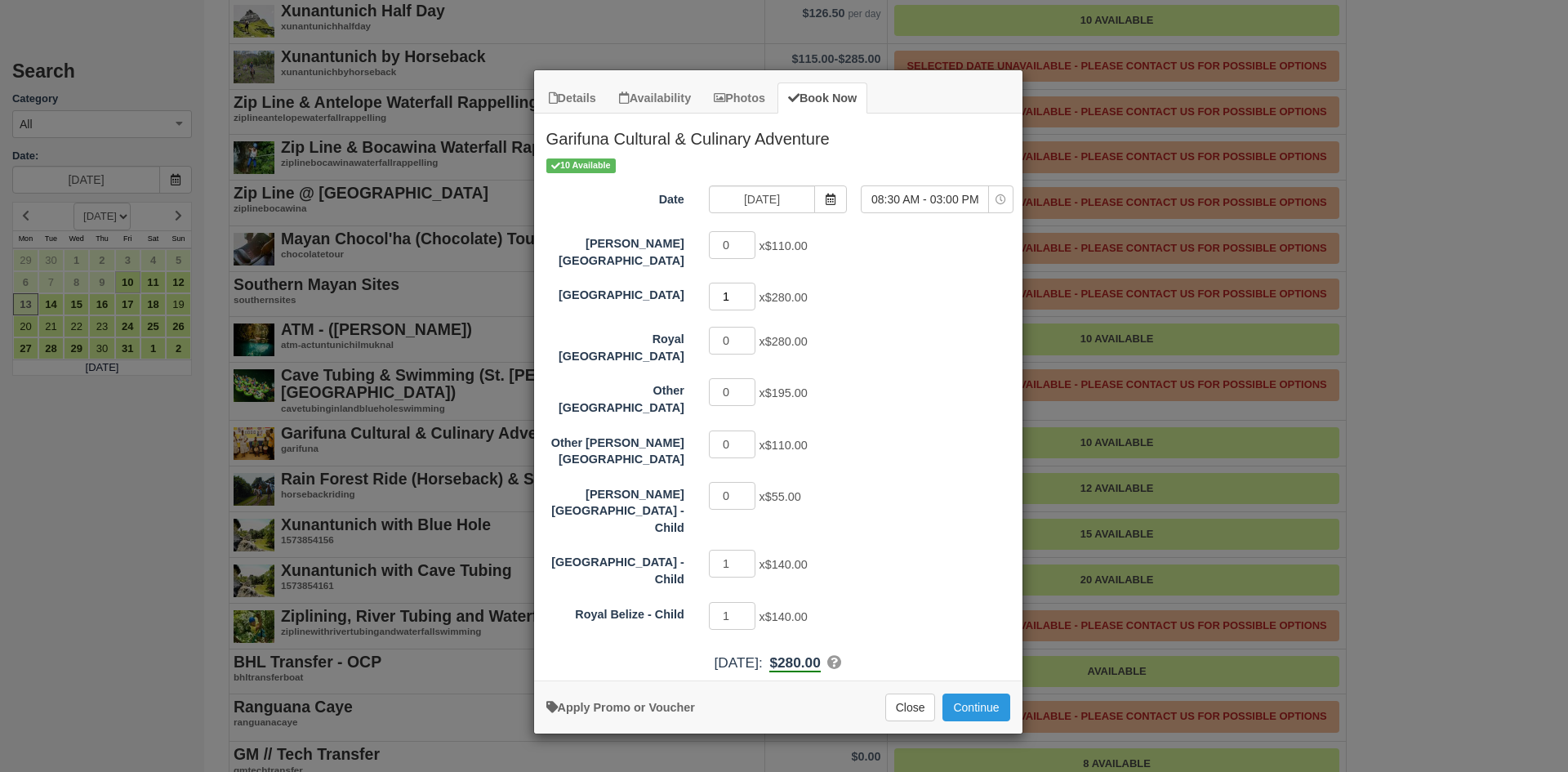
type input "1"
click at [745, 283] on input "1" at bounding box center [732, 296] width 47 height 28
type input "0"
click at [748, 550] on input "0" at bounding box center [732, 563] width 47 height 28
type input "0"
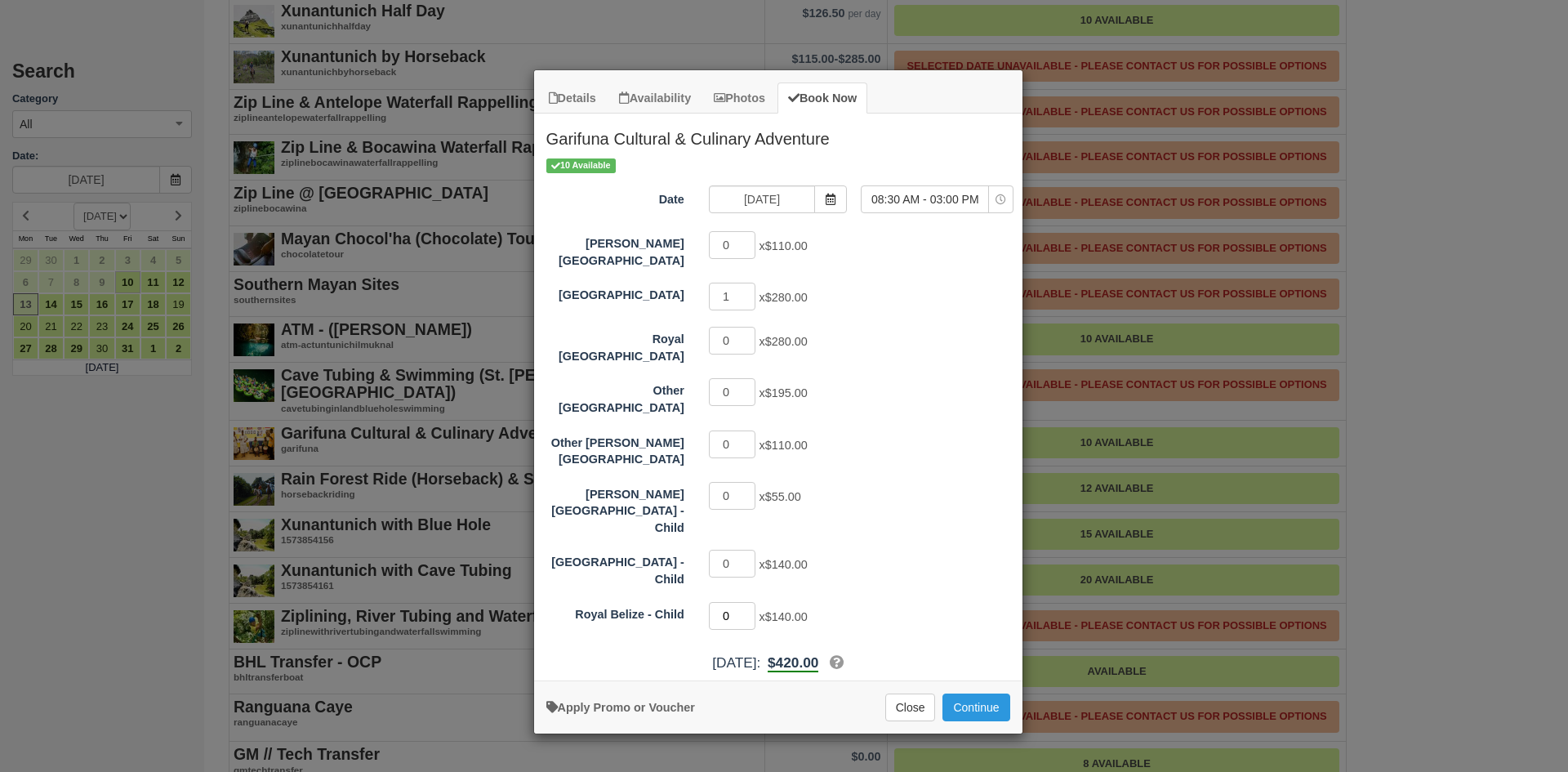
click at [748, 602] on input "0" at bounding box center [732, 616] width 47 height 28
click at [887, 202] on span "08:30 AM - 03:00 PM" at bounding box center [925, 199] width 126 height 16
click at [816, 199] on span "Item Modal" at bounding box center [831, 199] width 33 height 28
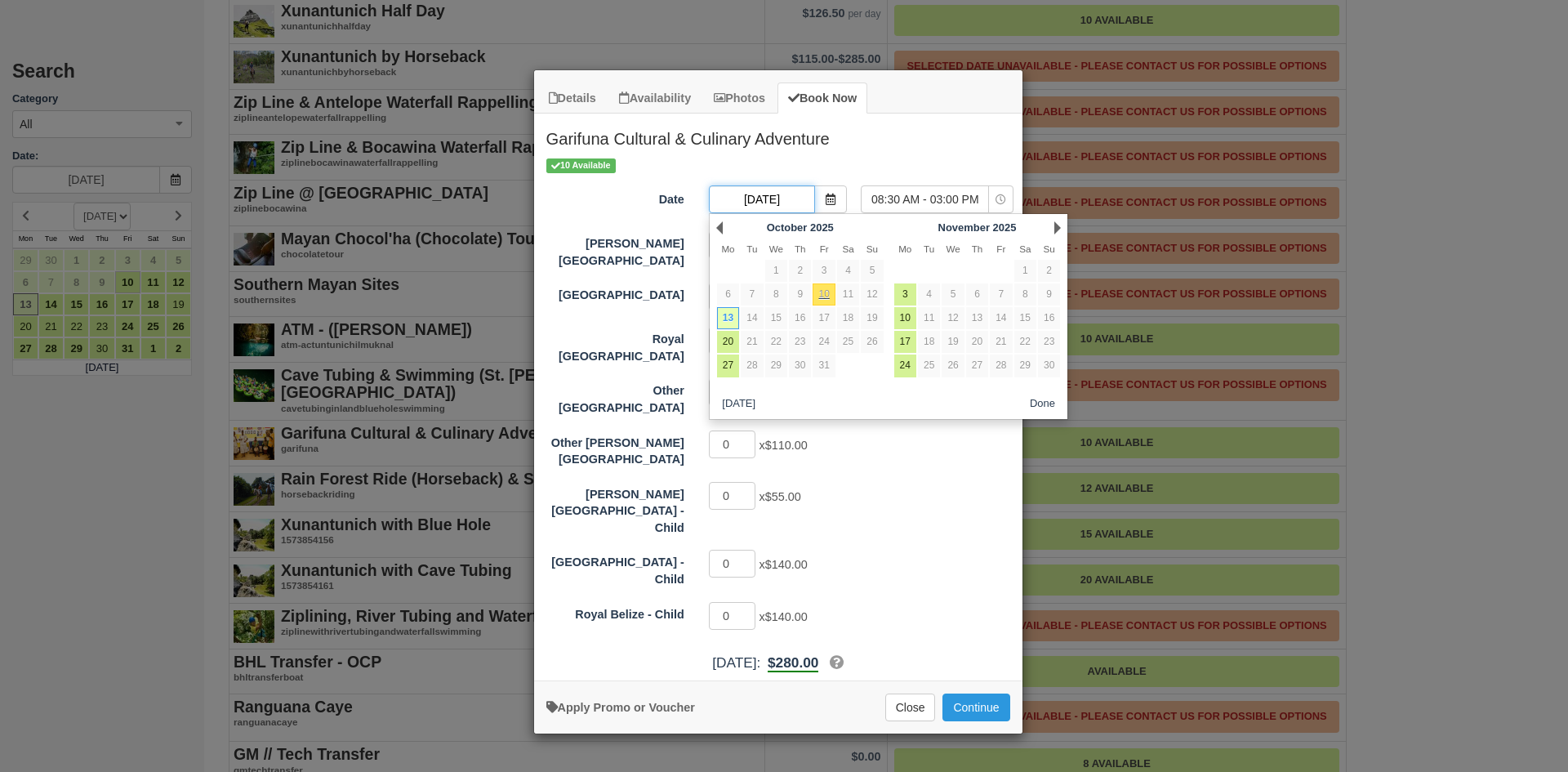
click at [792, 201] on input "10/13/25" at bounding box center [762, 199] width 107 height 28
drag, startPoint x: 363, startPoint y: 265, endPoint x: 229, endPoint y: 19, distance: 280.1
click at [357, 243] on div "Details Availability Photos Book Now Garifuna Cultural & Culinary Adventure Lon…" at bounding box center [784, 386] width 1568 height 772
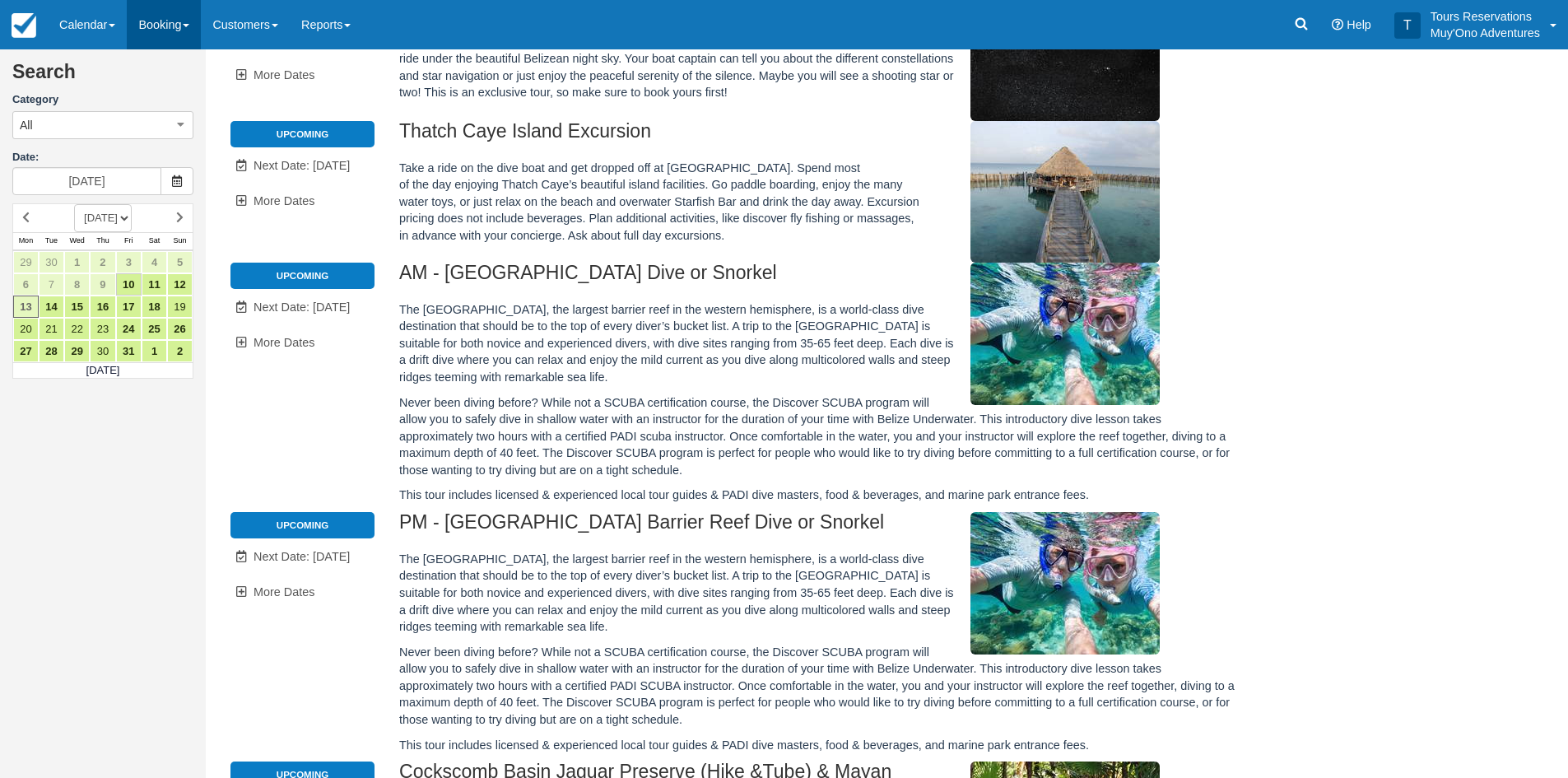
scroll to position [78, 0]
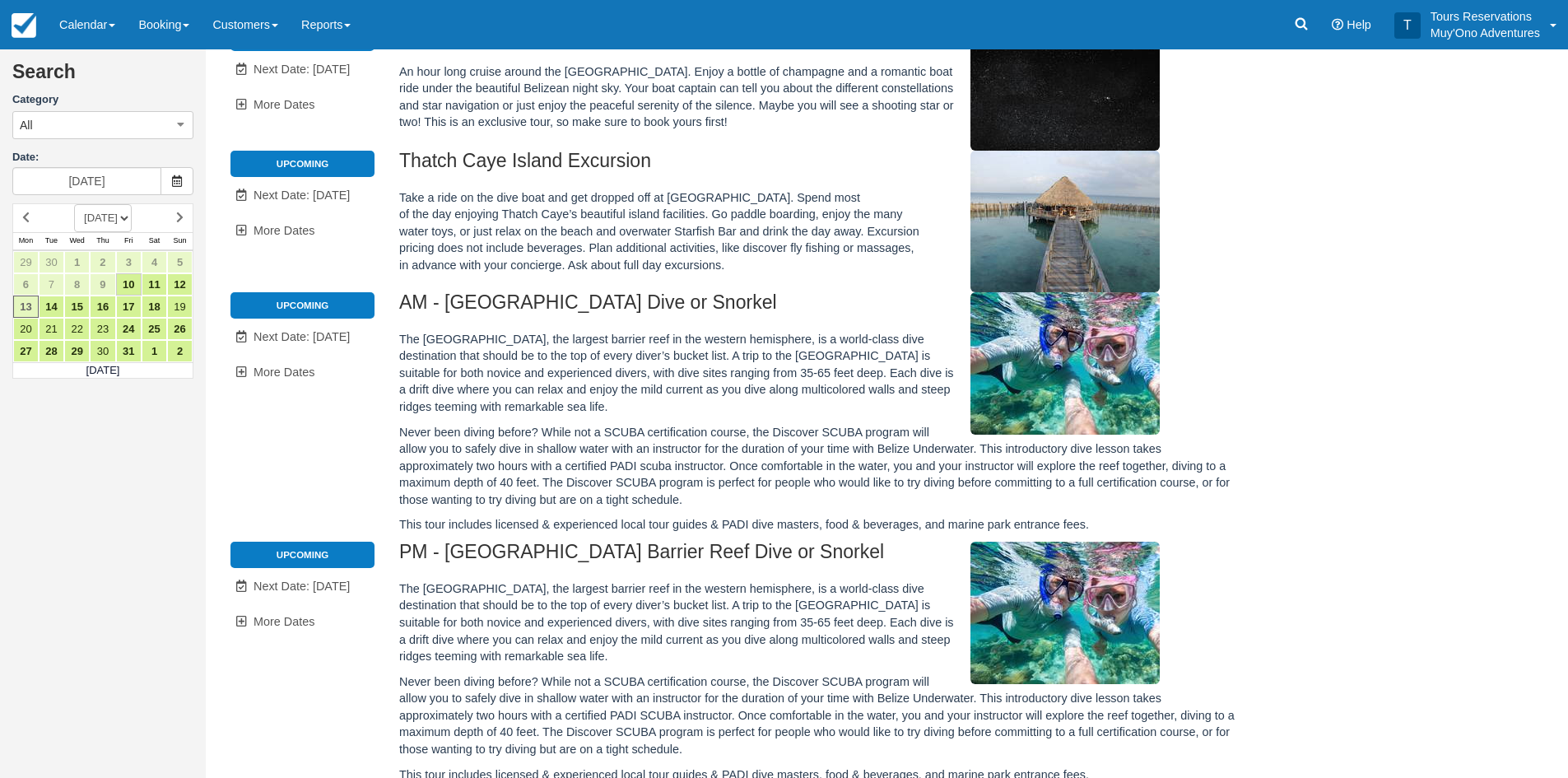
drag, startPoint x: 171, startPoint y: 13, endPoint x: 179, endPoint y: 56, distance: 43.7
click at [171, 14] on link "Booking" at bounding box center [164, 24] width 74 height 49
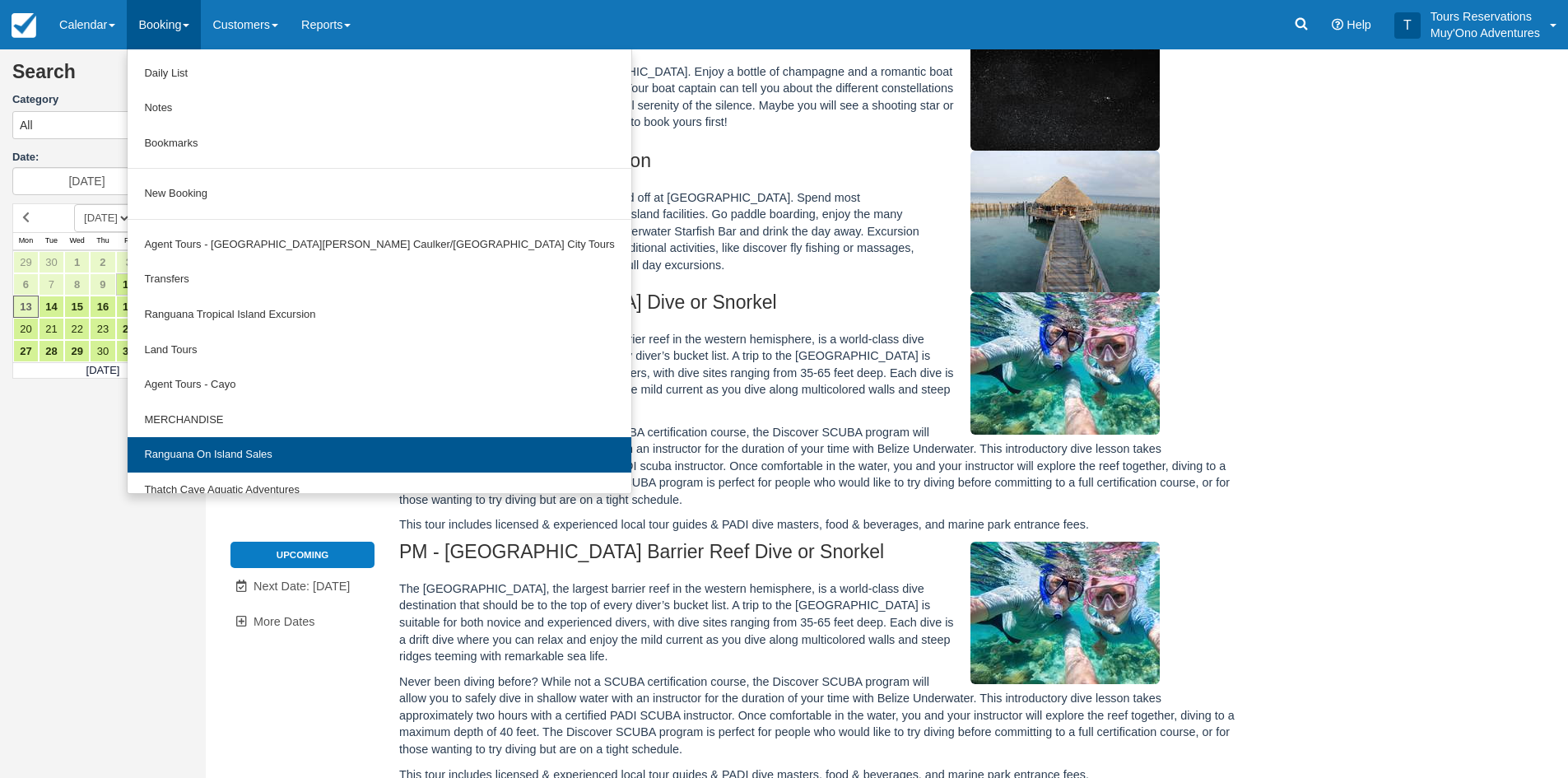
scroll to position [51, 0]
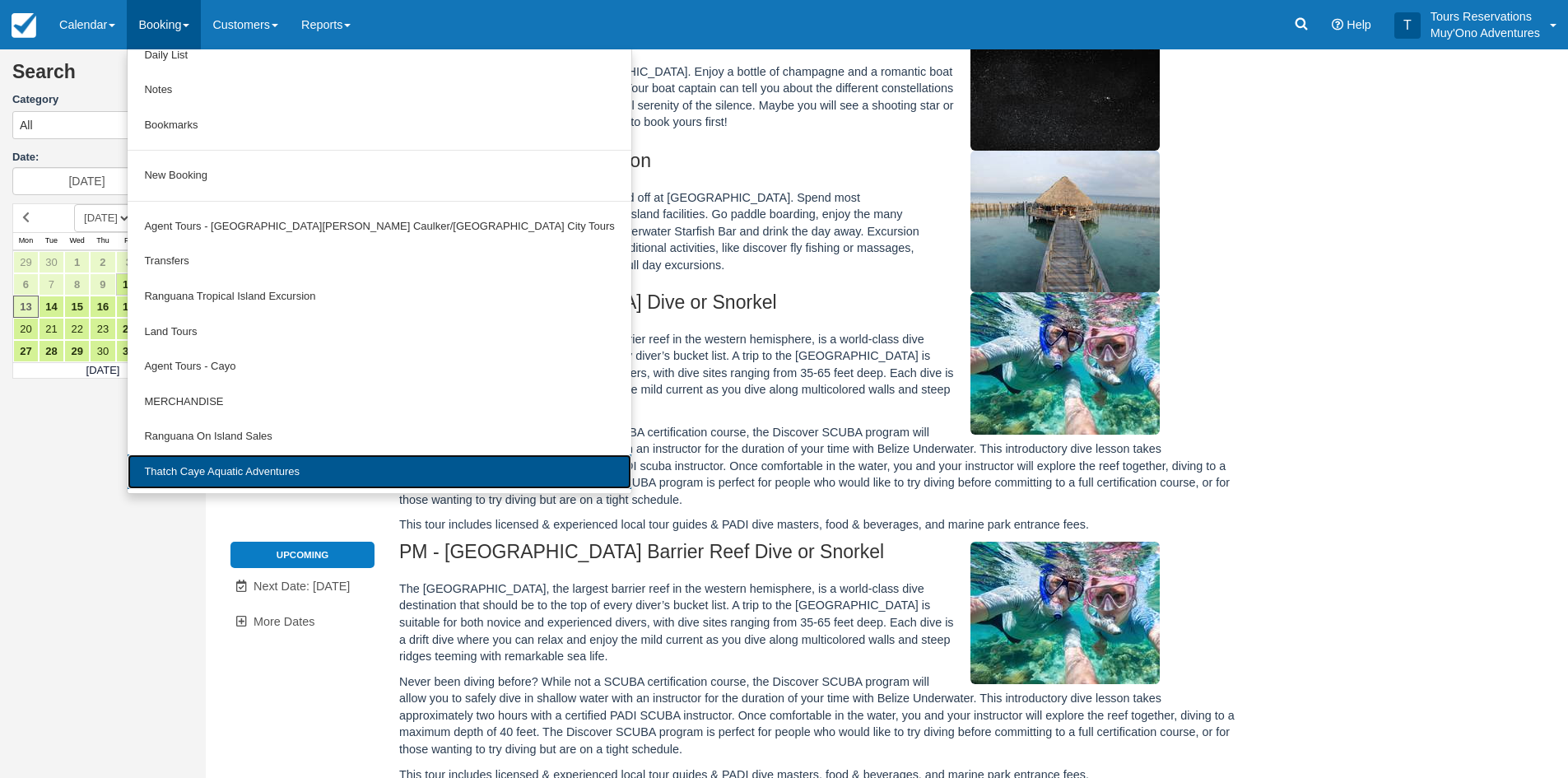
click at [225, 473] on link "Thatch Caye Aquatic Adventures" at bounding box center [379, 472] width 503 height 36
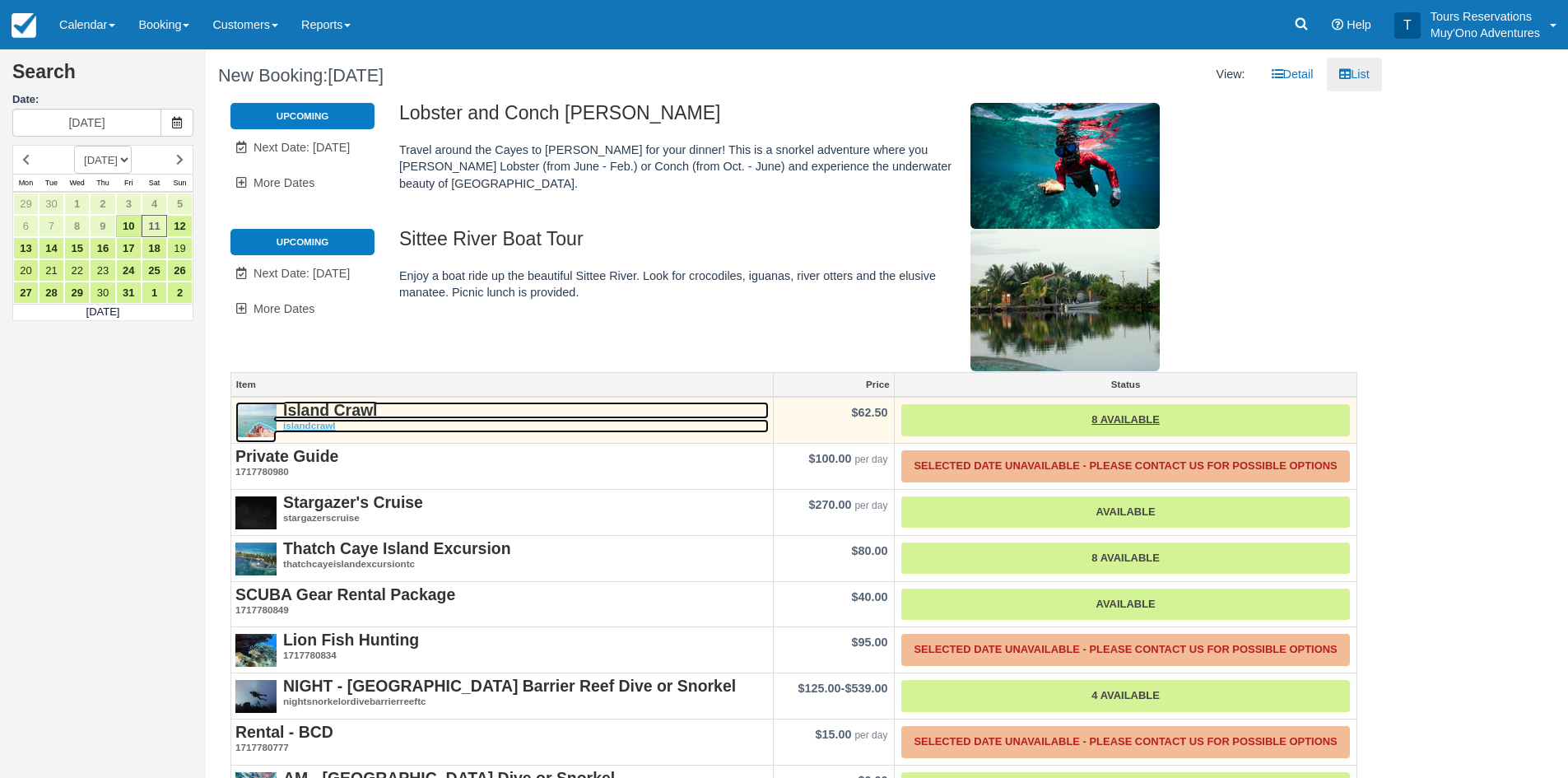
click at [344, 410] on strong "Island Crawl" at bounding box center [330, 410] width 95 height 18
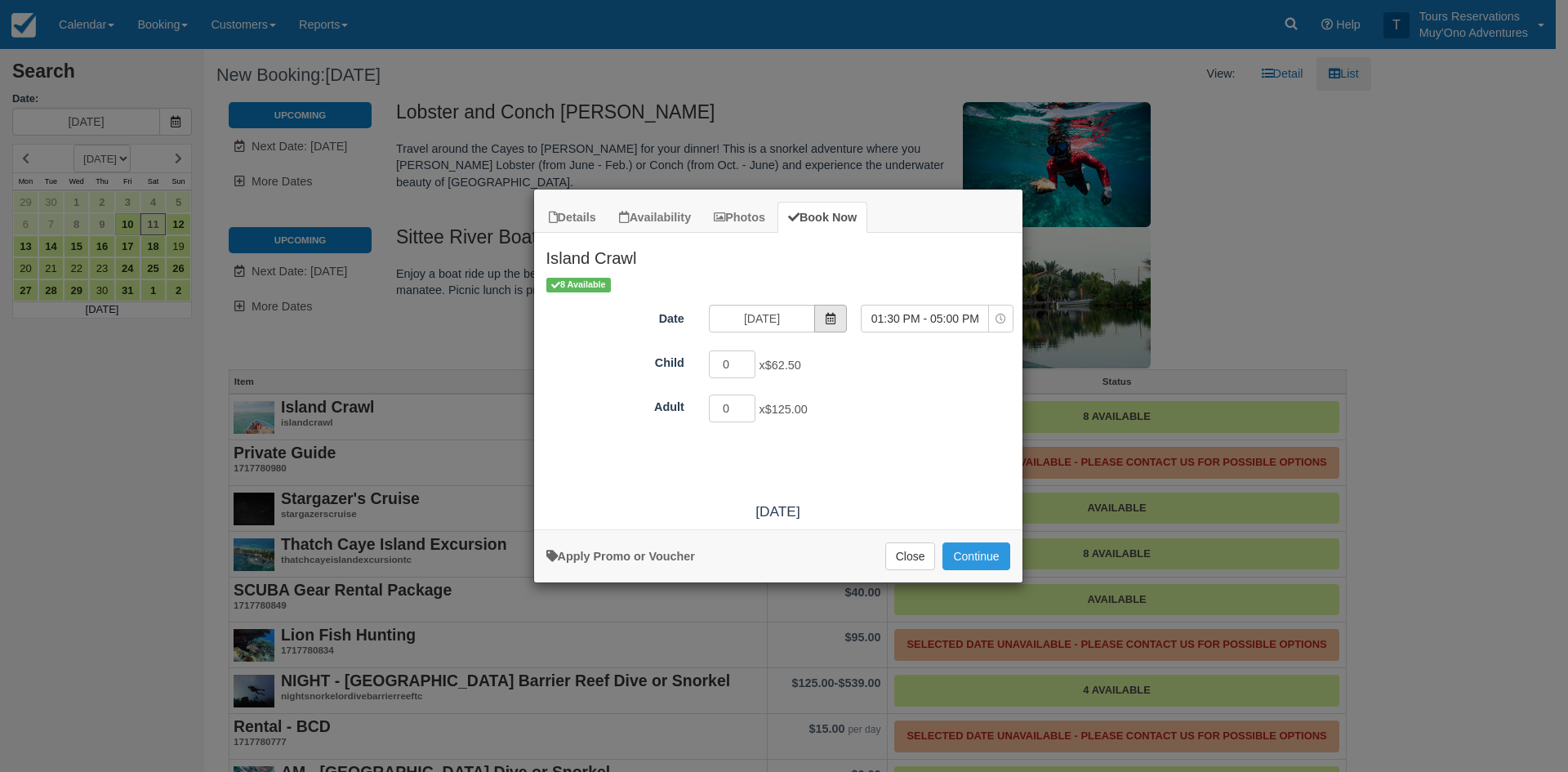
click at [830, 314] on icon "Item Modal" at bounding box center [831, 318] width 12 height 12
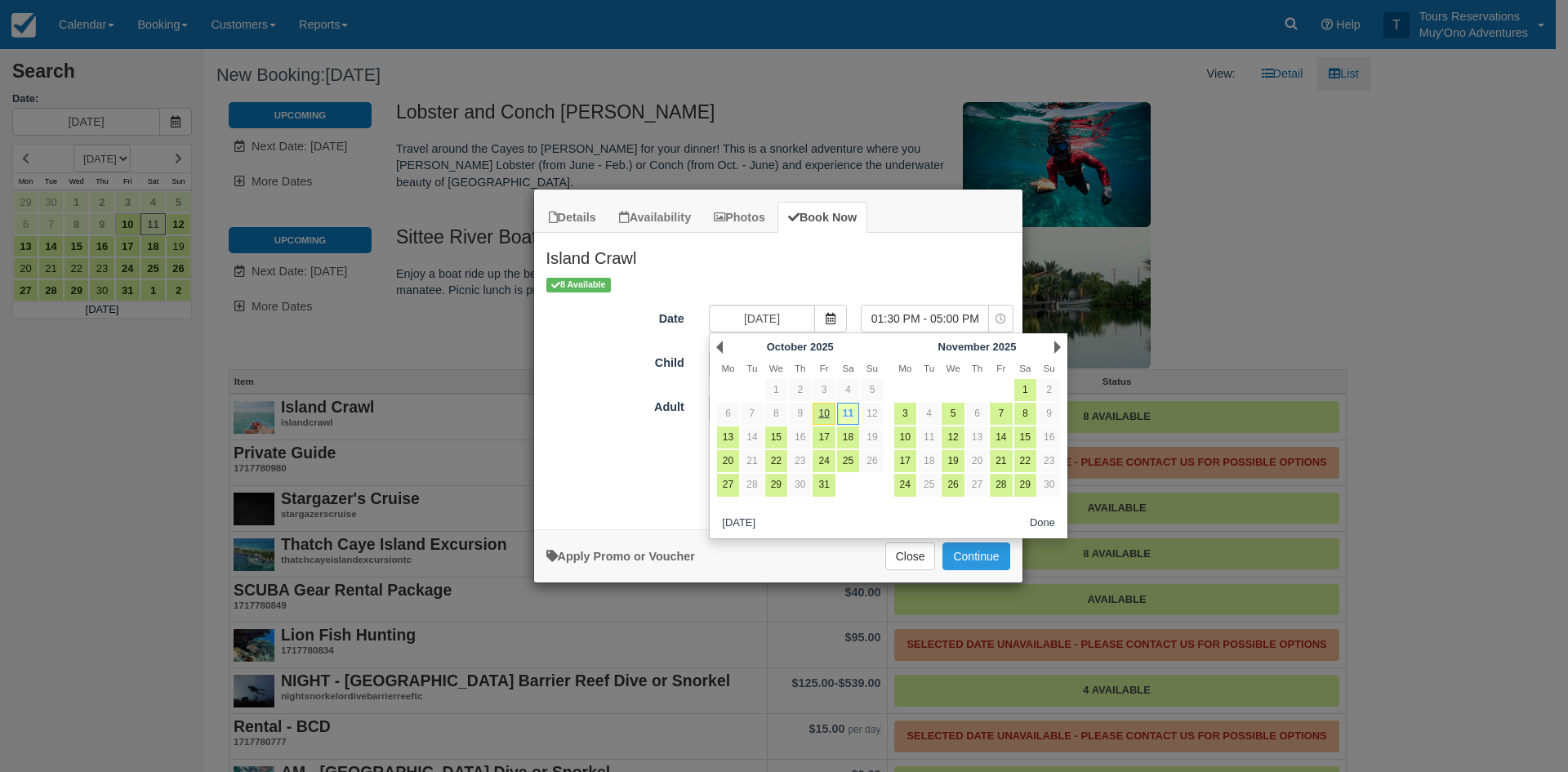
click at [959, 267] on h2 "Island Crawl" at bounding box center [778, 254] width 489 height 43
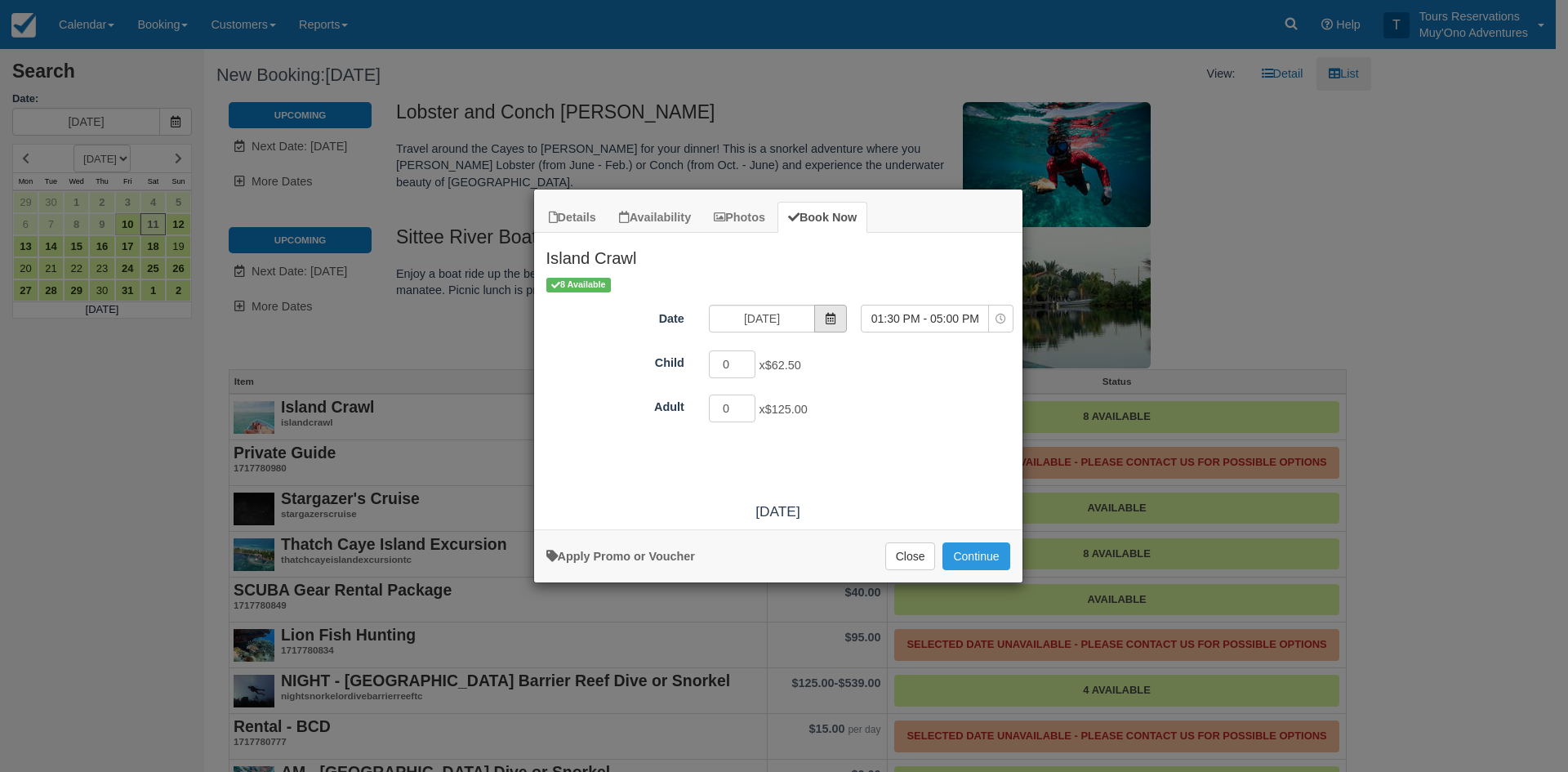
click at [831, 315] on icon "Item Modal" at bounding box center [831, 318] width 12 height 12
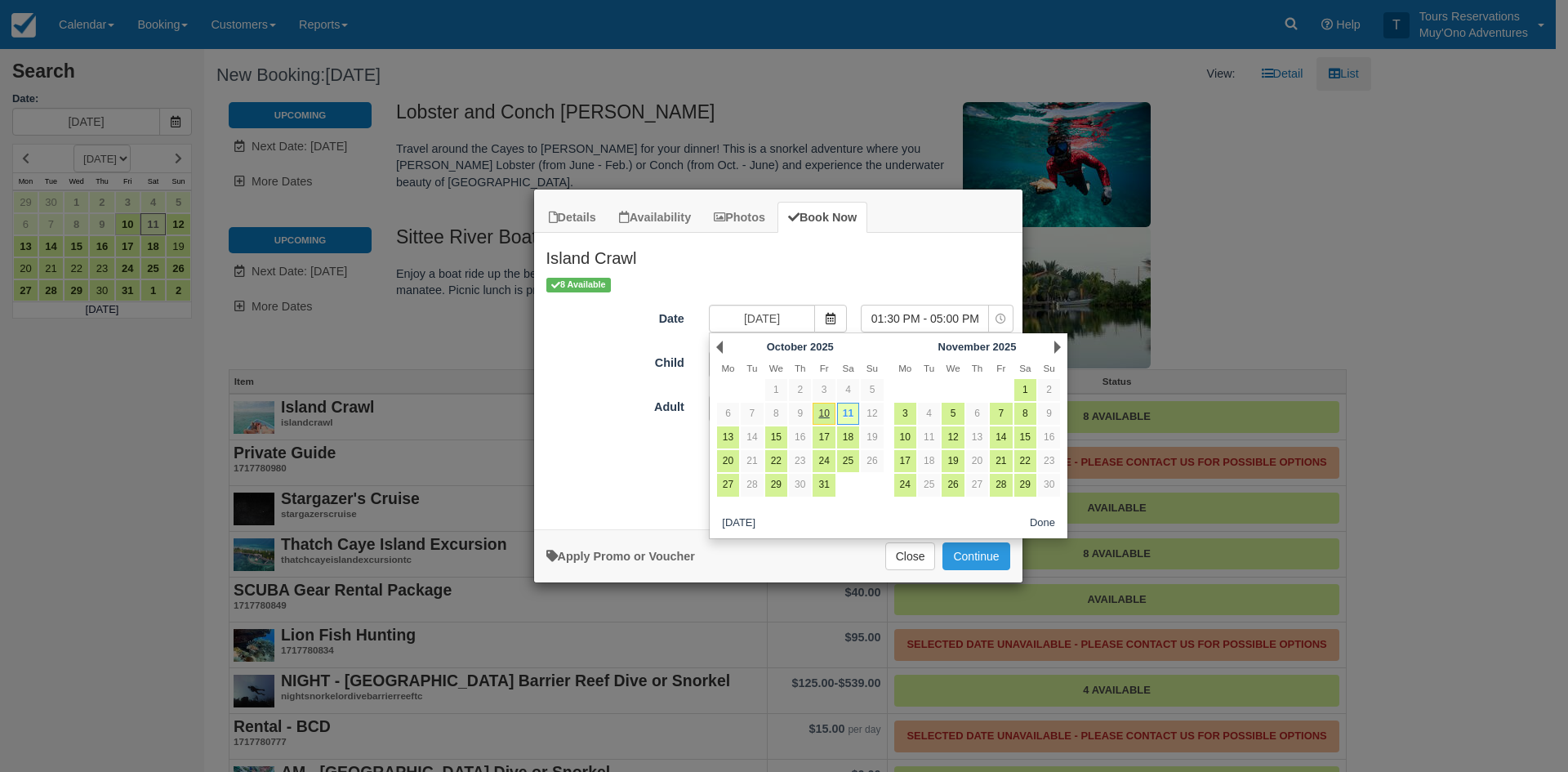
click at [1211, 159] on div "Details Availability Photos Book Now Island Crawl Take a floating bar from [GEO…" at bounding box center [784, 386] width 1568 height 772
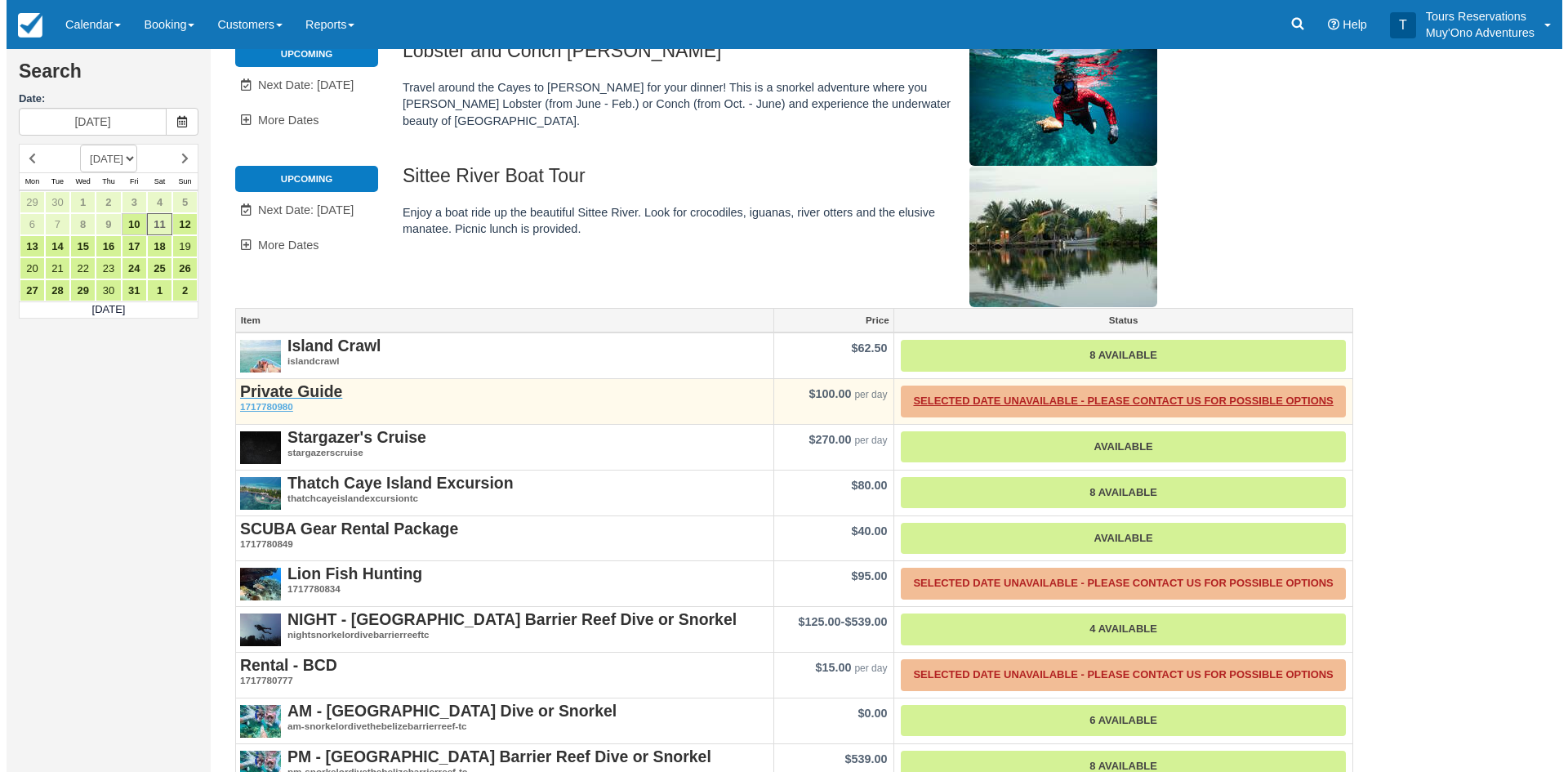
scroll to position [140, 0]
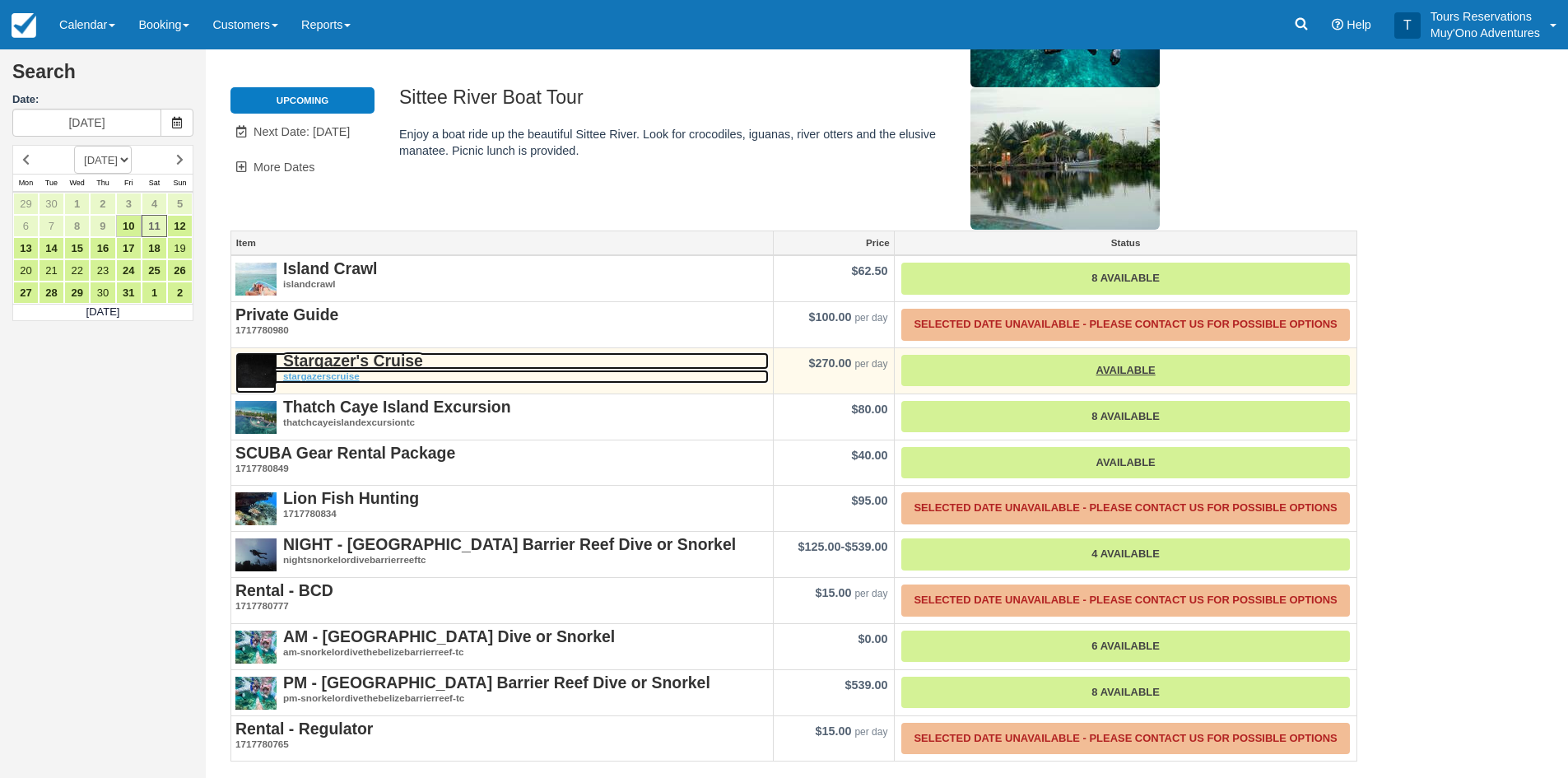
click at [385, 358] on strong "Stargazer's Cruise" at bounding box center [353, 361] width 140 height 18
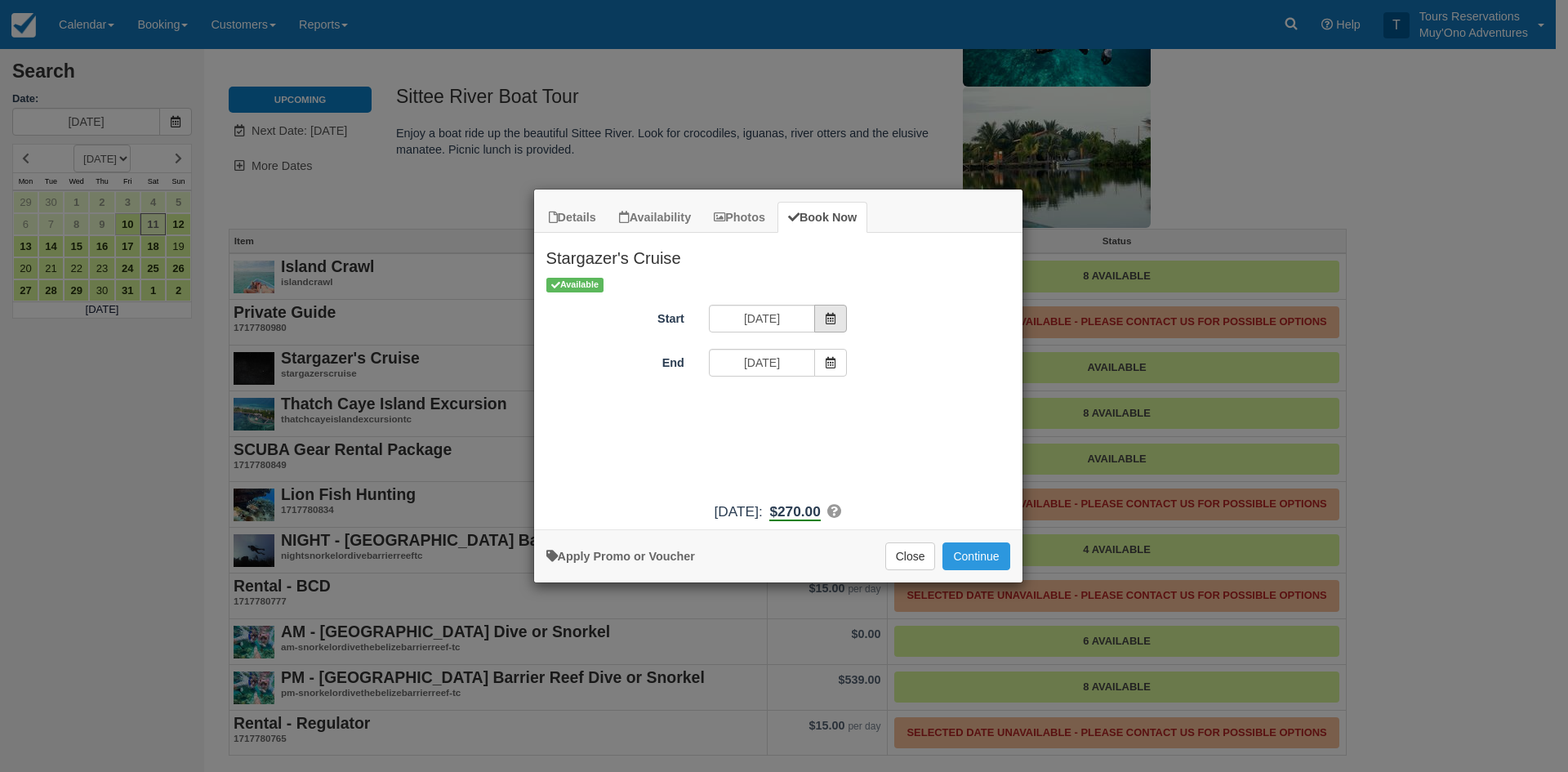
click at [829, 319] on icon "Item Modal" at bounding box center [831, 318] width 12 height 12
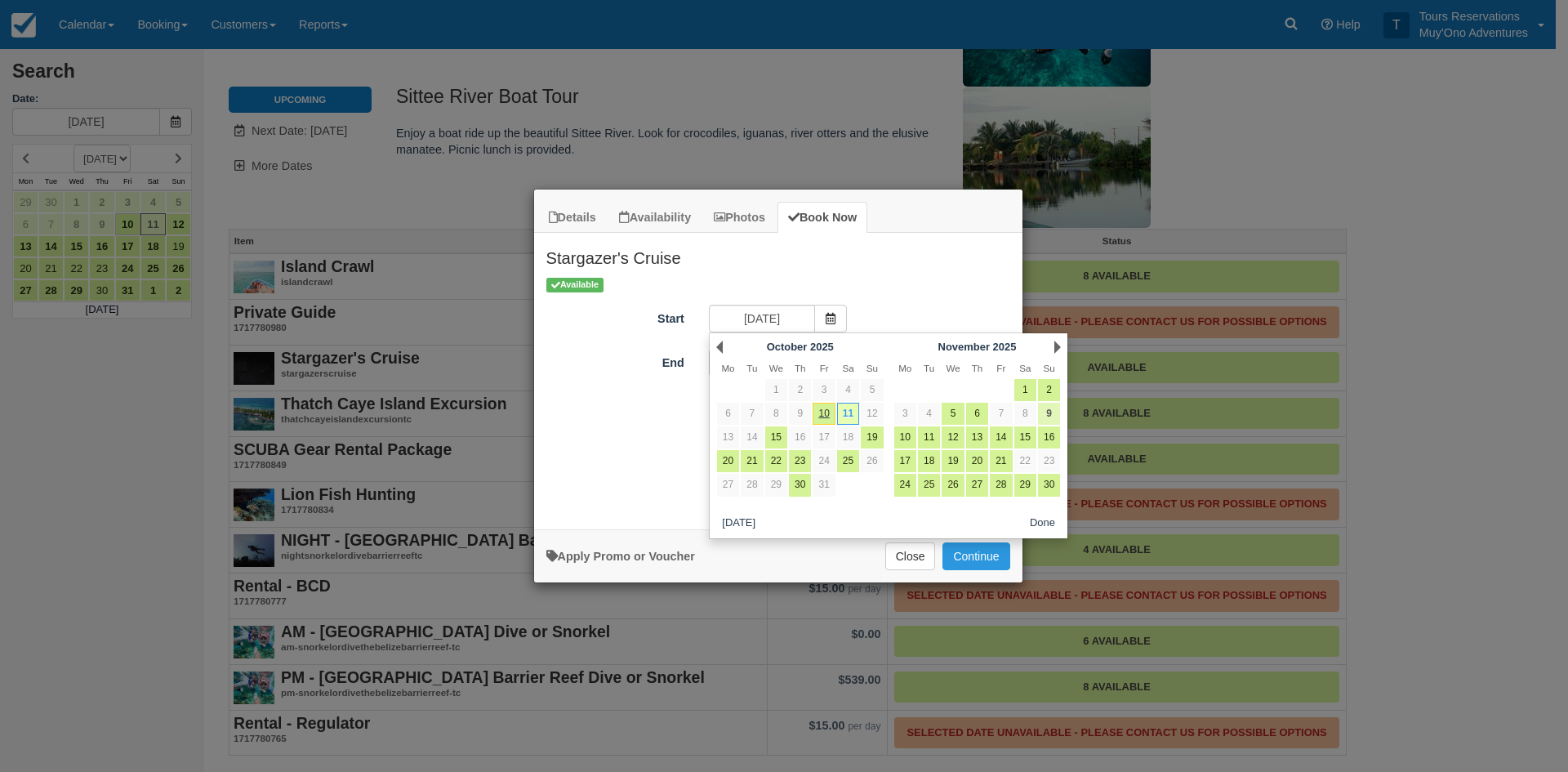
click at [1049, 411] on link "9" at bounding box center [1048, 413] width 22 height 22
type input "11/09/25"
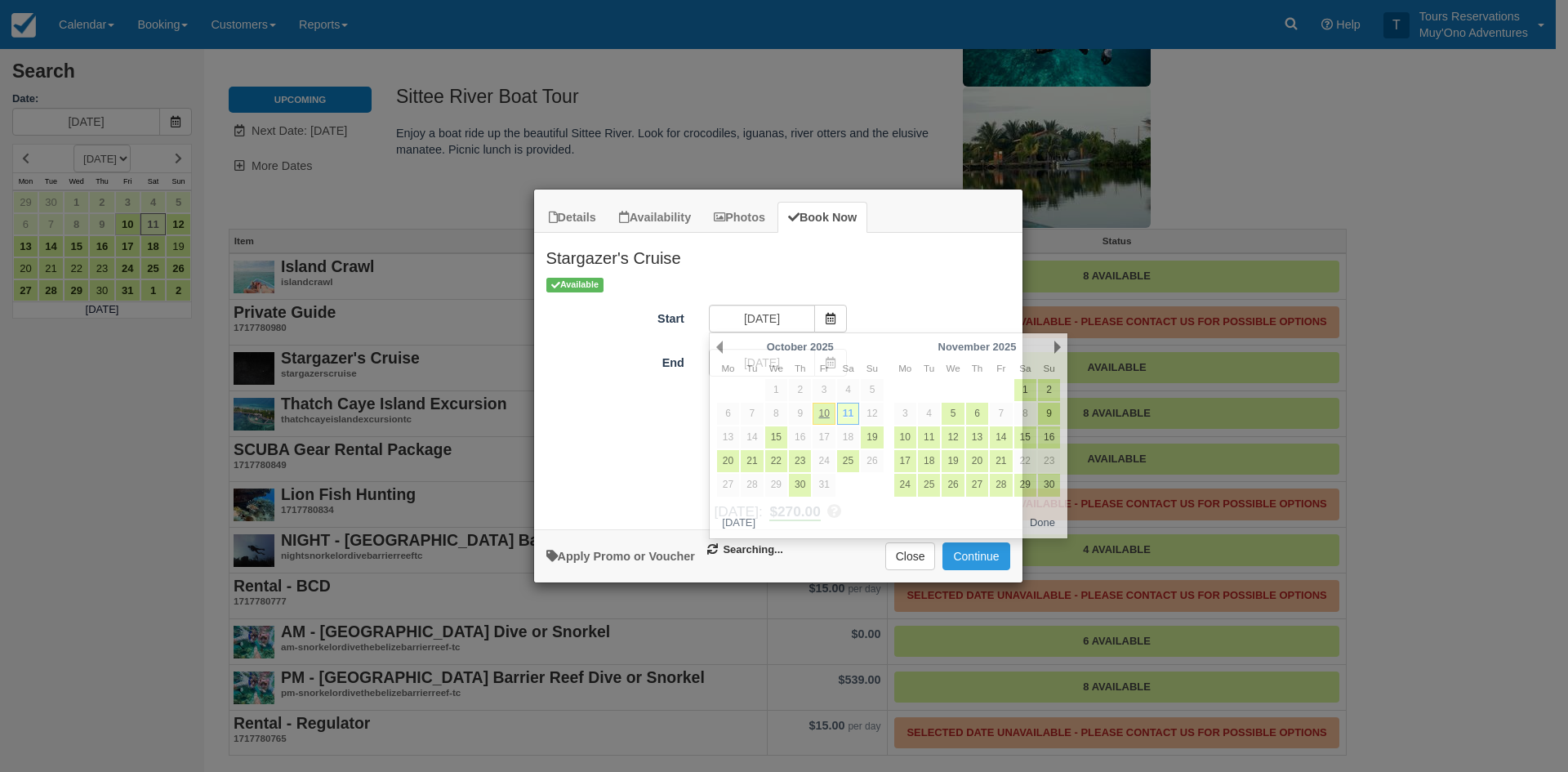
type input "11/09/25"
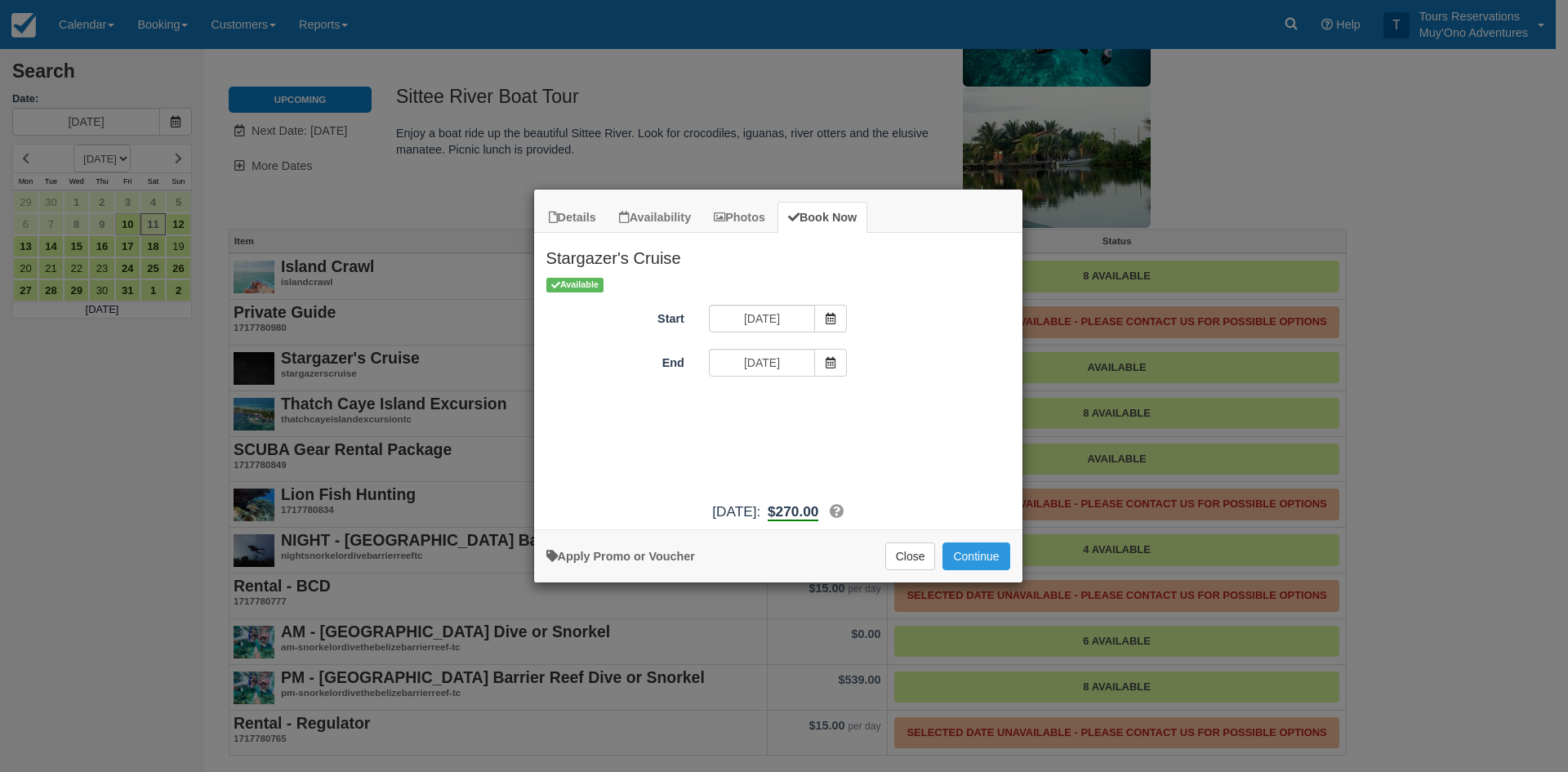
click at [1386, 267] on div "Details Availability Photos Book Now Stargazer's Cruise An hour long cruise aro…" at bounding box center [784, 386] width 1568 height 772
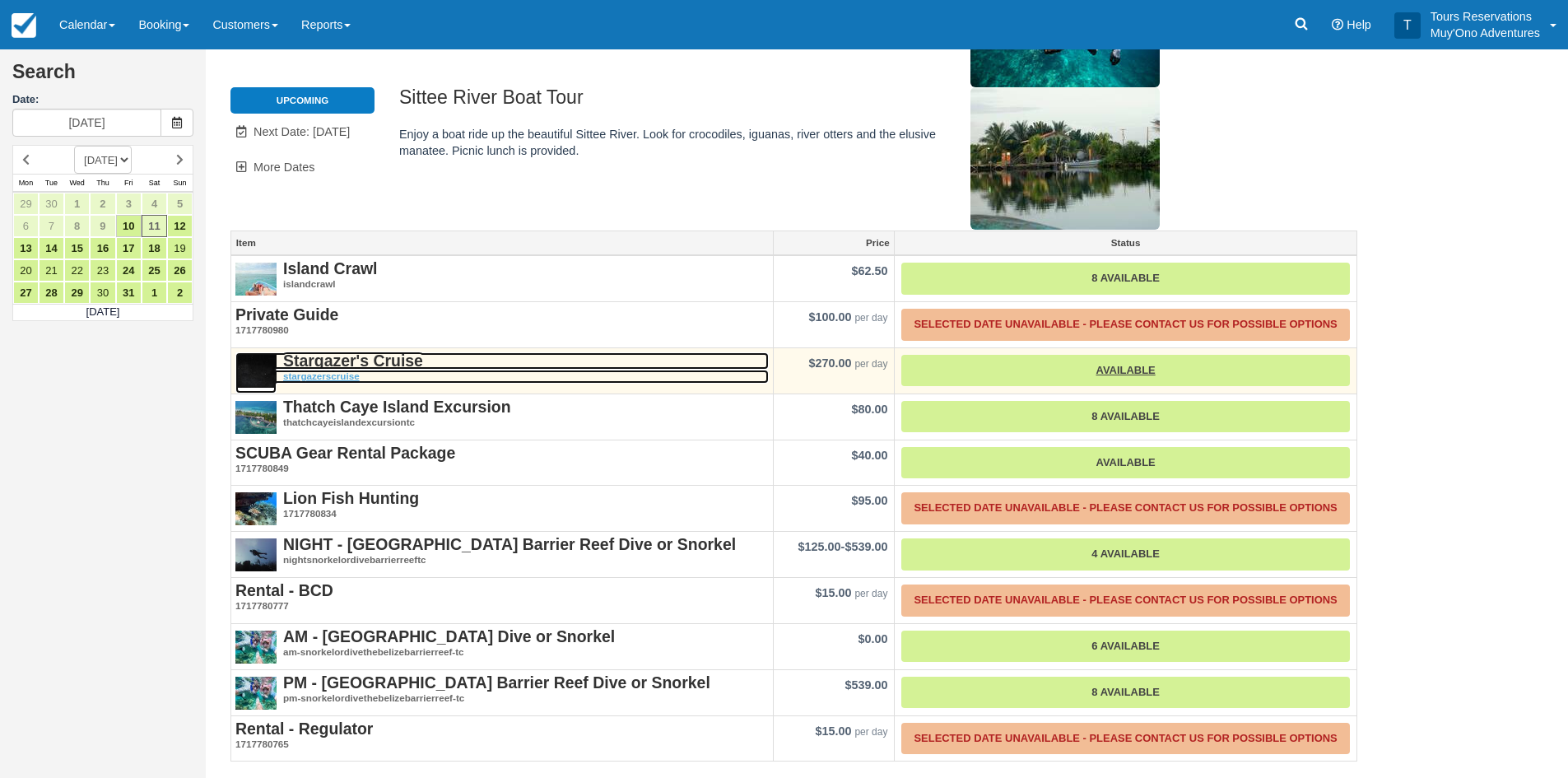
click at [333, 363] on strong "Stargazer's Cruise" at bounding box center [353, 361] width 140 height 18
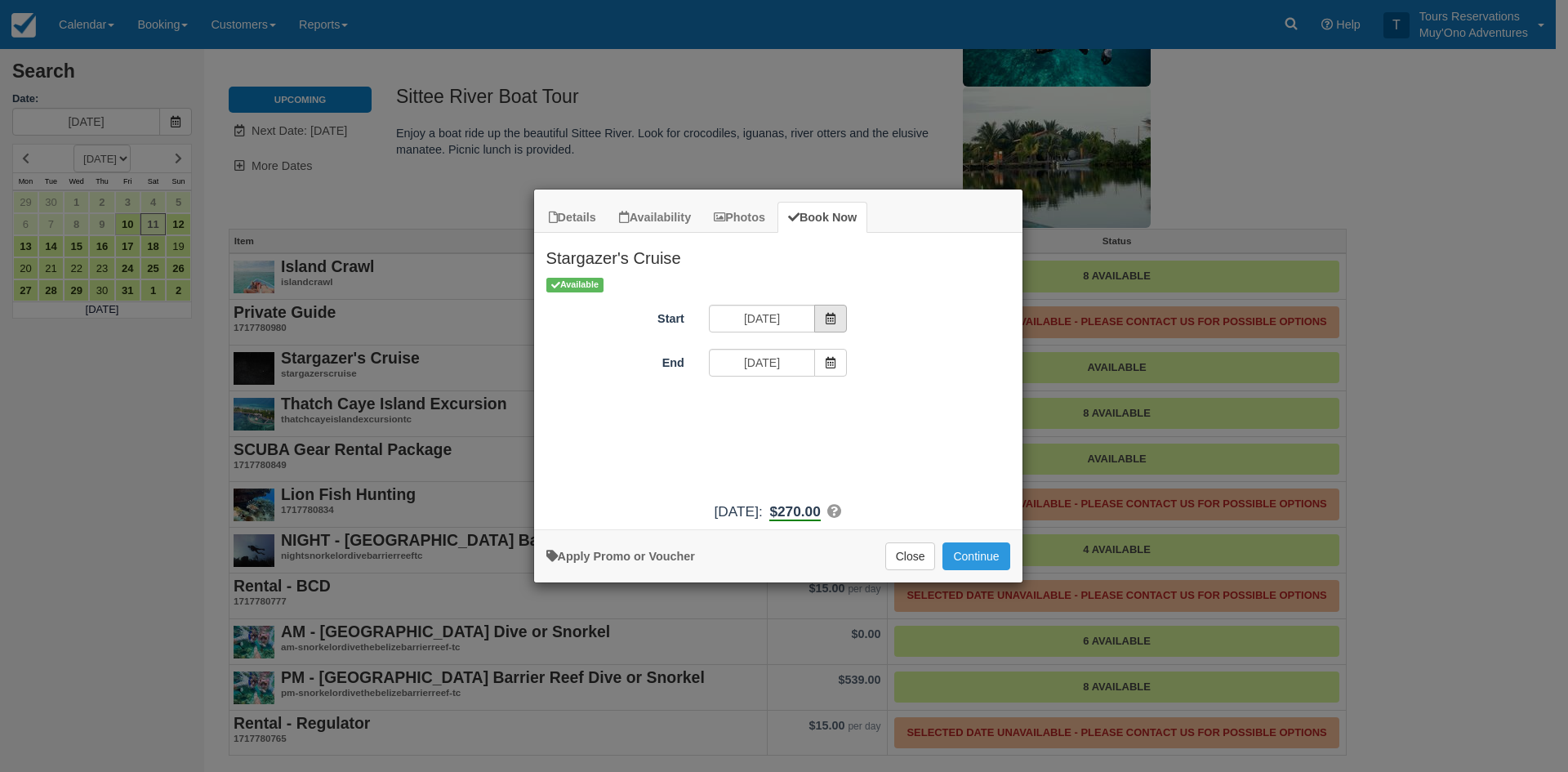
click at [839, 309] on span "Item Modal" at bounding box center [831, 318] width 33 height 28
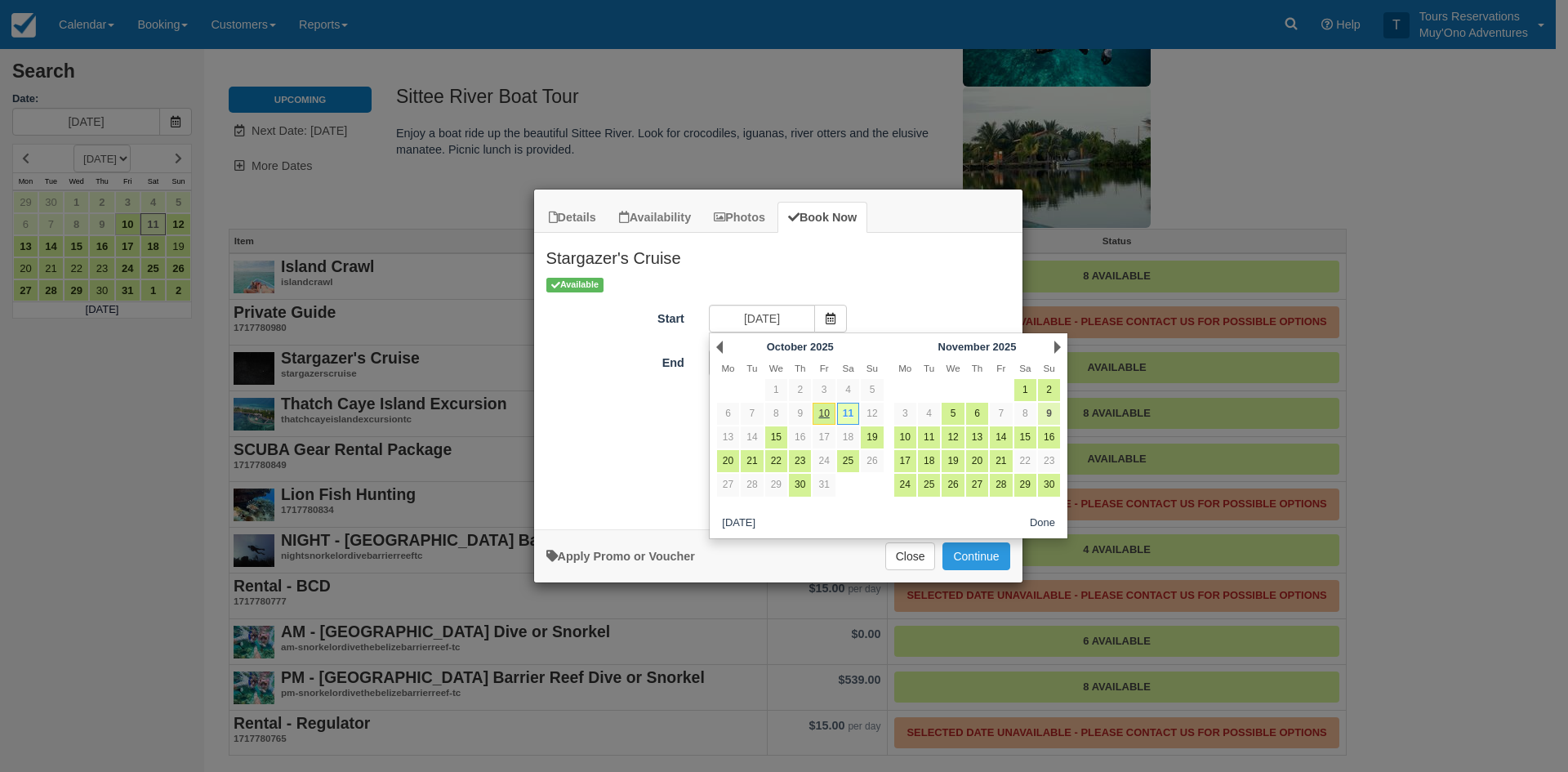
click at [1050, 410] on link "9" at bounding box center [1048, 413] width 22 height 22
type input "[DATE]"
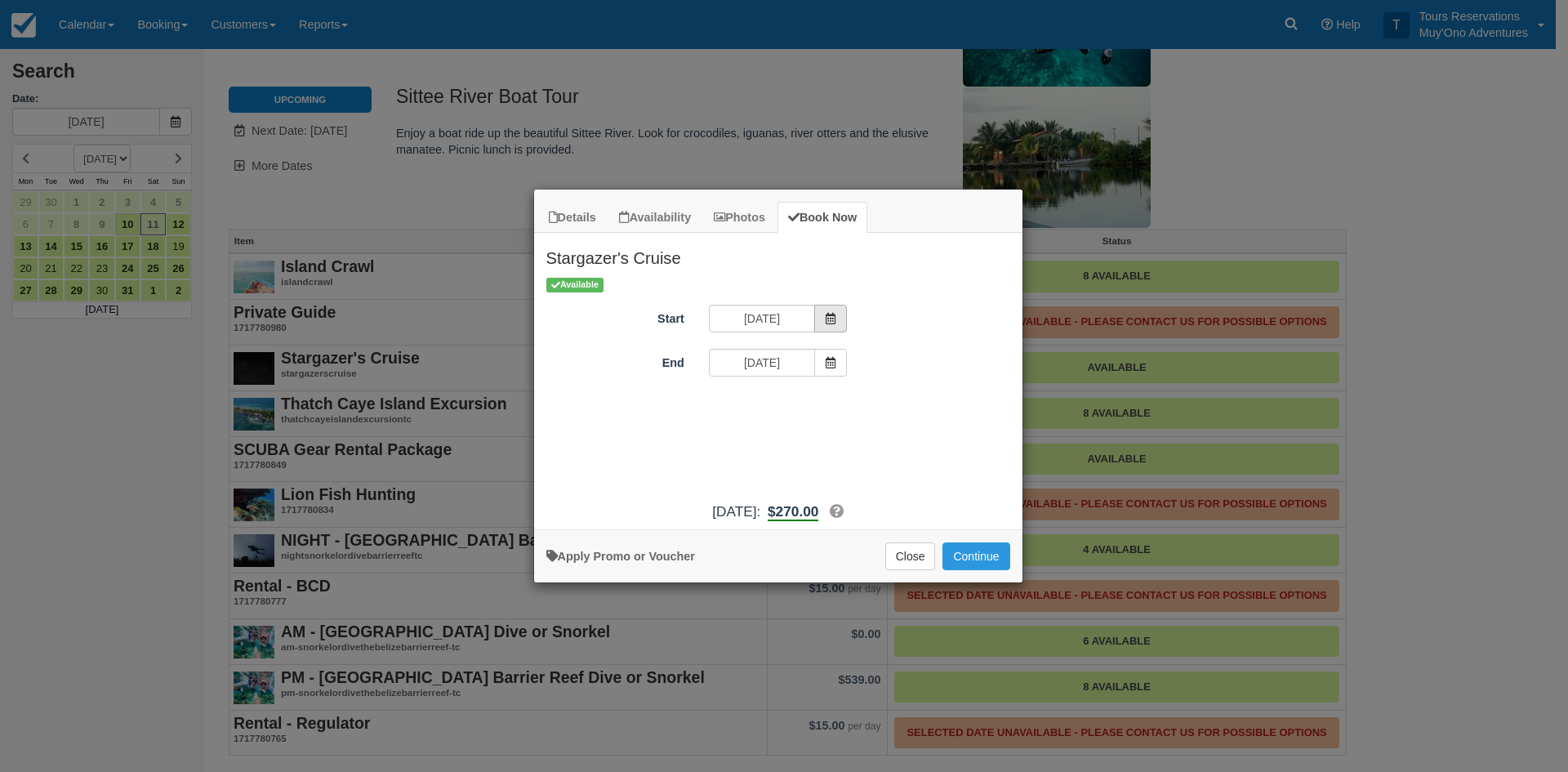
click at [834, 309] on span "Item Modal" at bounding box center [831, 318] width 33 height 28
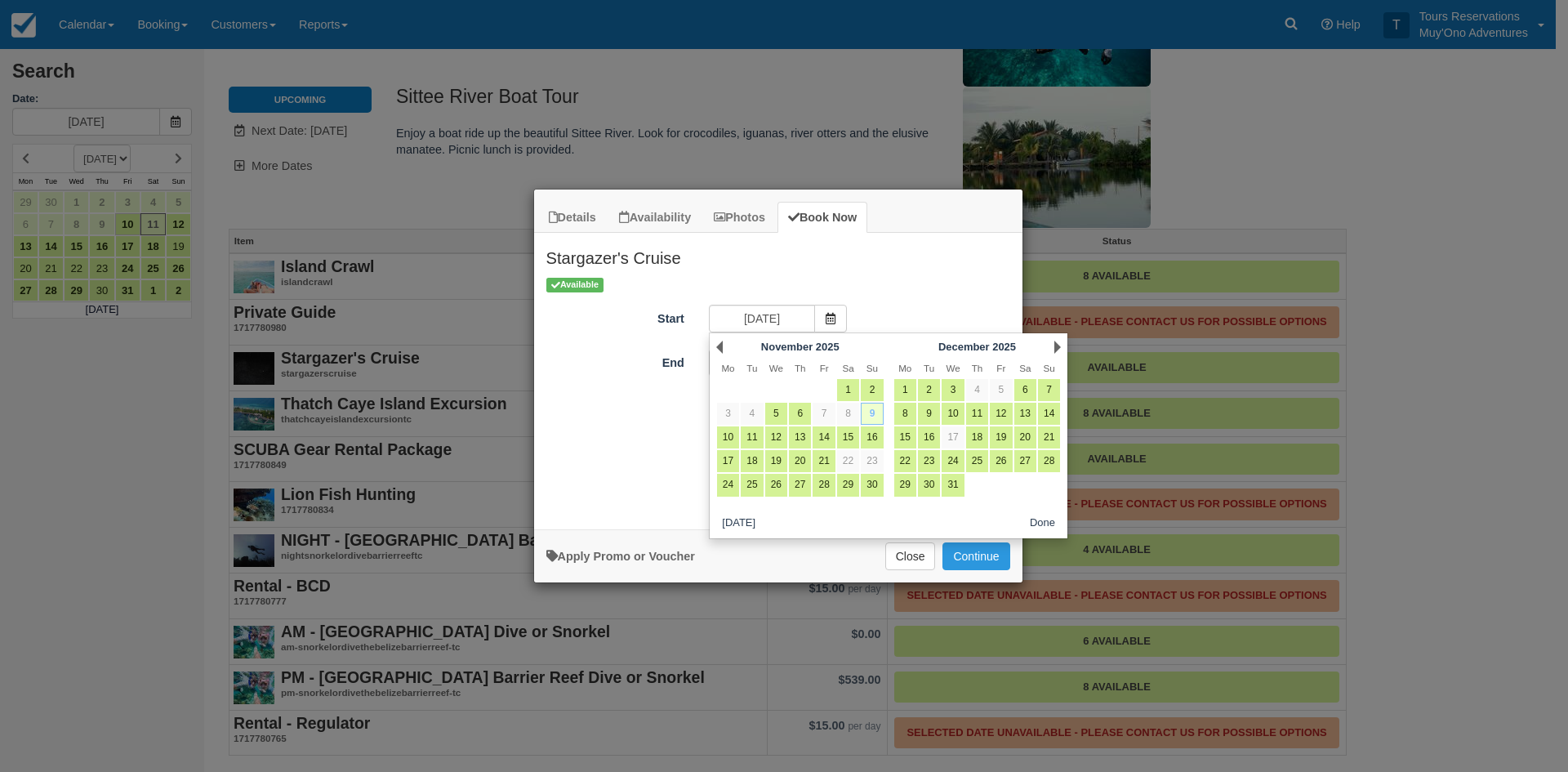
click at [872, 412] on link "9" at bounding box center [872, 413] width 22 height 22
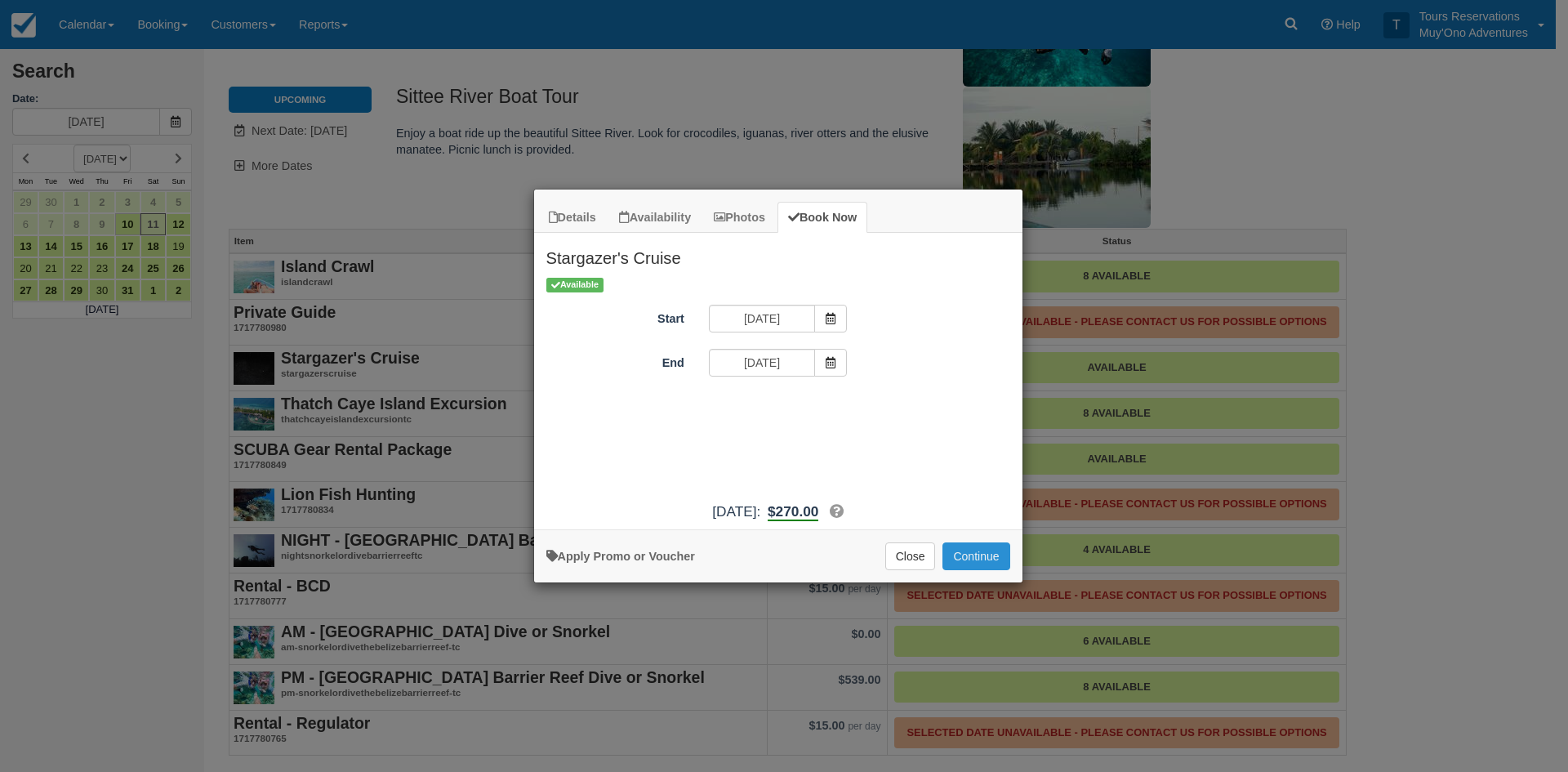
click at [980, 554] on button "Continue" at bounding box center [975, 555] width 67 height 28
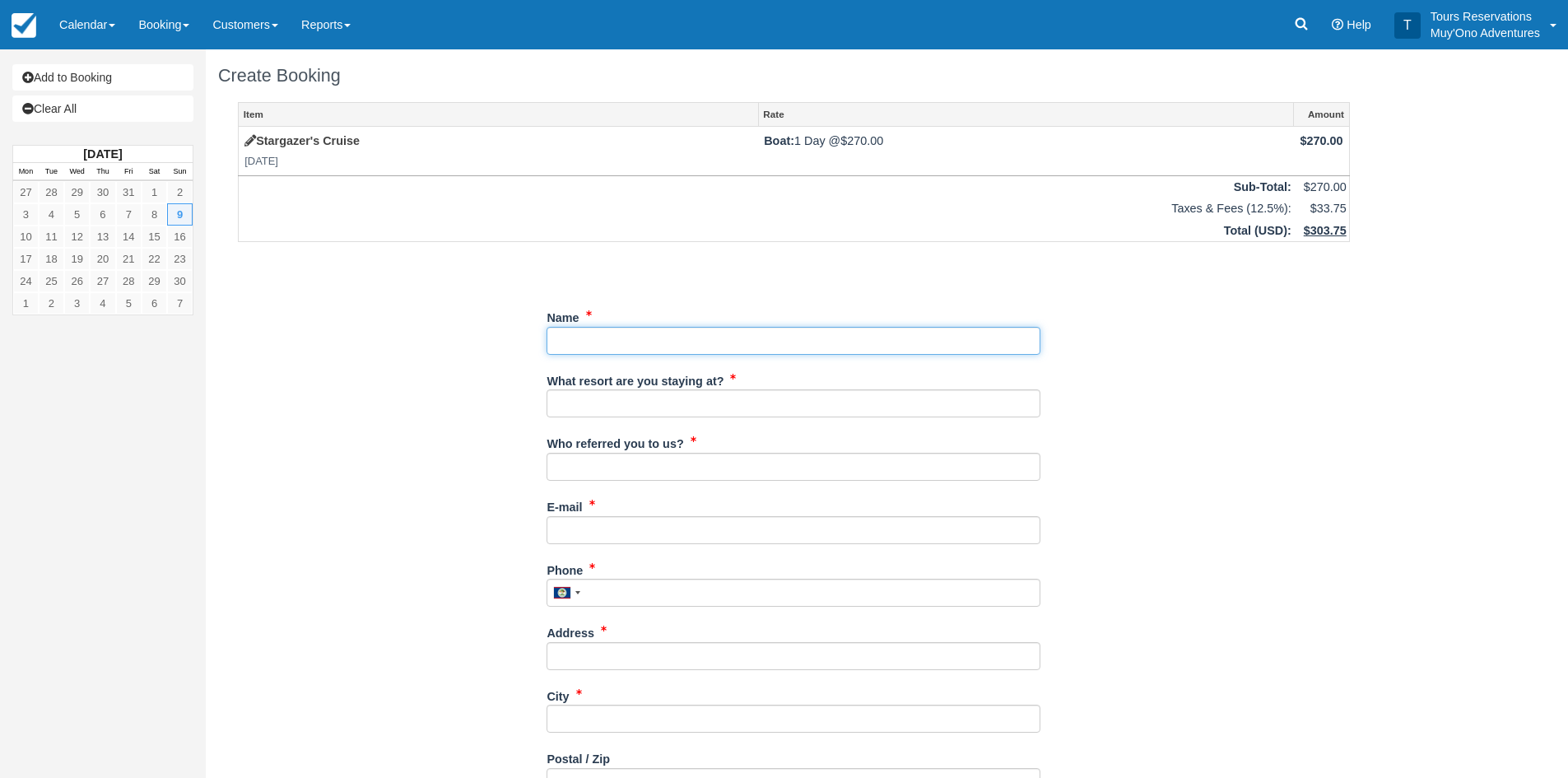
click at [566, 341] on input "Name" at bounding box center [793, 340] width 494 height 28
click at [589, 331] on input "Name" at bounding box center [793, 340] width 494 height 28
paste input "[PERSON_NAME]"
type input "[PERSON_NAME]"
click at [628, 412] on input "What resort are you staying at?" at bounding box center [793, 403] width 494 height 28
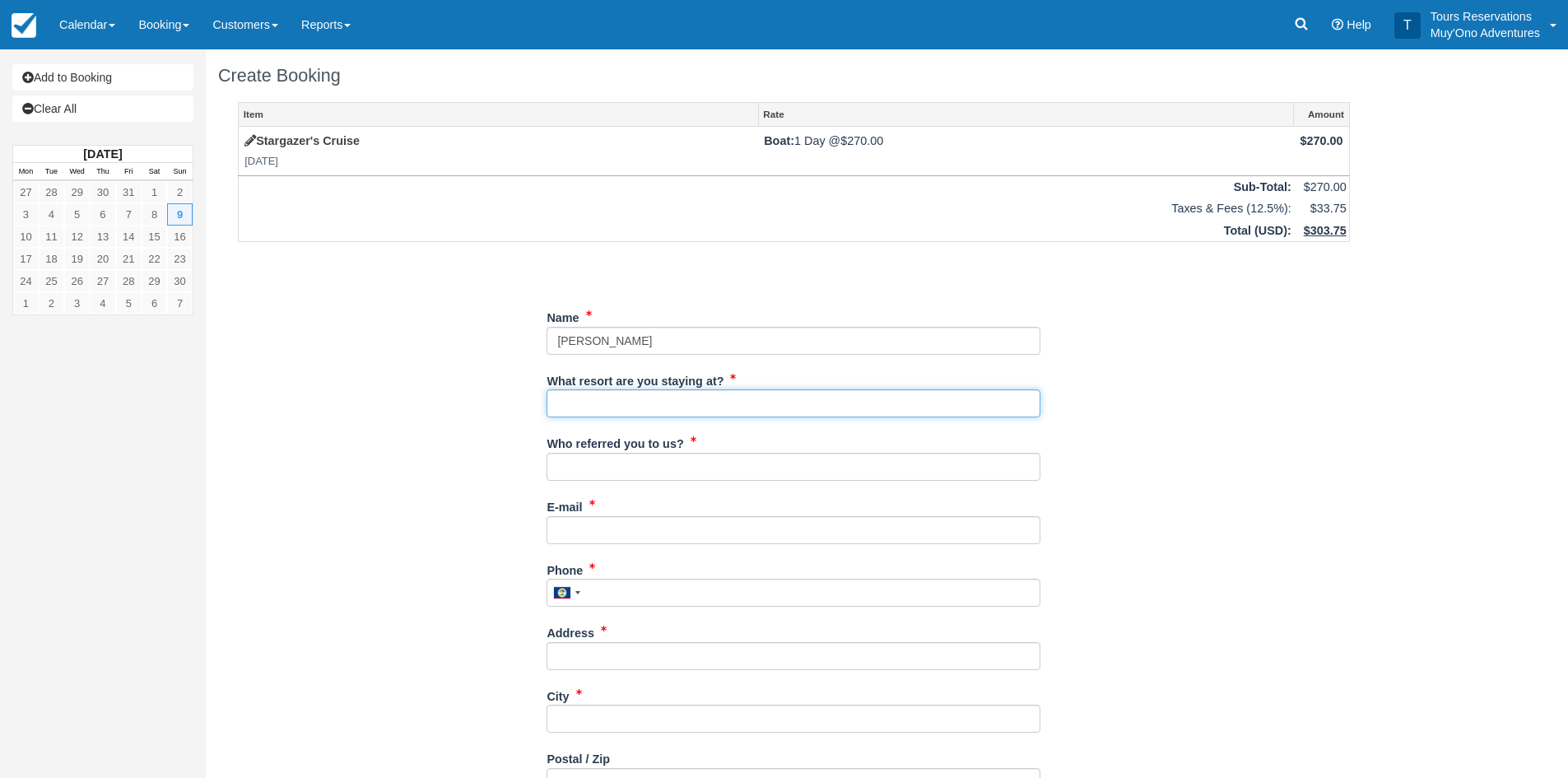
type input "Thatch Caye"
click at [588, 478] on input "Who referred you to us?" at bounding box center [793, 466] width 494 height 28
type input "Denise R"
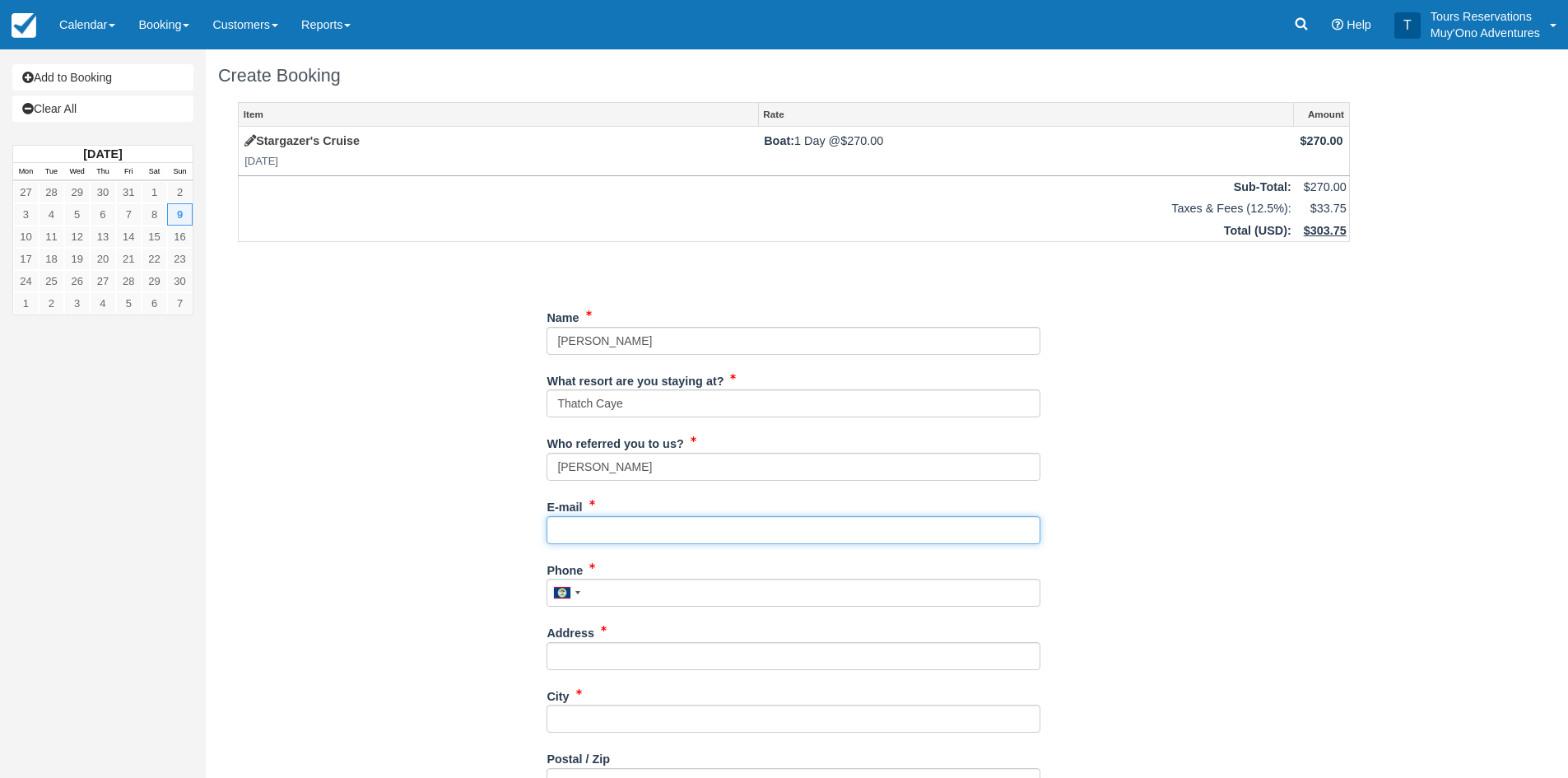
click at [580, 540] on input "E-mail" at bounding box center [793, 529] width 494 height 28
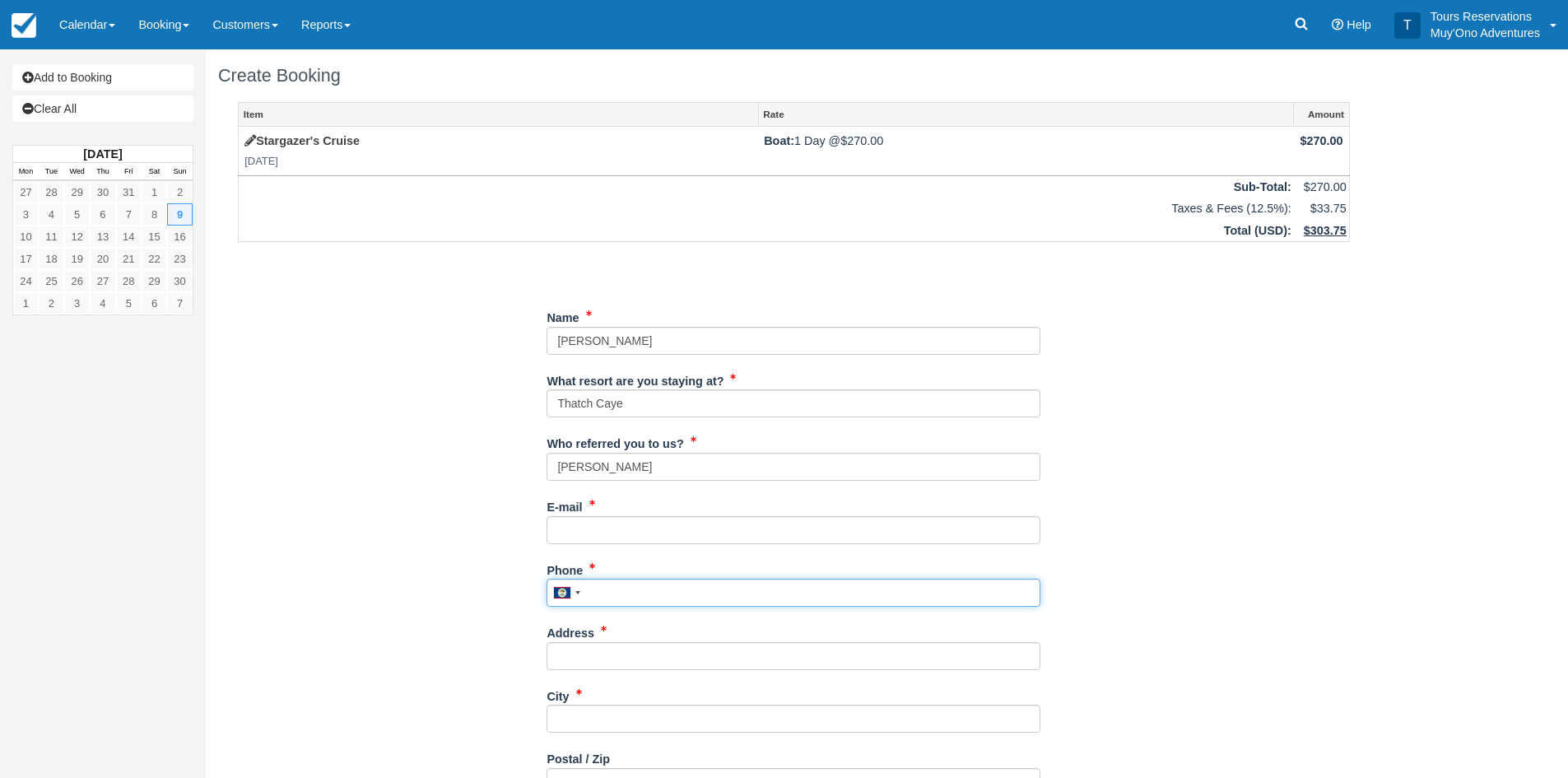
click at [608, 594] on input "Phone" at bounding box center [793, 592] width 494 height 28
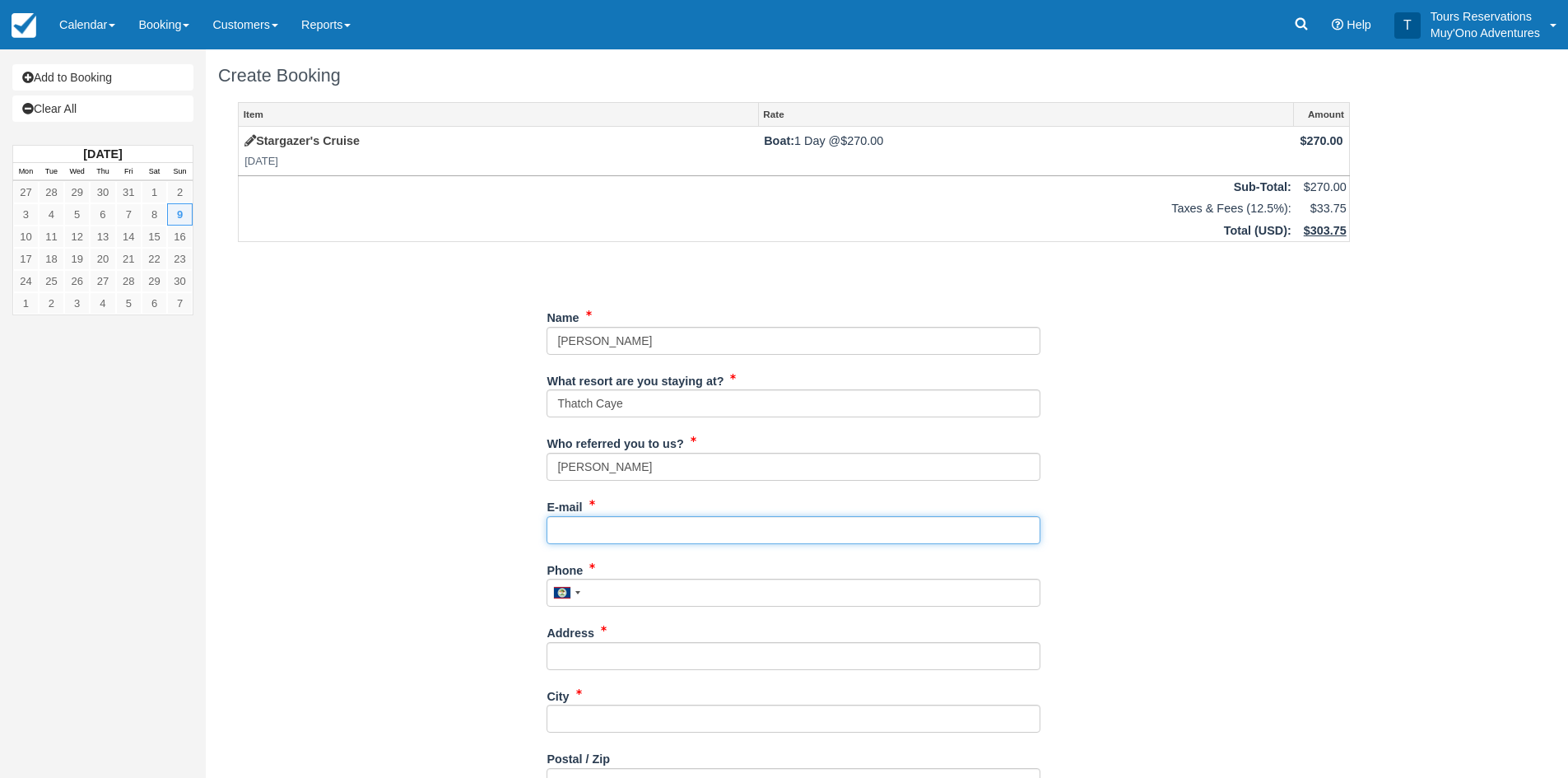
click at [597, 517] on input "E-mail" at bounding box center [793, 529] width 494 height 28
click at [584, 526] on input "E-mail" at bounding box center [793, 529] width 494 height 28
paste input "[PERSON_NAME][EMAIL_ADDRESS][DOMAIN_NAME]"
type input "[PERSON_NAME][EMAIL_ADDRESS][DOMAIN_NAME]"
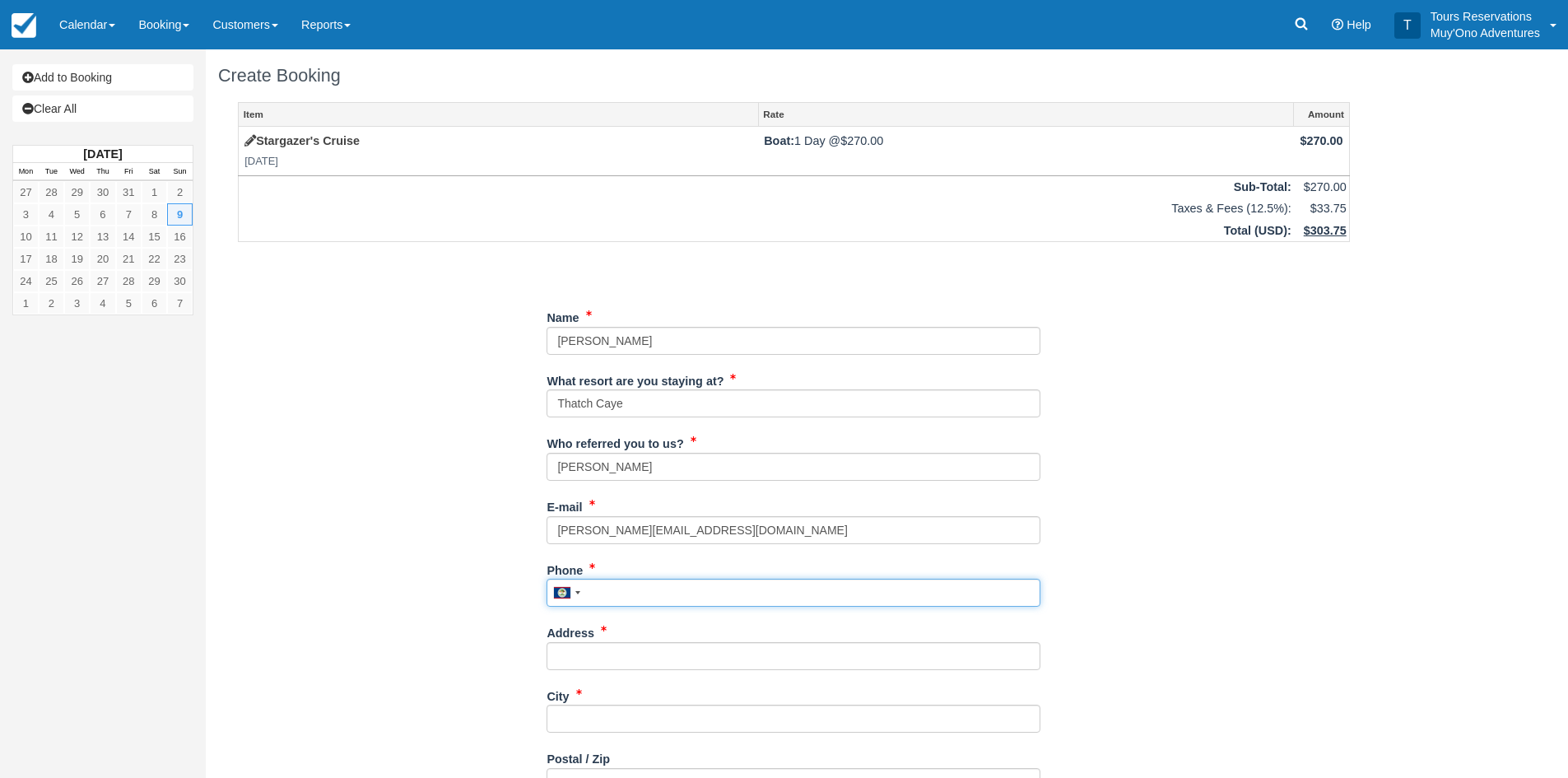
click at [632, 587] on input "Phone" at bounding box center [793, 592] width 494 height 28
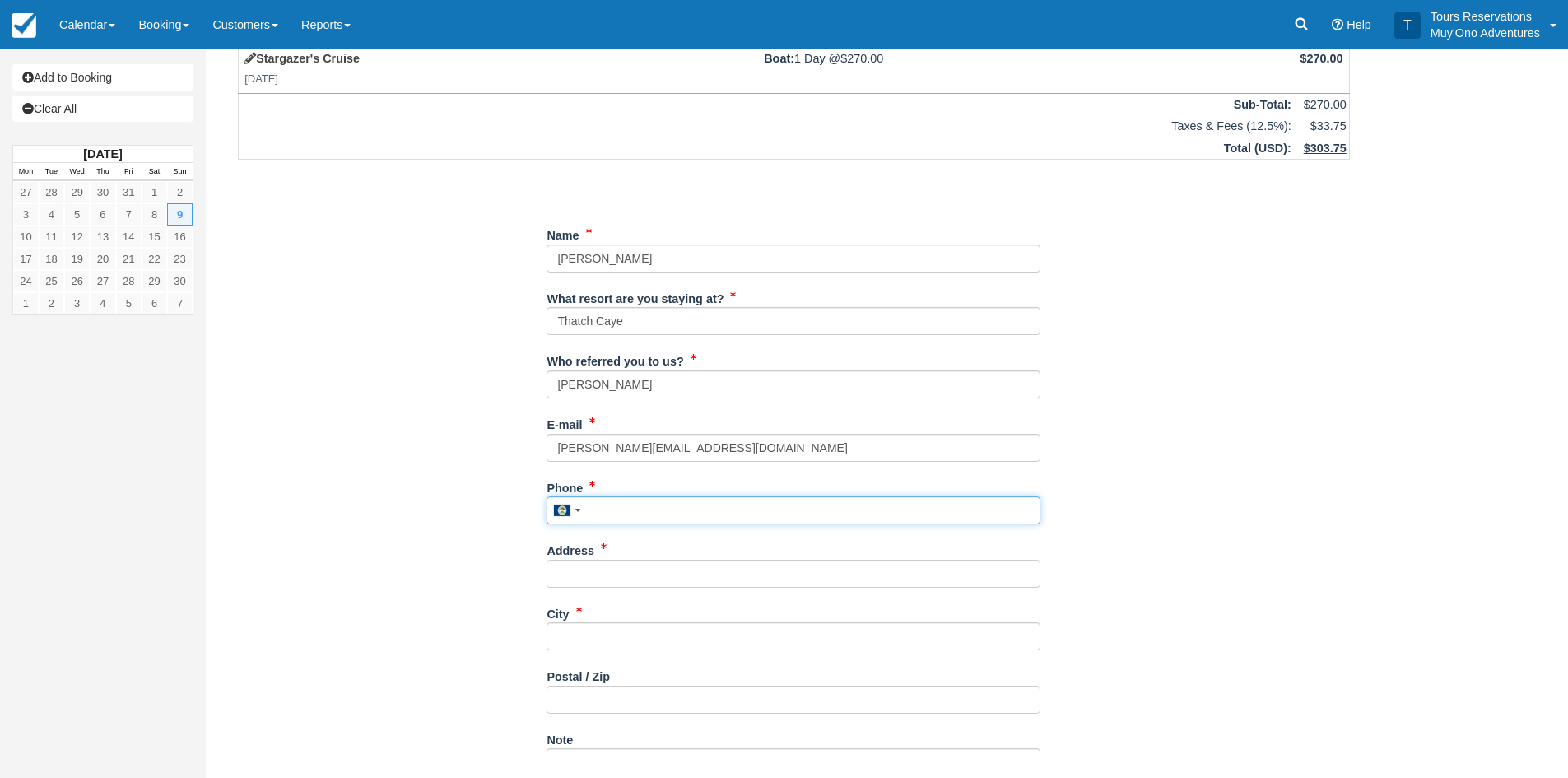
click at [610, 512] on input "Phone" at bounding box center [793, 509] width 494 height 28
paste input "7322412906"
type input "7322412906"
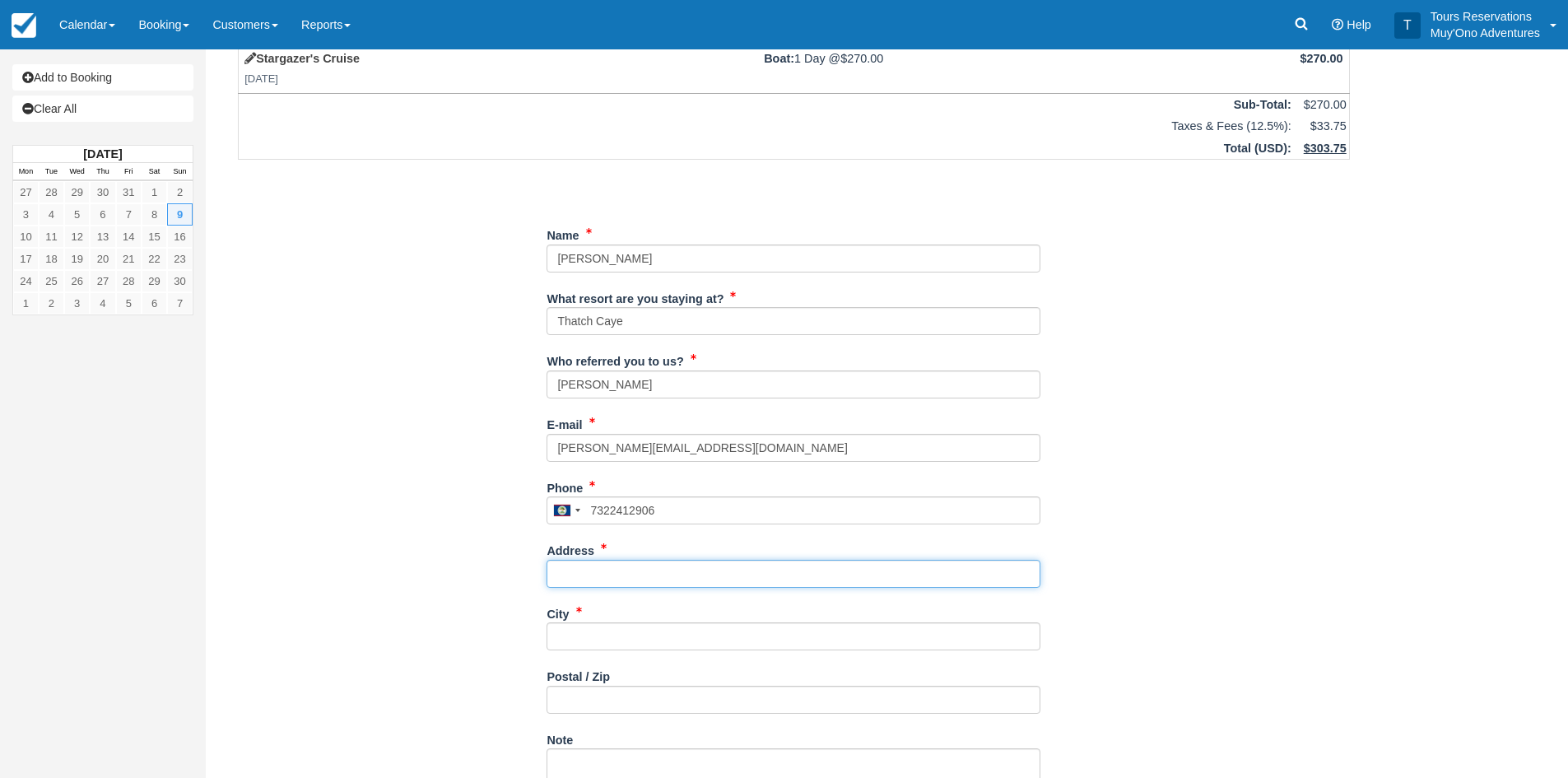
drag, startPoint x: 604, startPoint y: 577, endPoint x: 604, endPoint y: 558, distance: 19.0
click at [604, 577] on input "Address" at bounding box center [793, 573] width 494 height 28
type input "N/A"
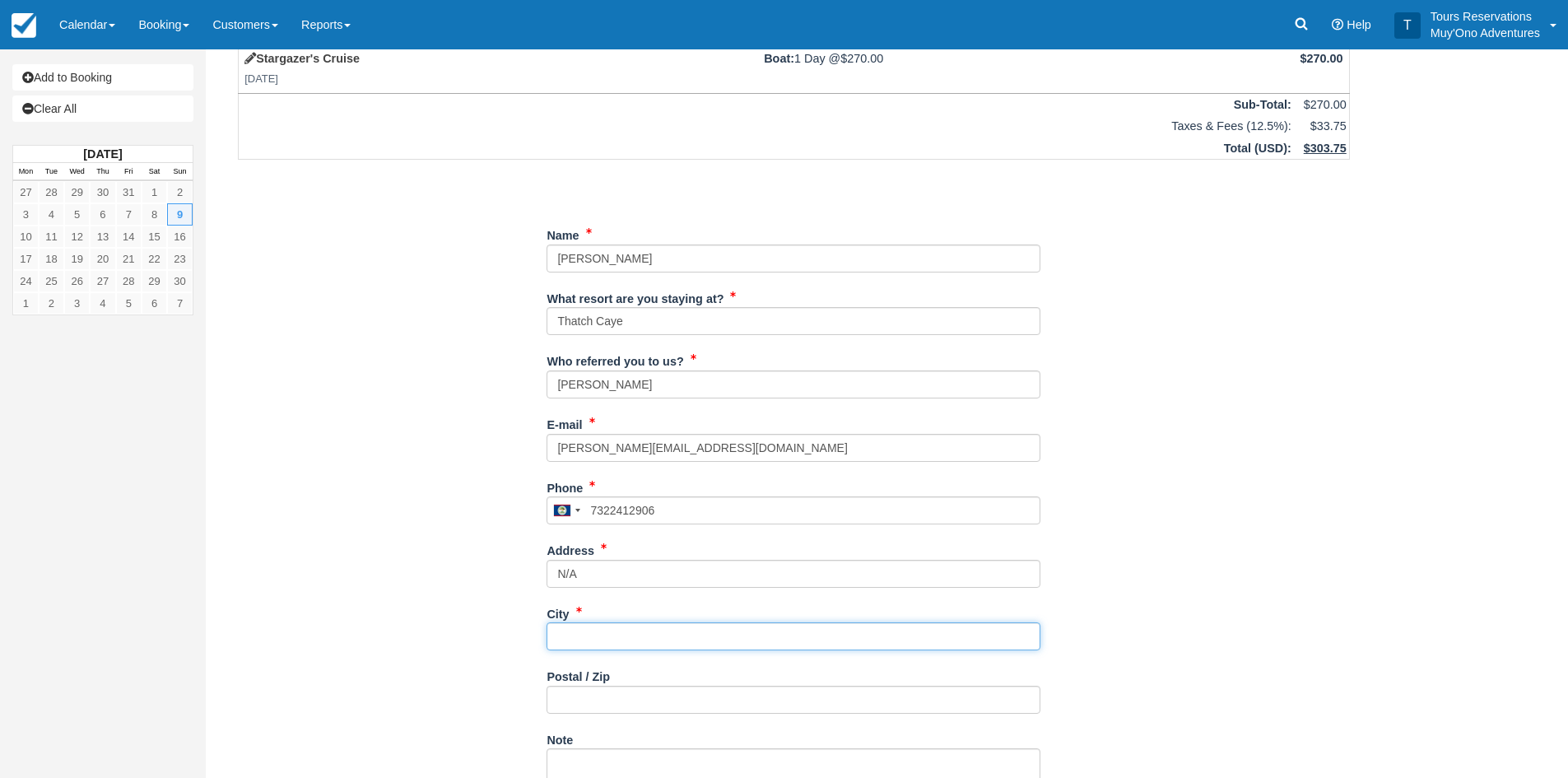
click at [584, 636] on input "City" at bounding box center [793, 636] width 494 height 28
type input "/"
type input "m"
type input "N/A"
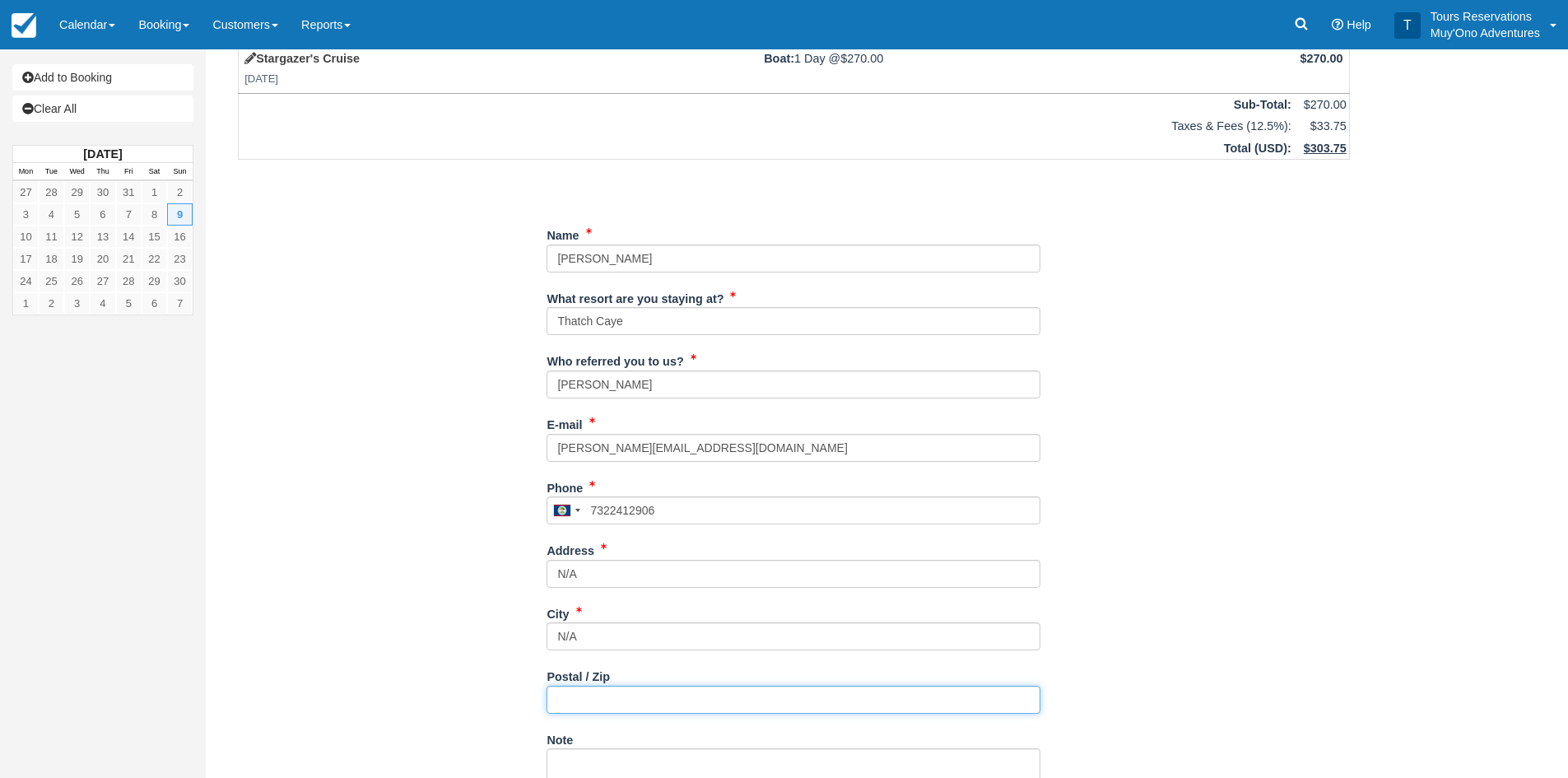
click at [579, 712] on input "Postal / Zip" at bounding box center [793, 699] width 494 height 28
type input "N/A"
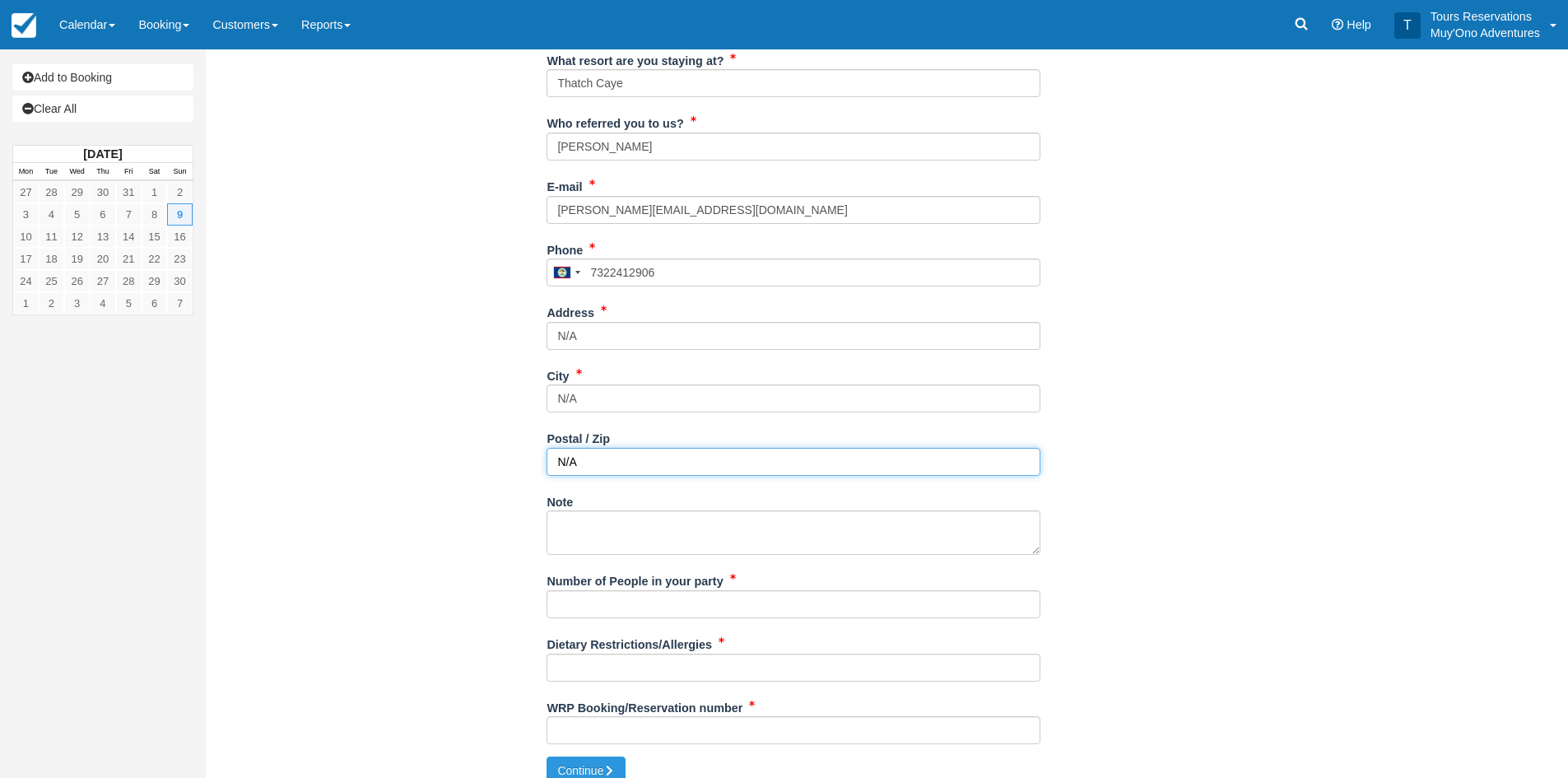
scroll to position [329, 0]
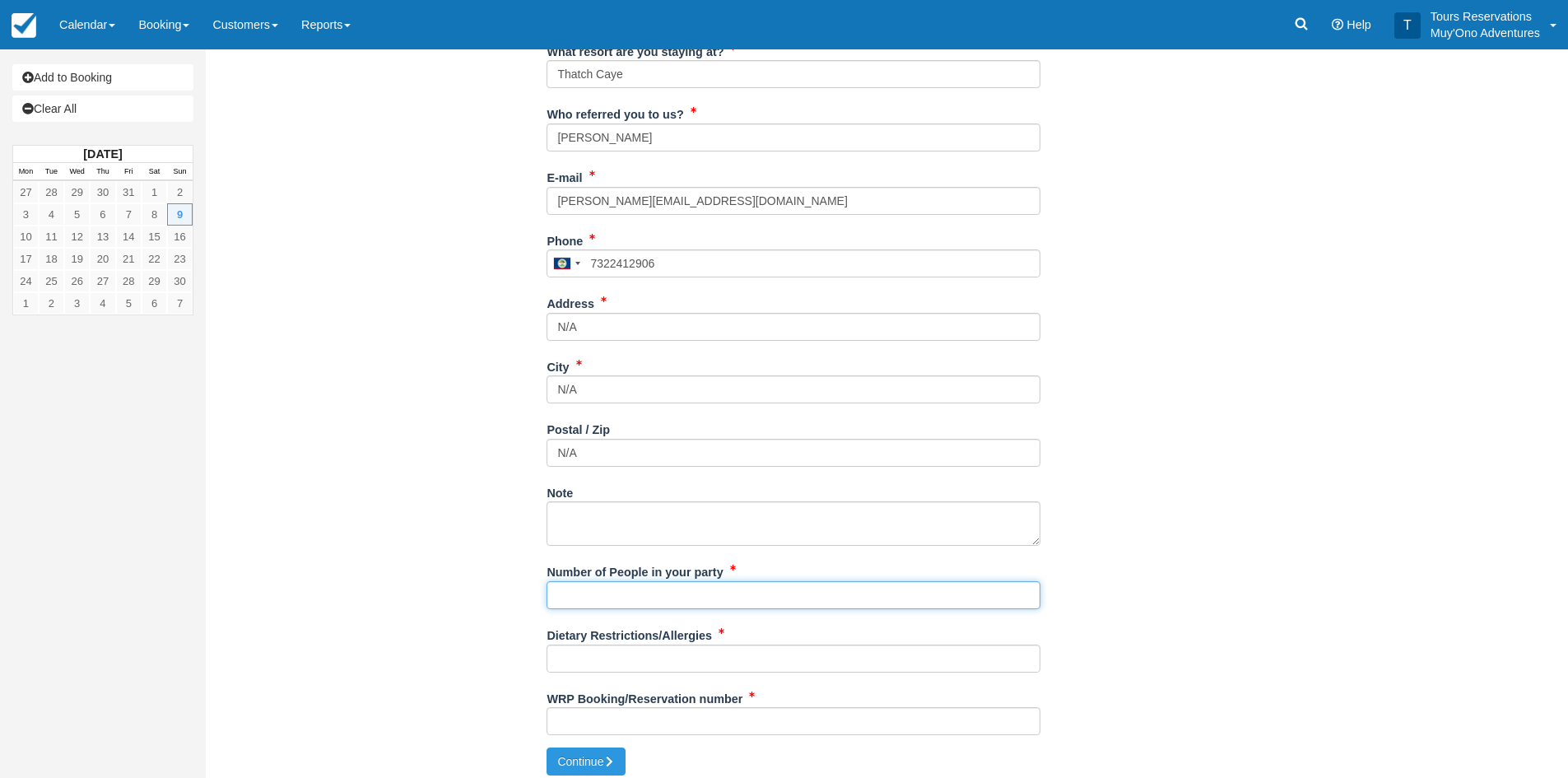
click at [583, 600] on input "Number of People in your party" at bounding box center [793, 594] width 494 height 28
type input "2 Adults"
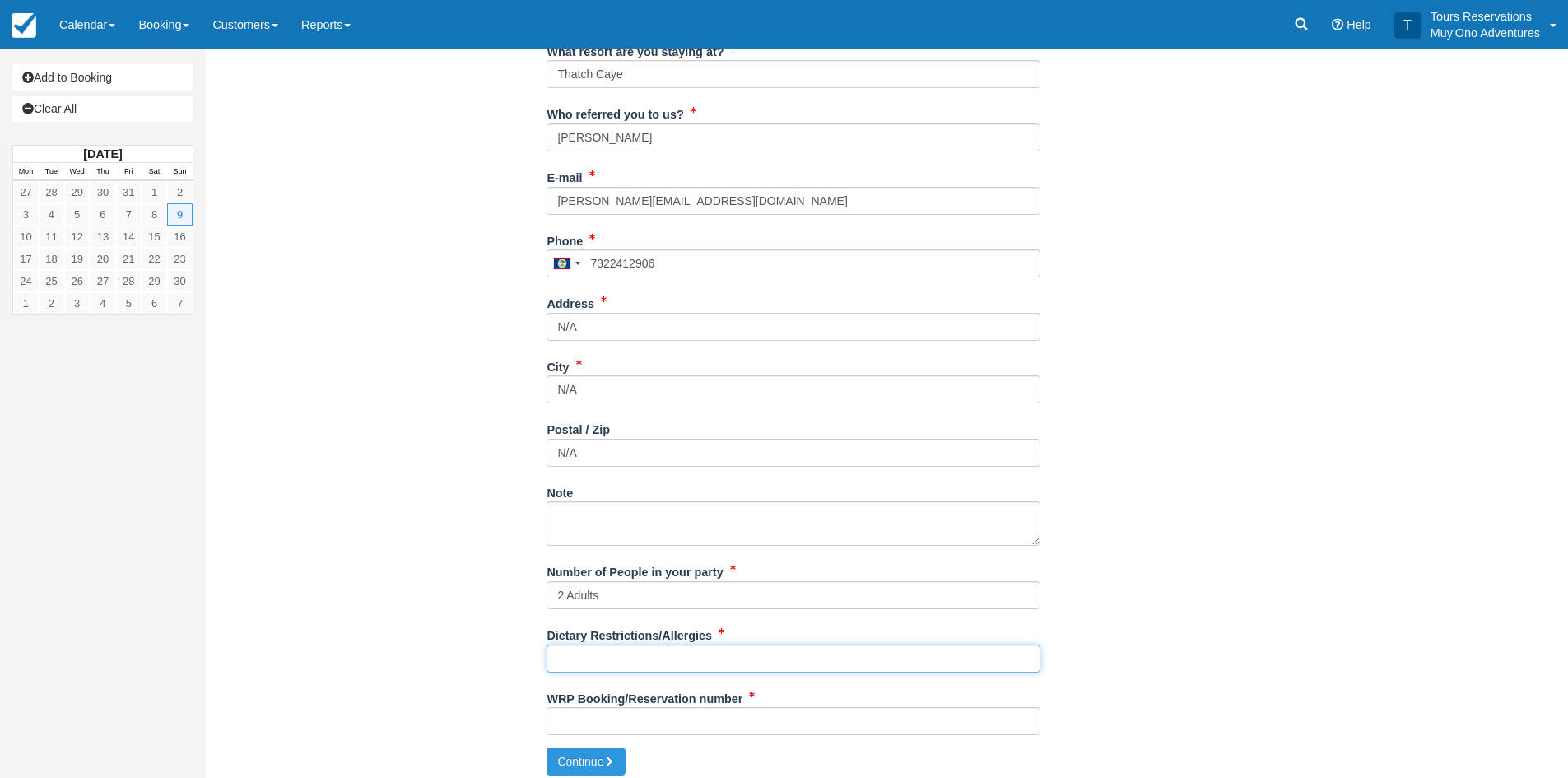
click at [628, 669] on input "Dietary Restrictions/Allergies" at bounding box center [793, 658] width 494 height 28
type input "None"
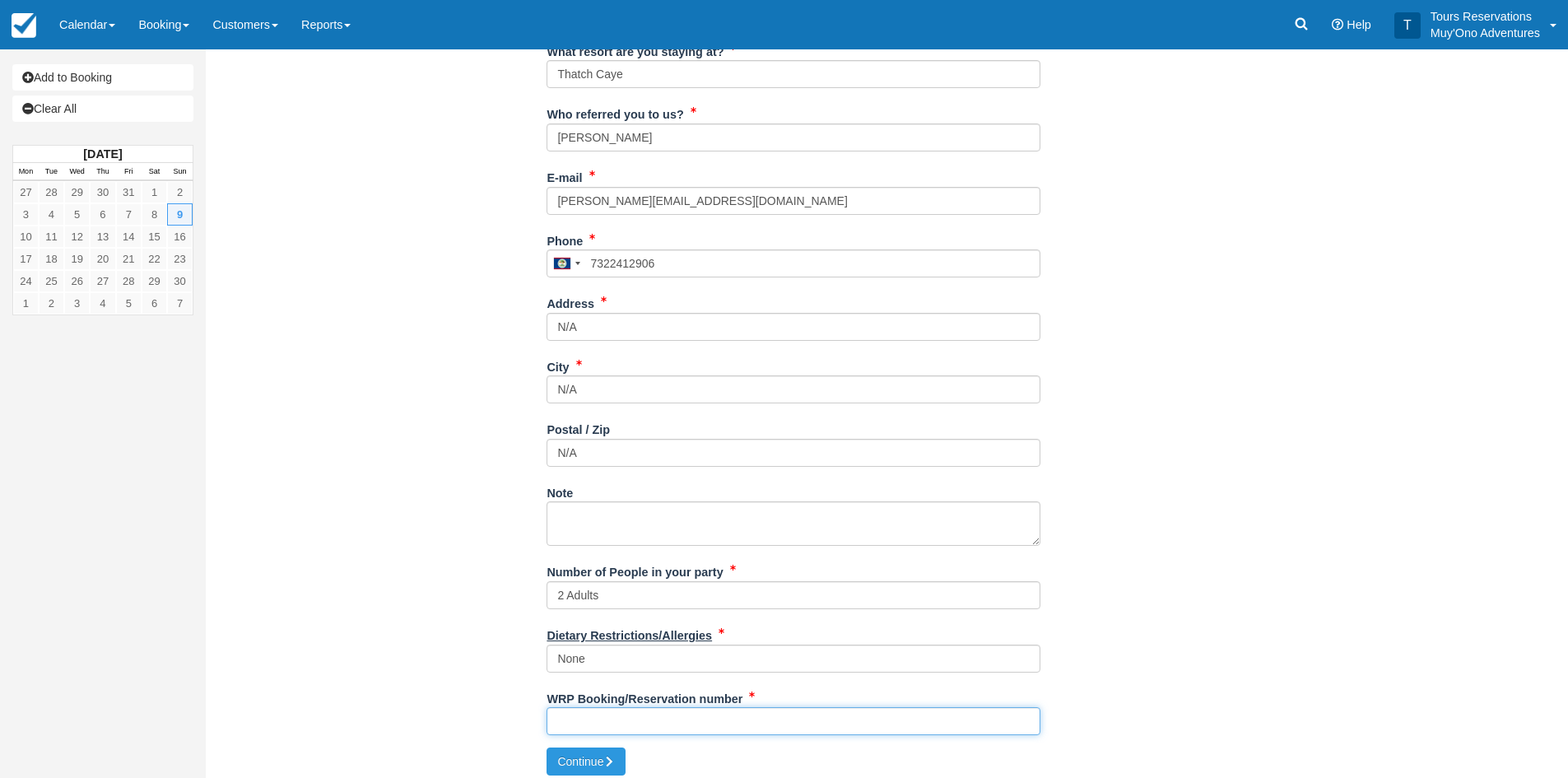
drag, startPoint x: 612, startPoint y: 728, endPoint x: 600, endPoint y: 628, distance: 100.7
click at [612, 728] on input "WRP Booking/Reservation number" at bounding box center [793, 721] width 494 height 28
click at [580, 715] on input "WRP Booking/Reservation number" at bounding box center [793, 721] width 494 height 28
paste input "46790379"
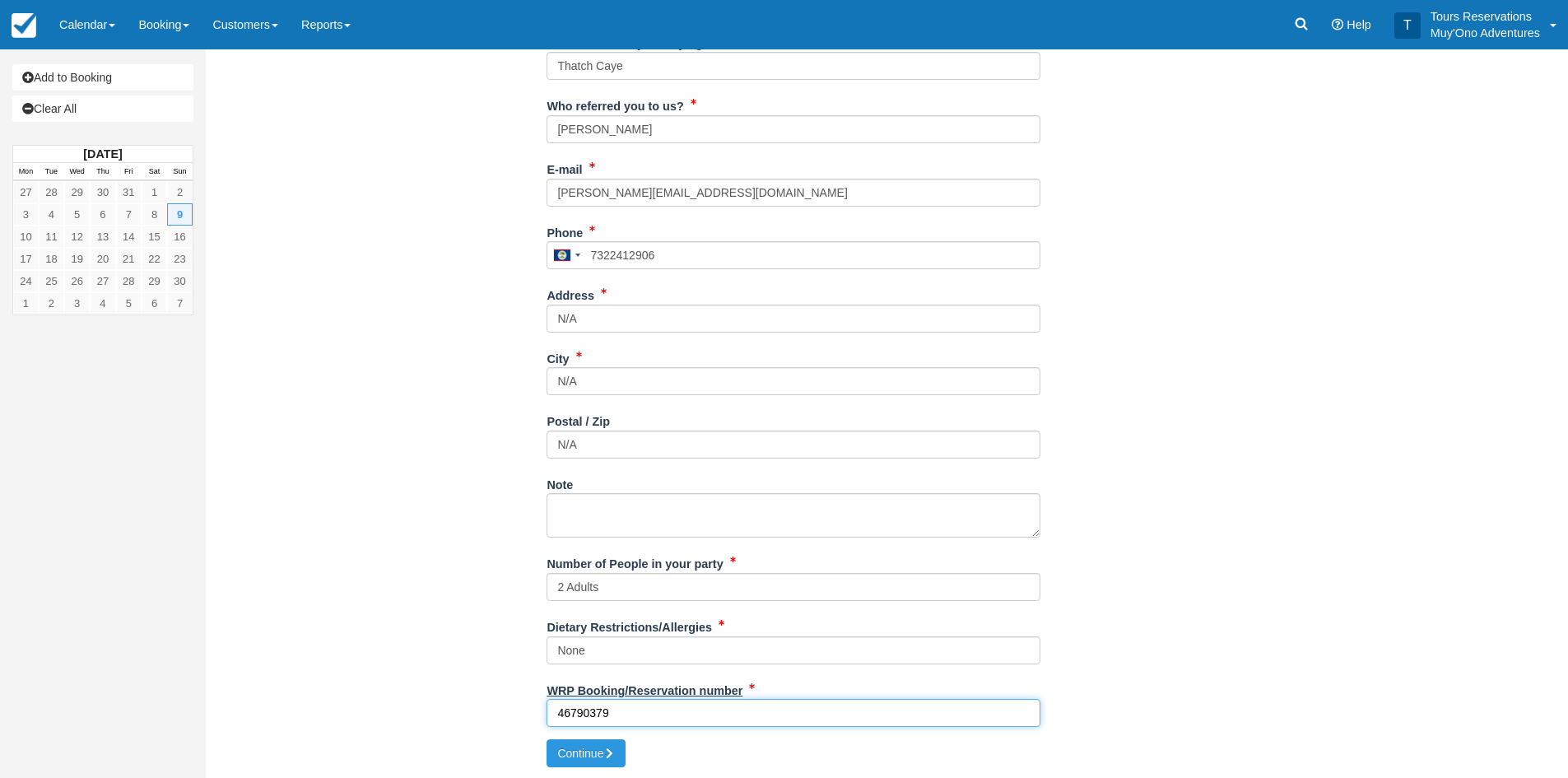
scroll to position [339, 0]
type input "46790379"
click at [604, 743] on button "Continue" at bounding box center [586, 751] width 79 height 28
type input "+5017322412906"
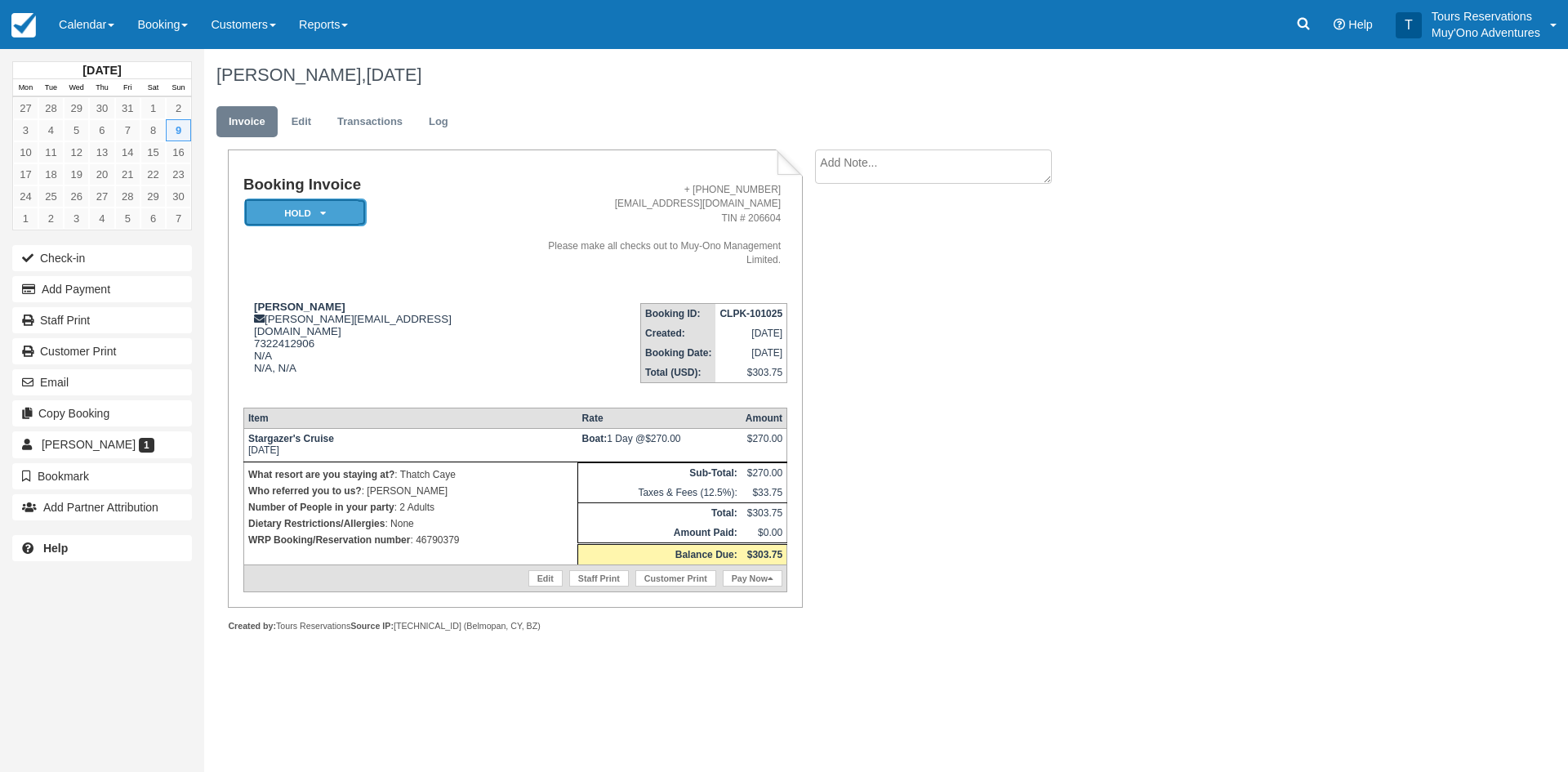
click at [330, 219] on em "HOLD" at bounding box center [306, 212] width 123 height 28
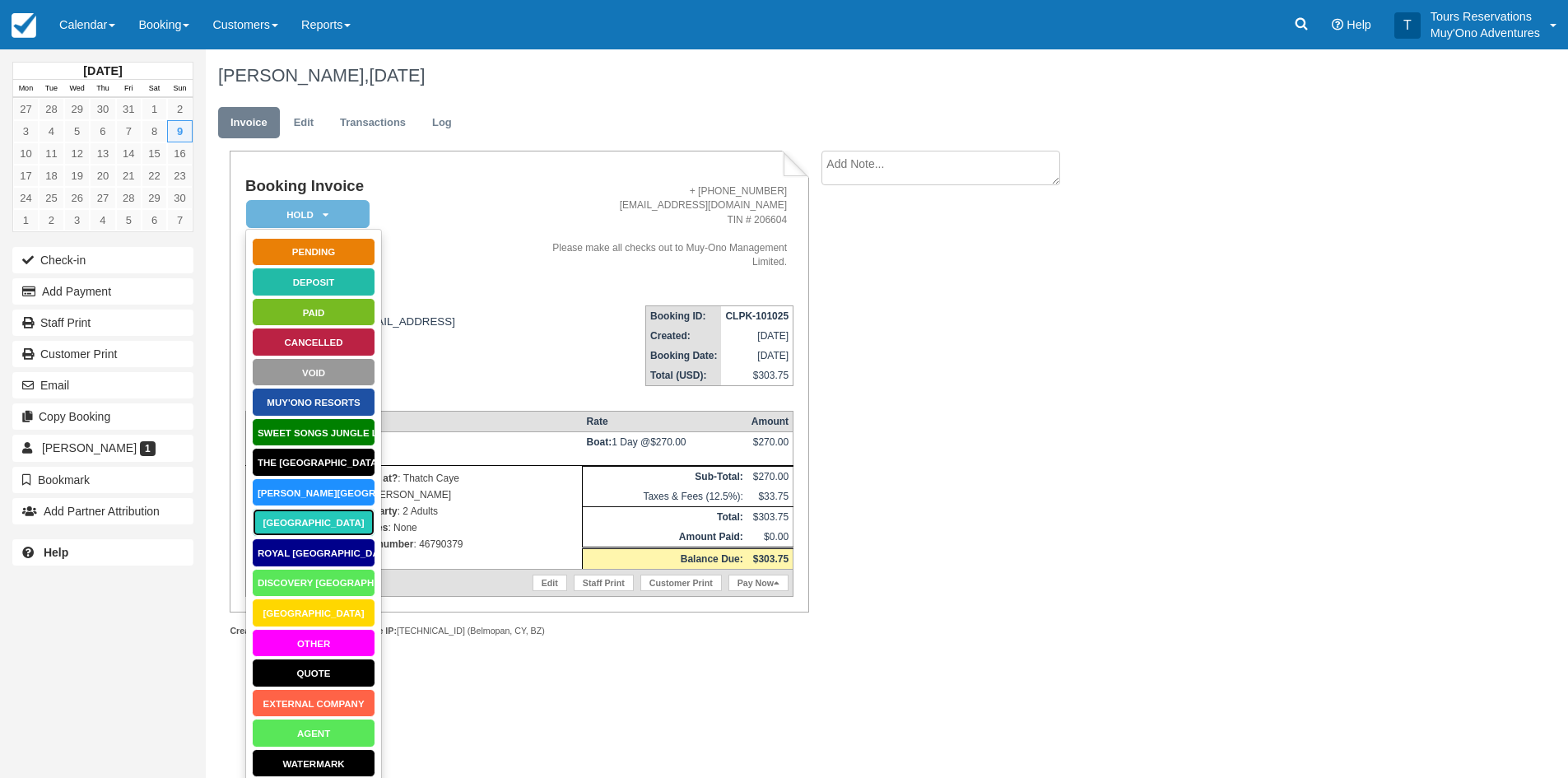
click at [307, 516] on link "[GEOGRAPHIC_DATA]" at bounding box center [313, 522] width 124 height 29
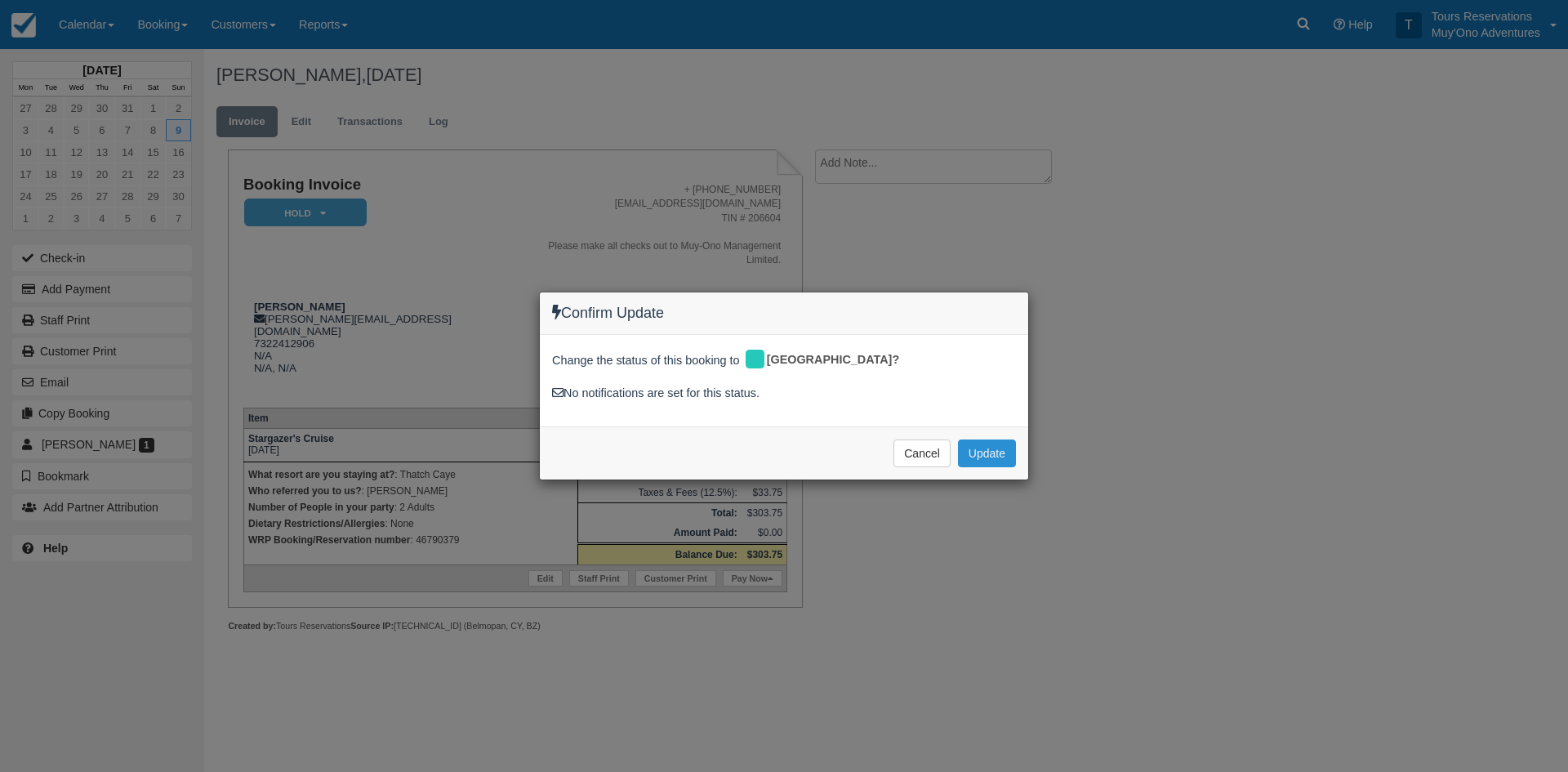
click at [979, 448] on button "Update" at bounding box center [986, 453] width 58 height 28
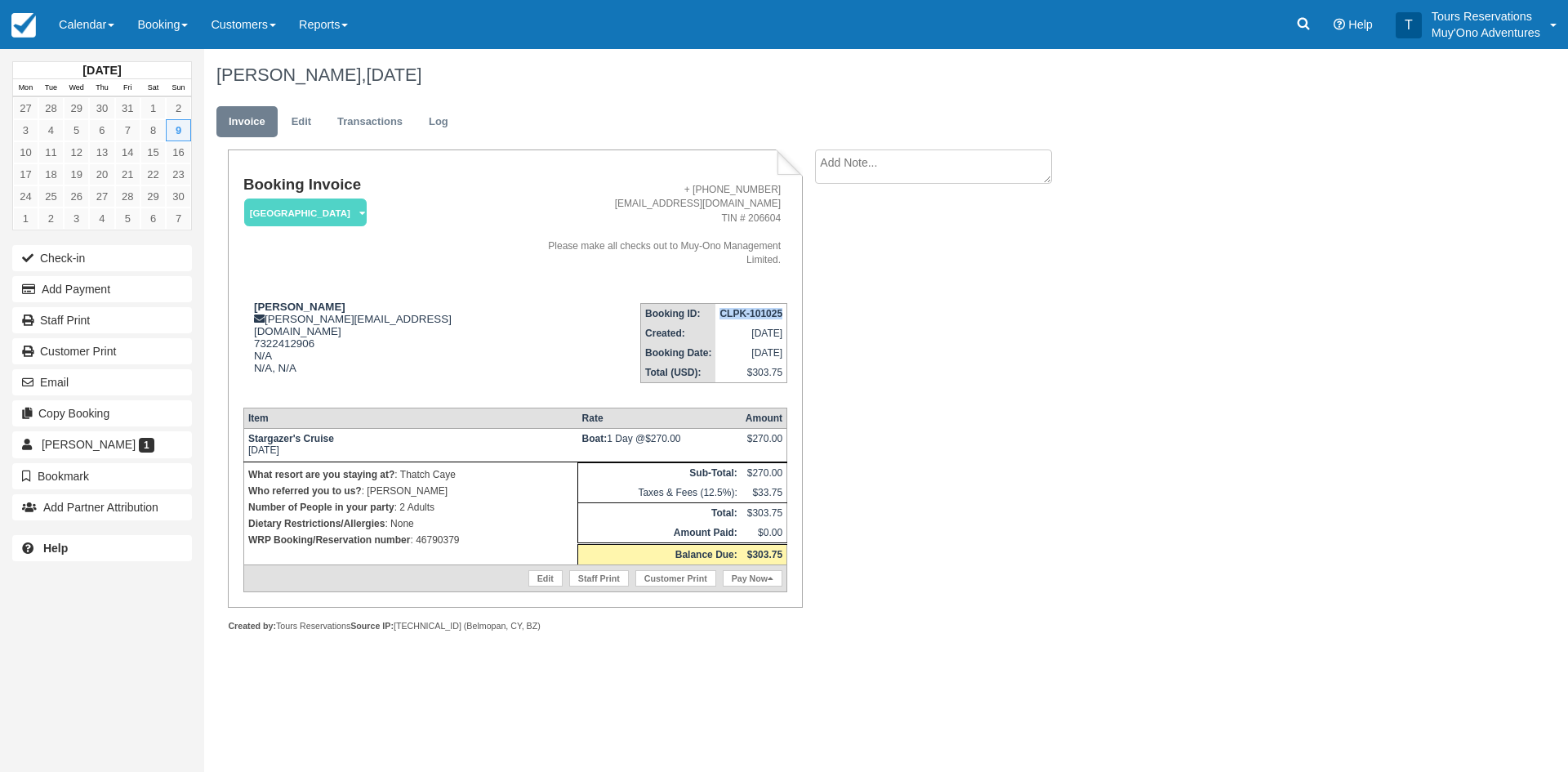
drag, startPoint x: 717, startPoint y: 300, endPoint x: 787, endPoint y: 306, distance: 70.3
click at [787, 306] on table "Booking ID: CLPK-101025 Created: [DATE] Booking Date: [DATE] Total (USD): $303.…" at bounding box center [713, 343] width 147 height 80
copy strong "CLPK-101025"
click at [1014, 415] on div "Booking Invoice [GEOGRAPHIC_DATA]   Pending HOLD Deposit Paid Cancelled Void Mu…" at bounding box center [653, 408] width 898 height 518
click at [309, 116] on link "Edit" at bounding box center [301, 123] width 44 height 32
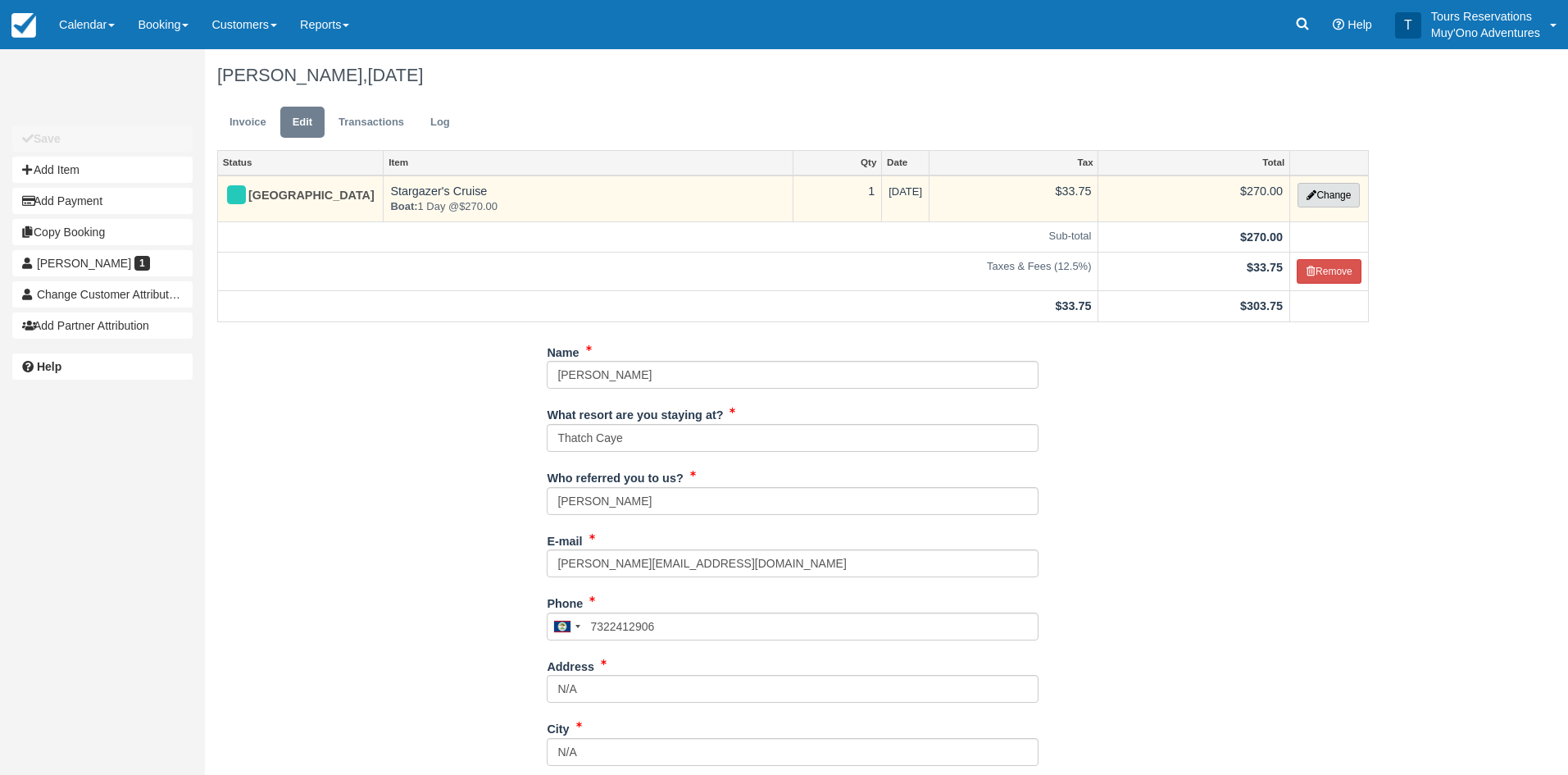
click at [1341, 189] on button "Change" at bounding box center [1328, 195] width 62 height 25
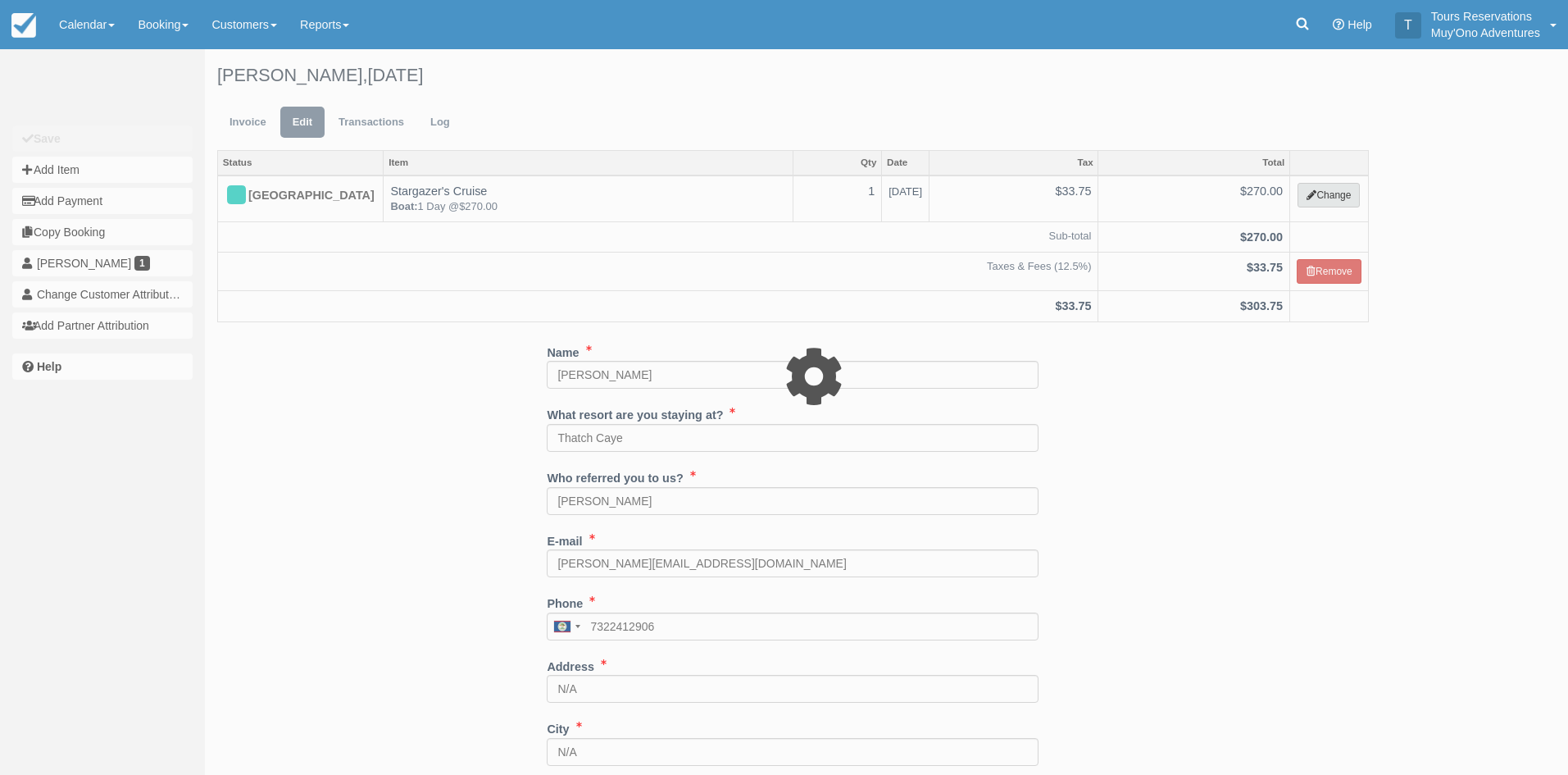
select select "64"
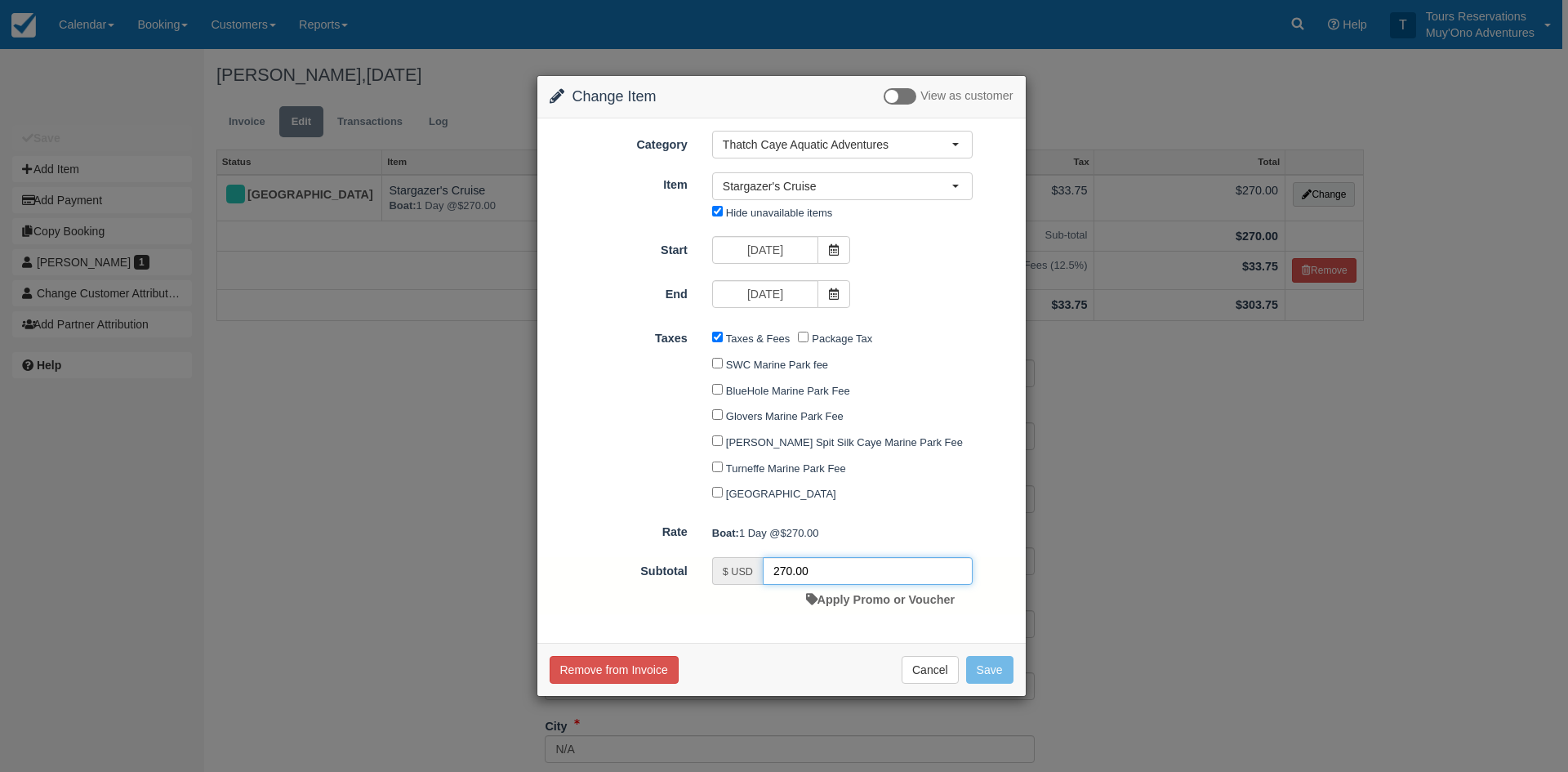
drag, startPoint x: 823, startPoint y: 571, endPoint x: 757, endPoint y: 572, distance: 66.0
click at [757, 572] on div "$ USD 270.00" at bounding box center [842, 570] width 260 height 28
type input "240"
click at [983, 665] on button "Save" at bounding box center [990, 669] width 47 height 28
checkbox input "false"
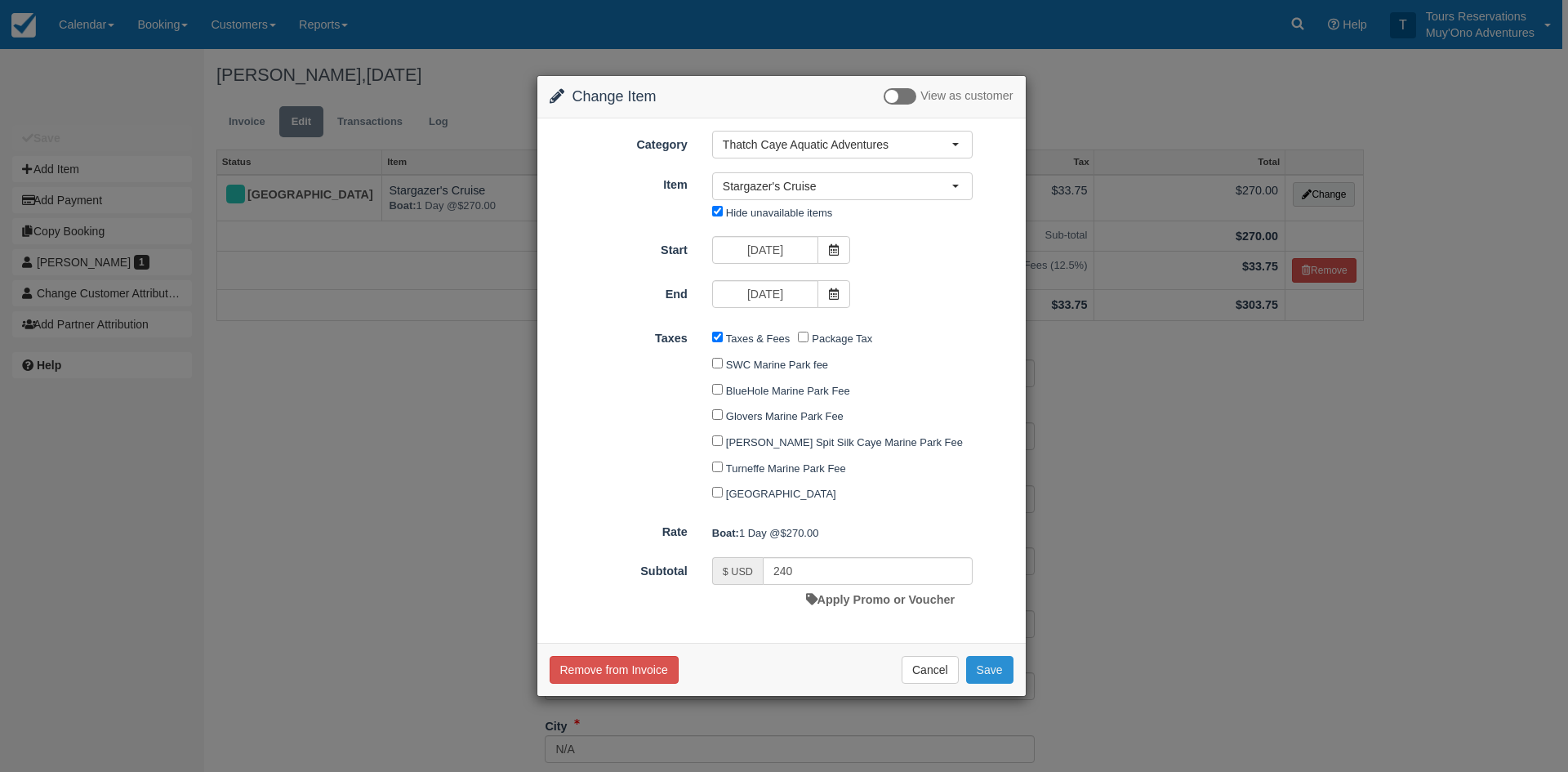
checkbox input "false"
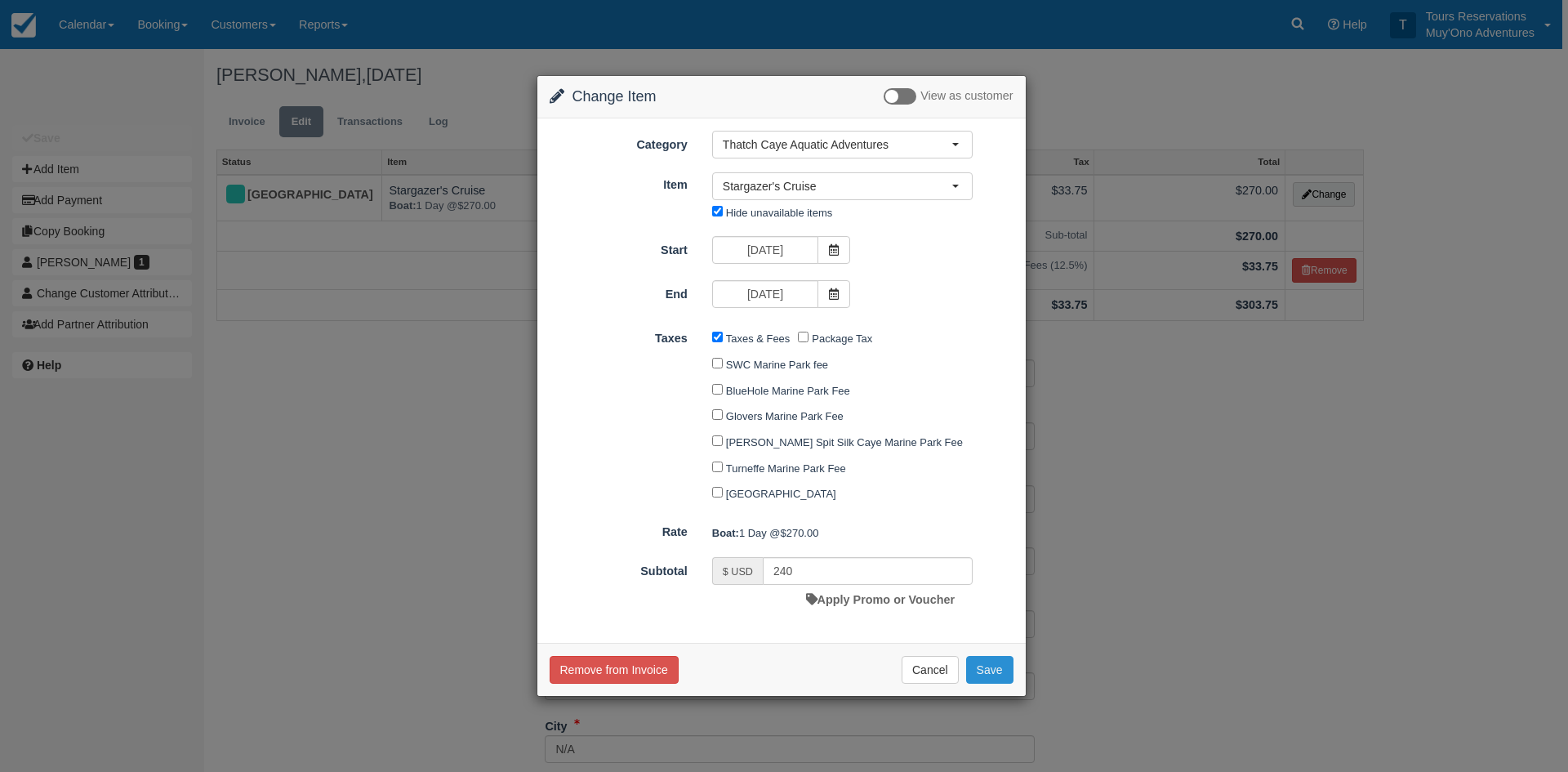
checkbox input "false"
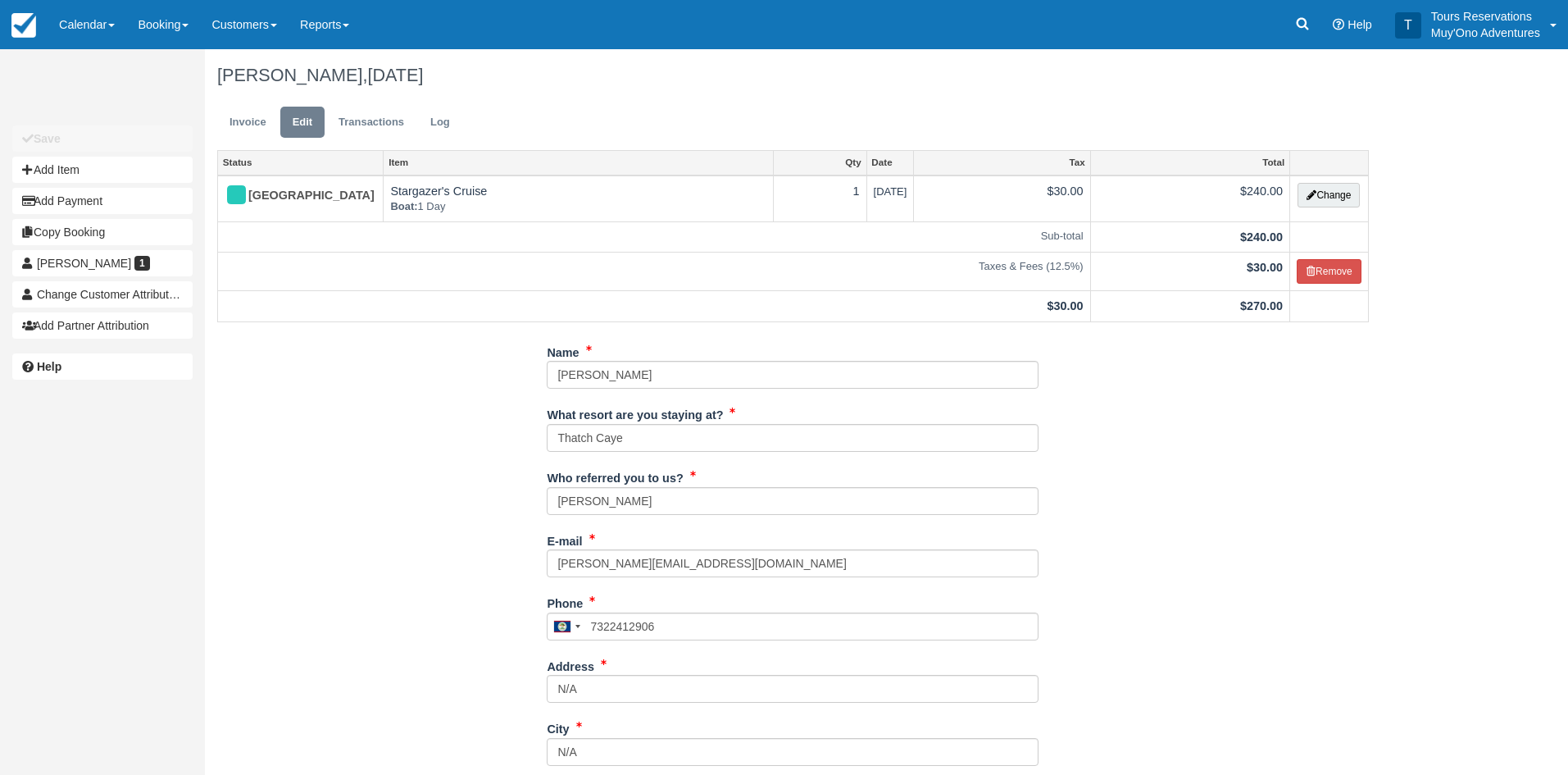
click at [1258, 445] on div "Name [PERSON_NAME] What resort are you staying at? Thatch Caye Who referred you…" at bounding box center [792, 704] width 1176 height 730
click at [247, 117] on link "Invoice" at bounding box center [248, 123] width 62 height 32
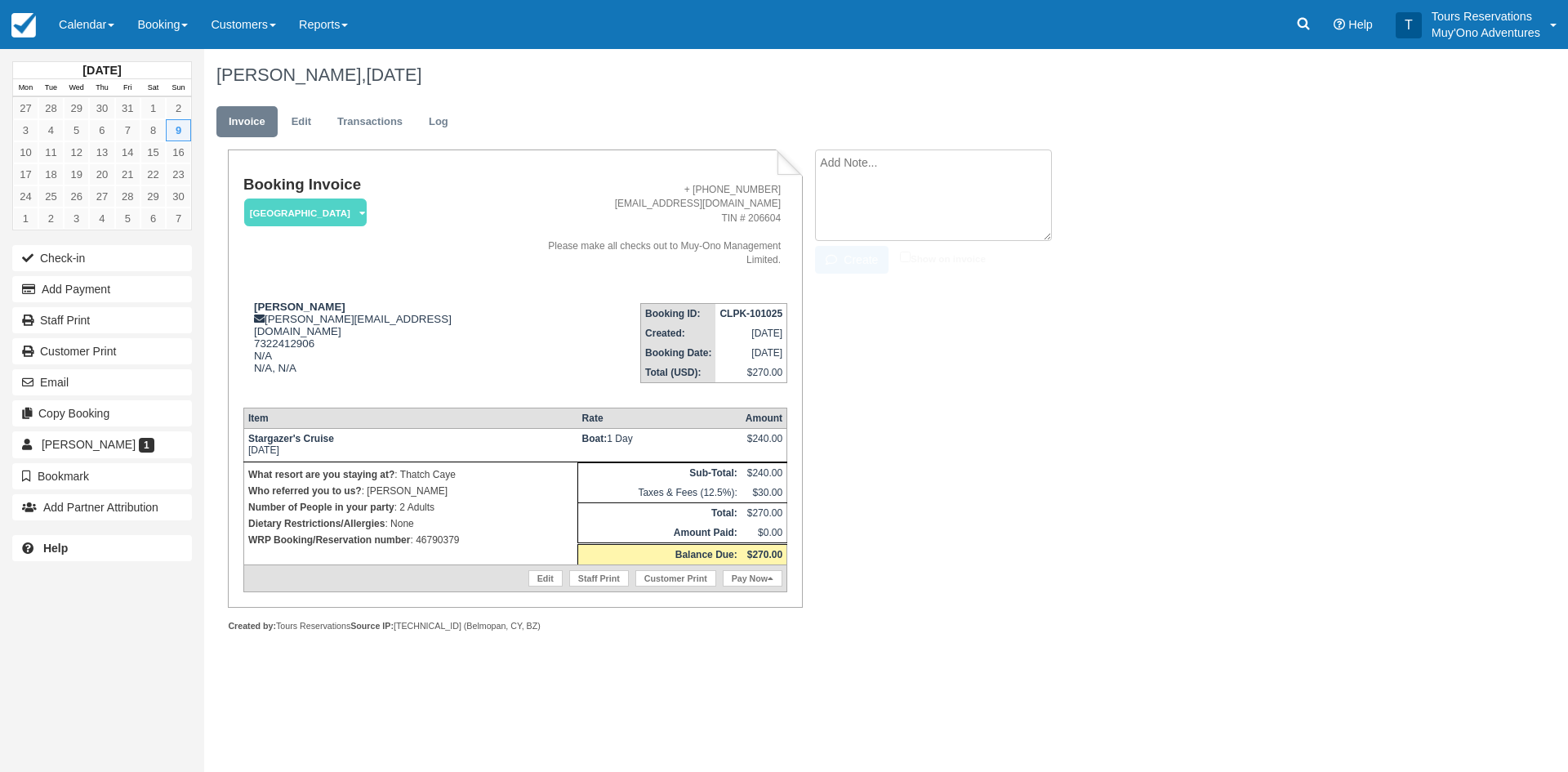
click at [865, 171] on textarea at bounding box center [933, 195] width 237 height 92
type textarea "pricing came as part of the package"
click at [865, 266] on button "Create" at bounding box center [851, 259] width 74 height 28
